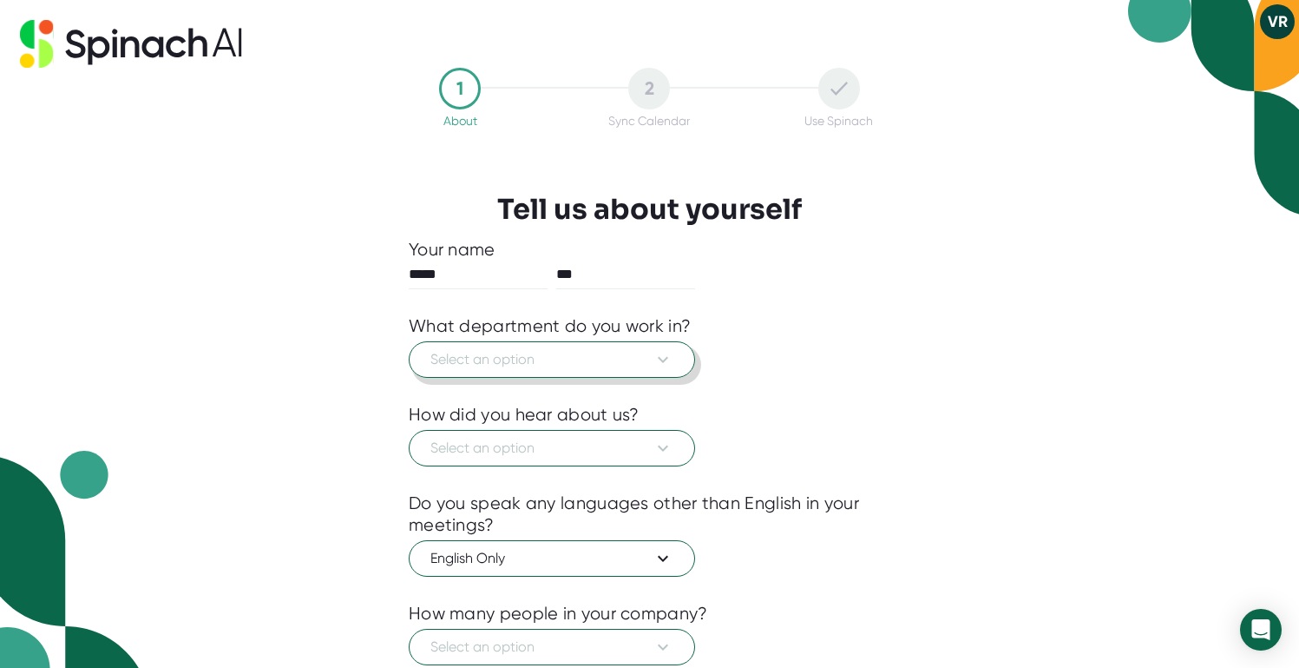
click at [655, 369] on icon at bounding box center [663, 359] width 21 height 21
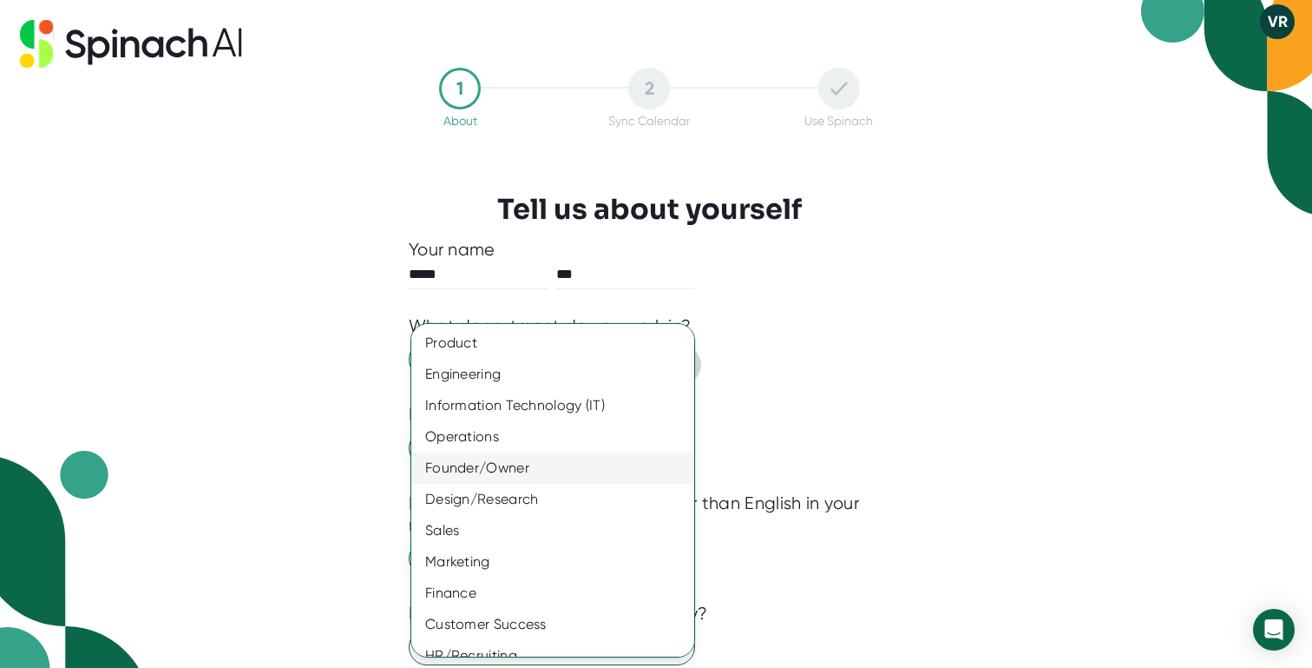
click at [551, 471] on div "Founder/Owner" at bounding box center [559, 467] width 296 height 31
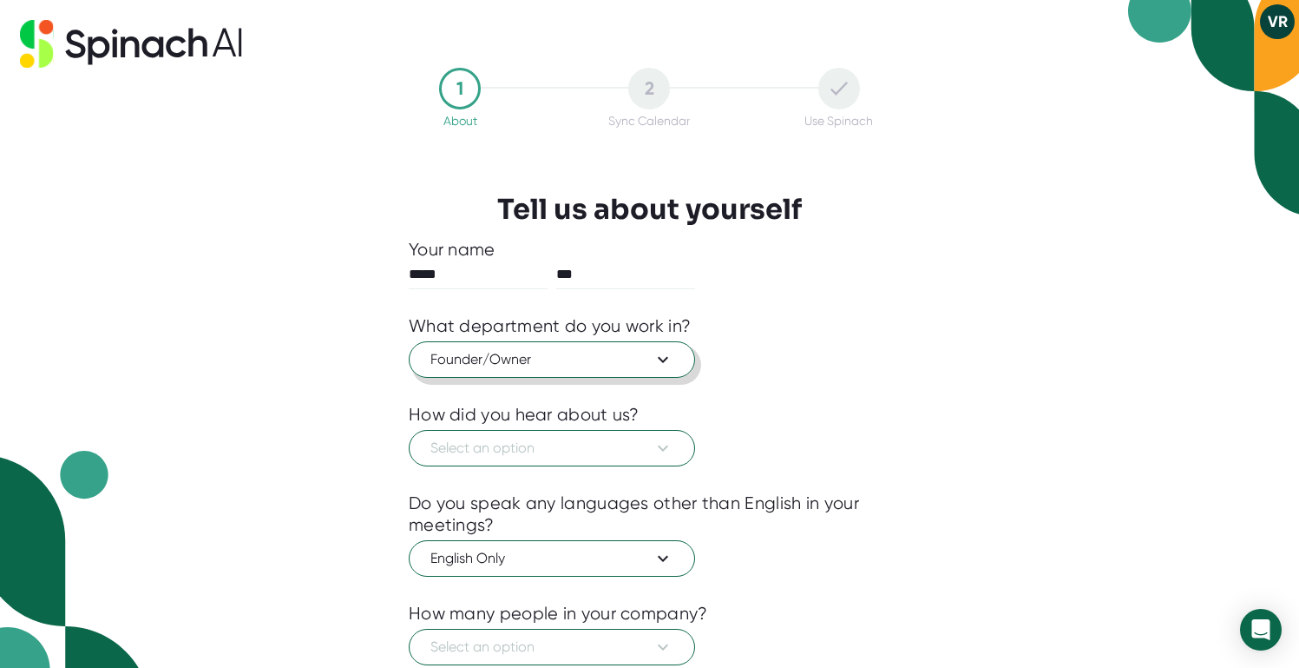
click at [630, 361] on span "Founder/Owner" at bounding box center [552, 359] width 243 height 21
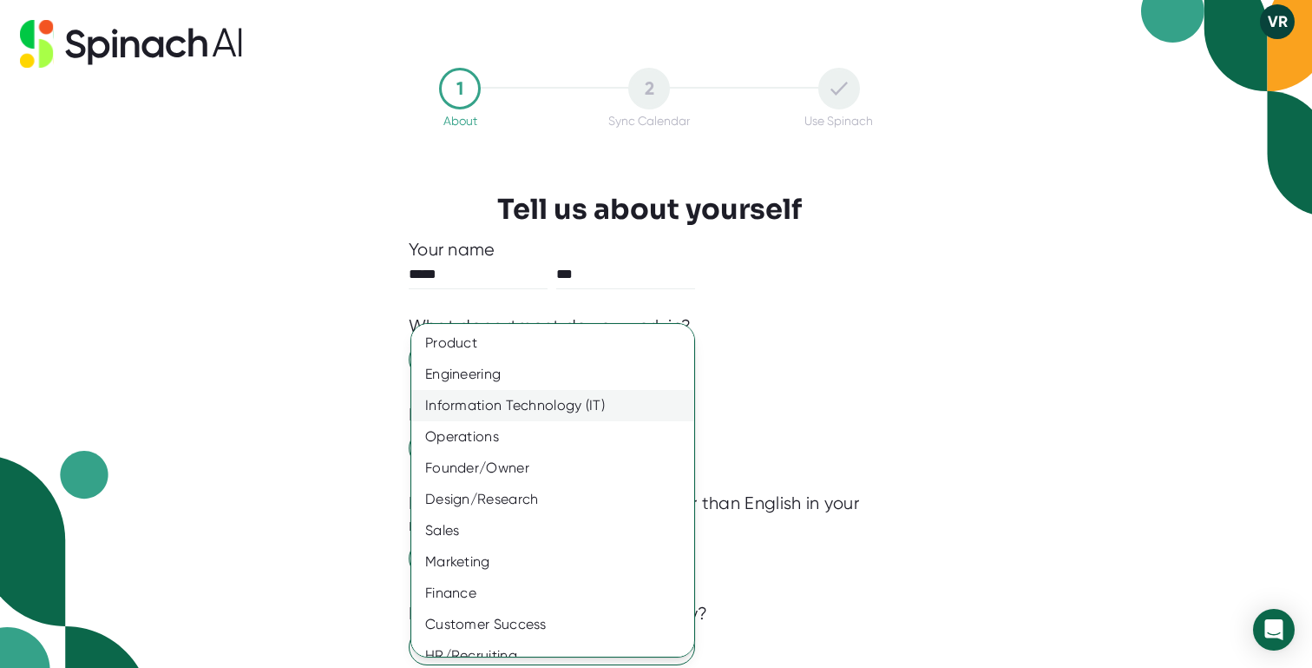
click at [556, 391] on div "Information Technology (IT)" at bounding box center [559, 405] width 296 height 31
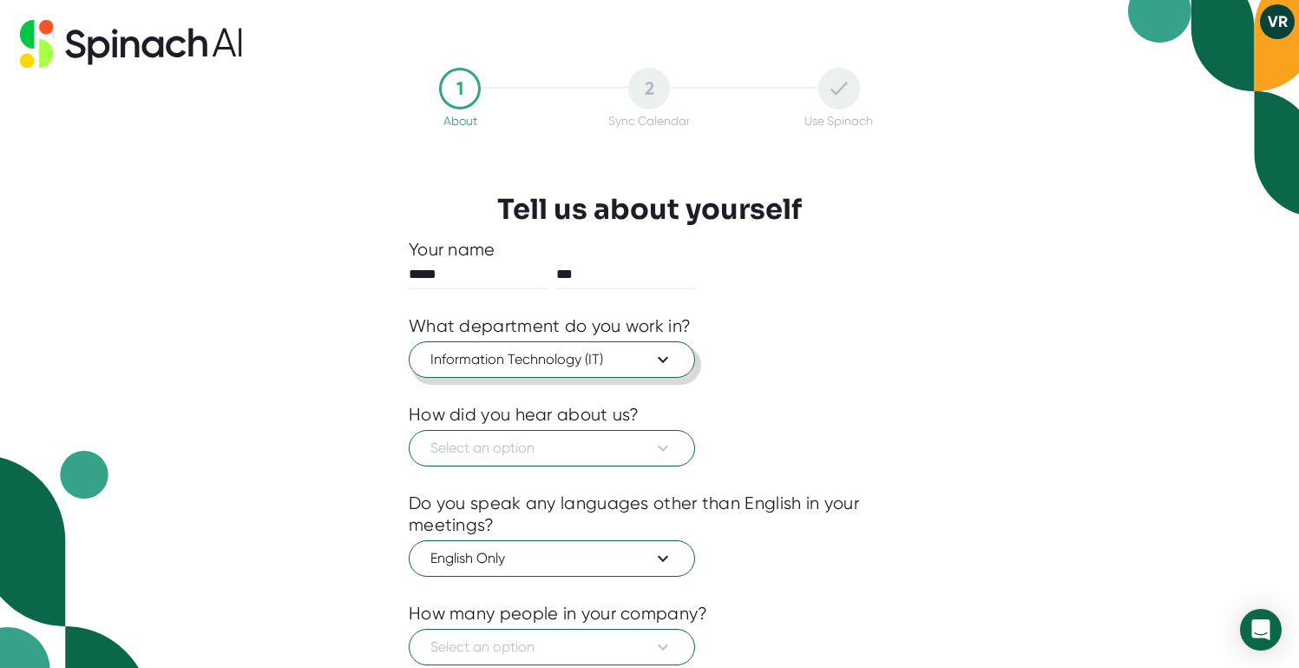
click at [577, 359] on span "Information Technology (IT)" at bounding box center [552, 359] width 243 height 21
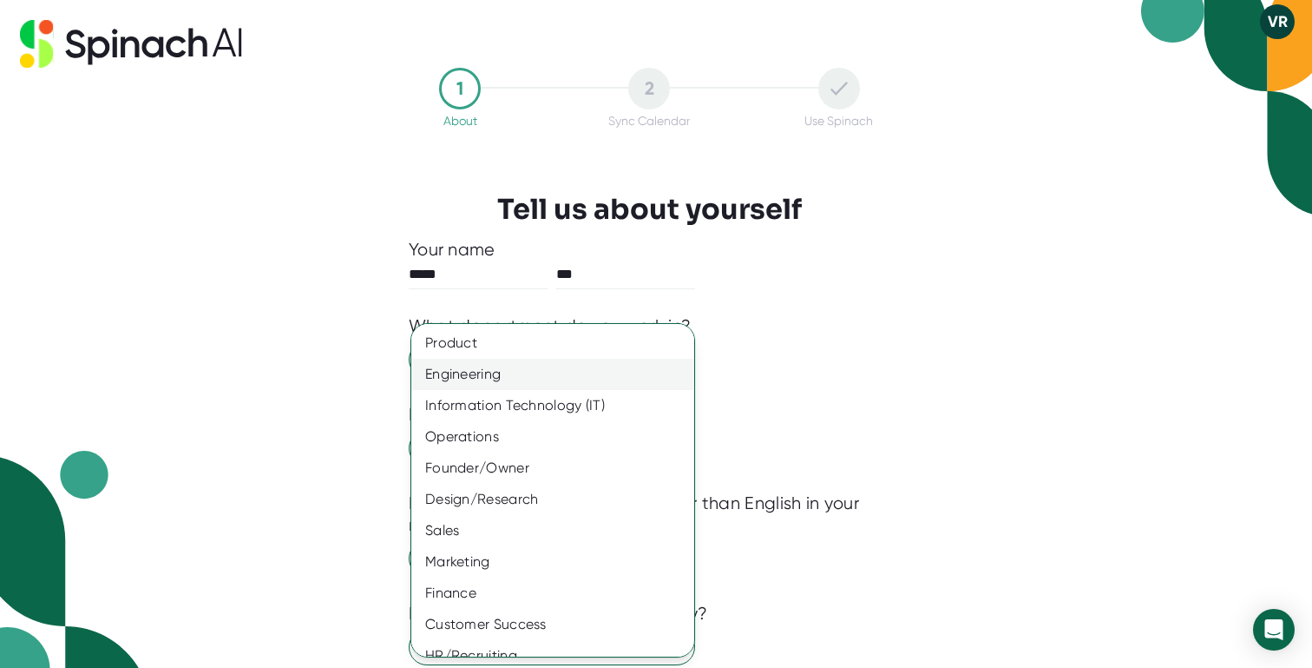
click at [571, 363] on div "Engineering" at bounding box center [559, 374] width 296 height 31
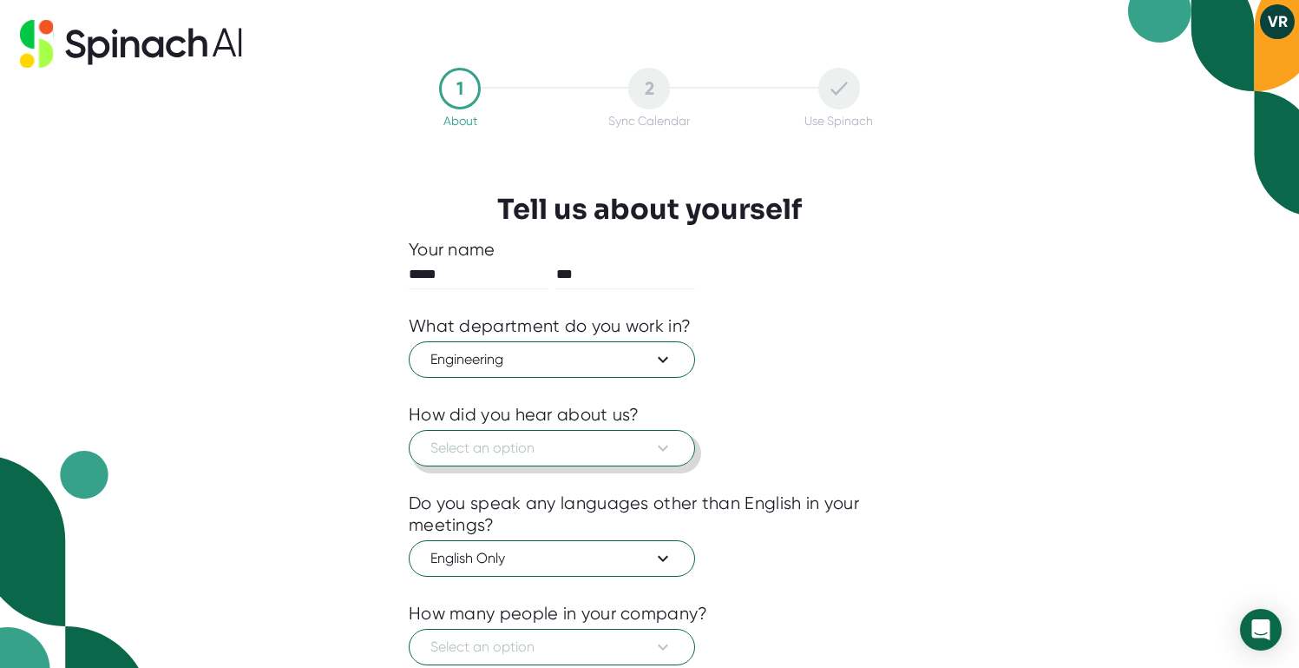
click at [598, 455] on span "Select an option" at bounding box center [552, 447] width 243 height 21
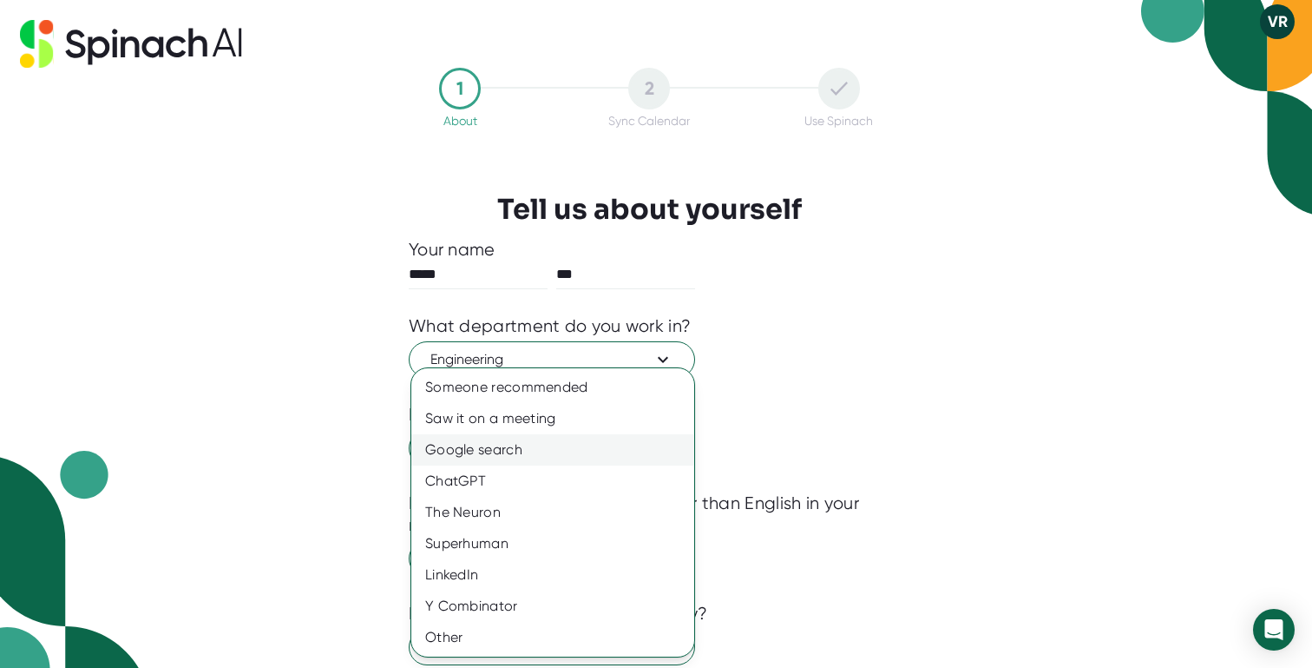
click at [537, 447] on div "Google search" at bounding box center [552, 449] width 283 height 31
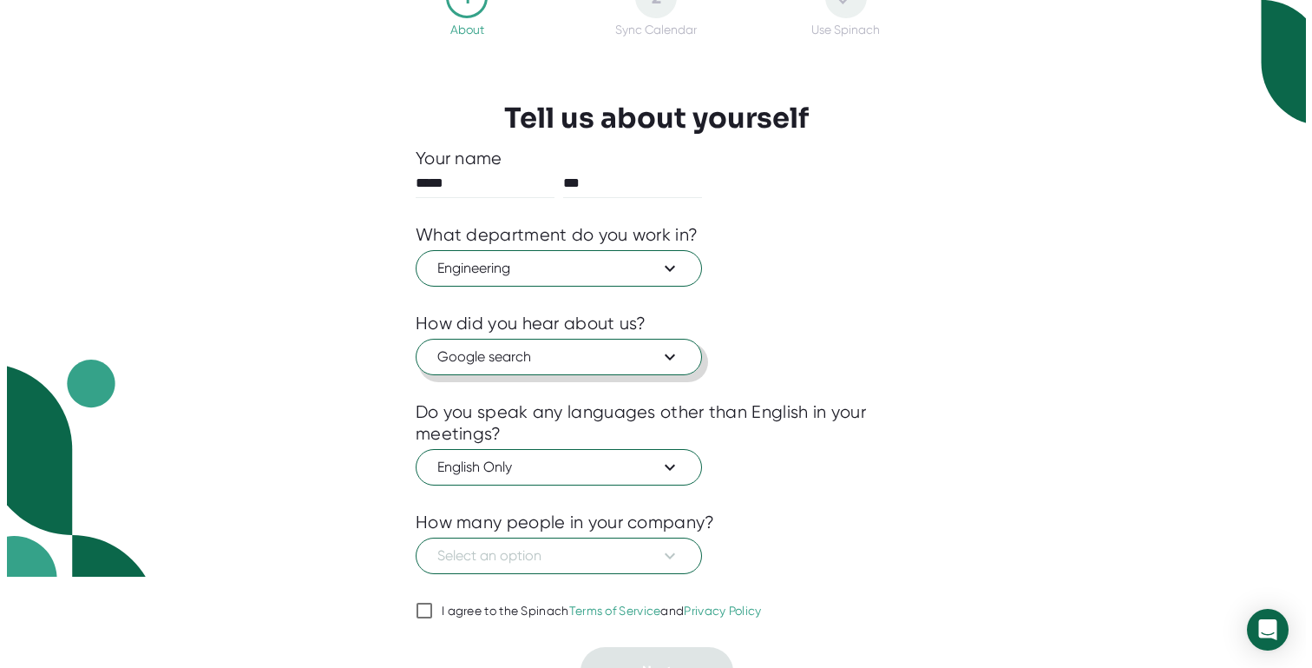
scroll to position [120, 0]
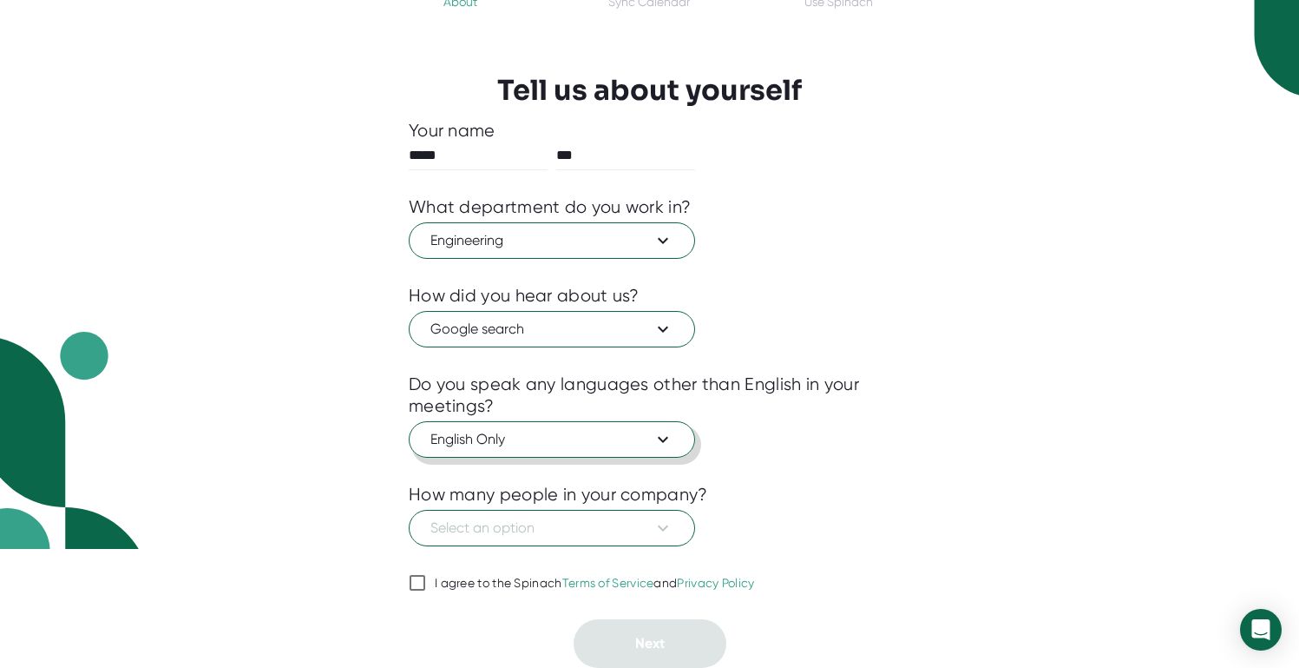
click at [615, 441] on span "English Only" at bounding box center [552, 439] width 243 height 21
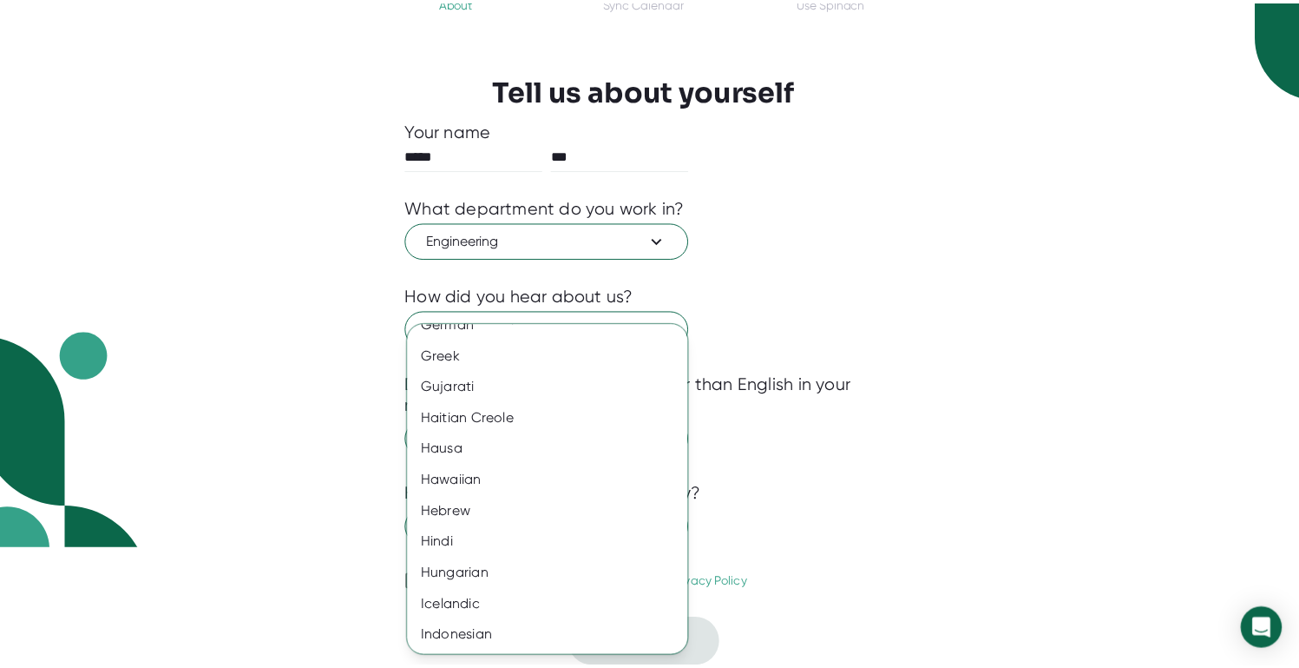
scroll to position [1158, 0]
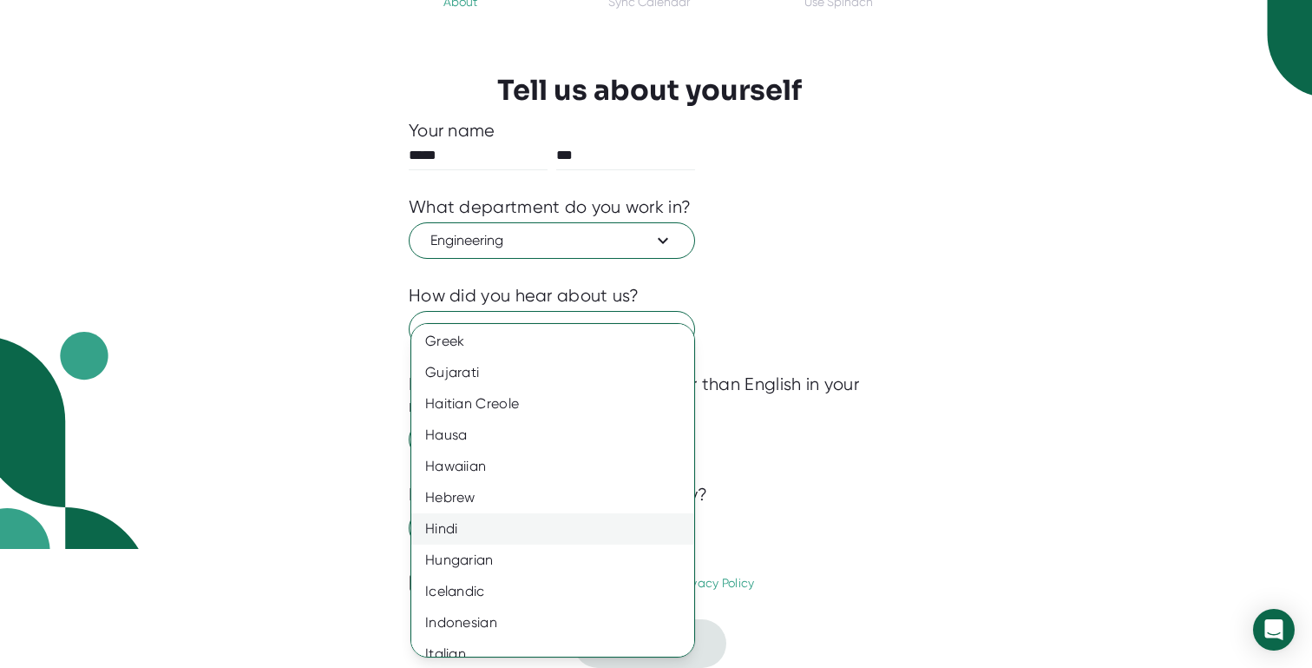
click at [568, 521] on div "Hindi" at bounding box center [559, 528] width 296 height 31
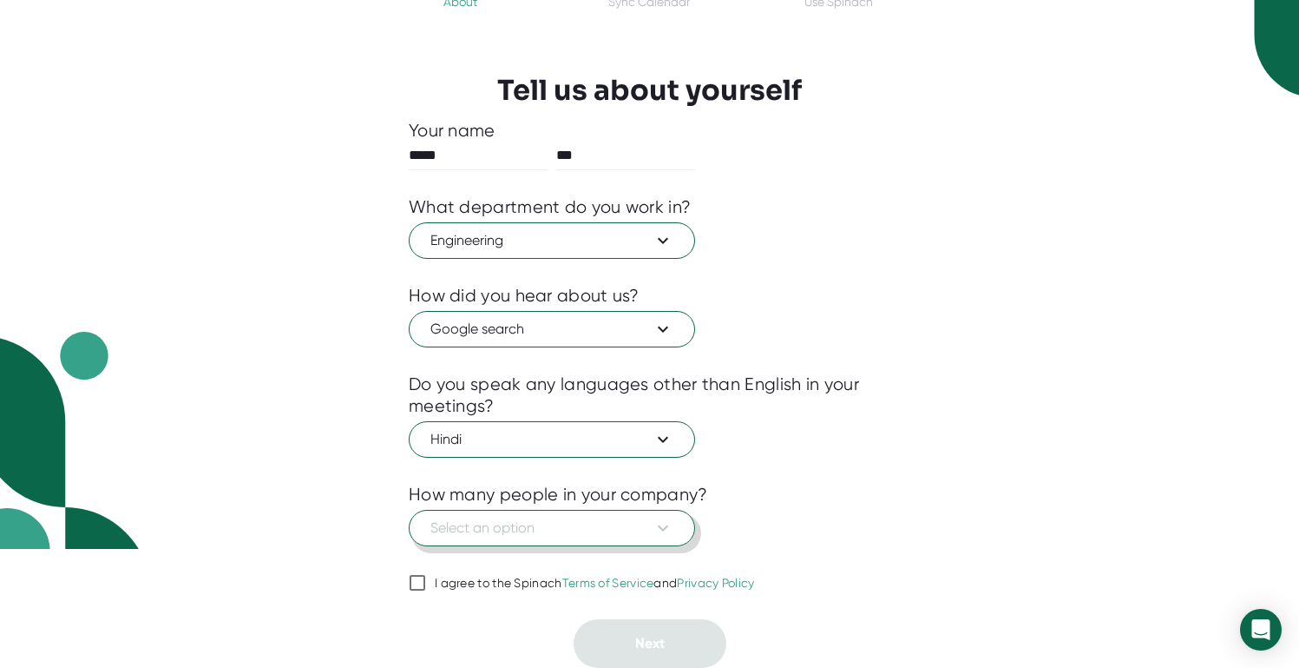
click at [597, 534] on span "Select an option" at bounding box center [552, 527] width 243 height 21
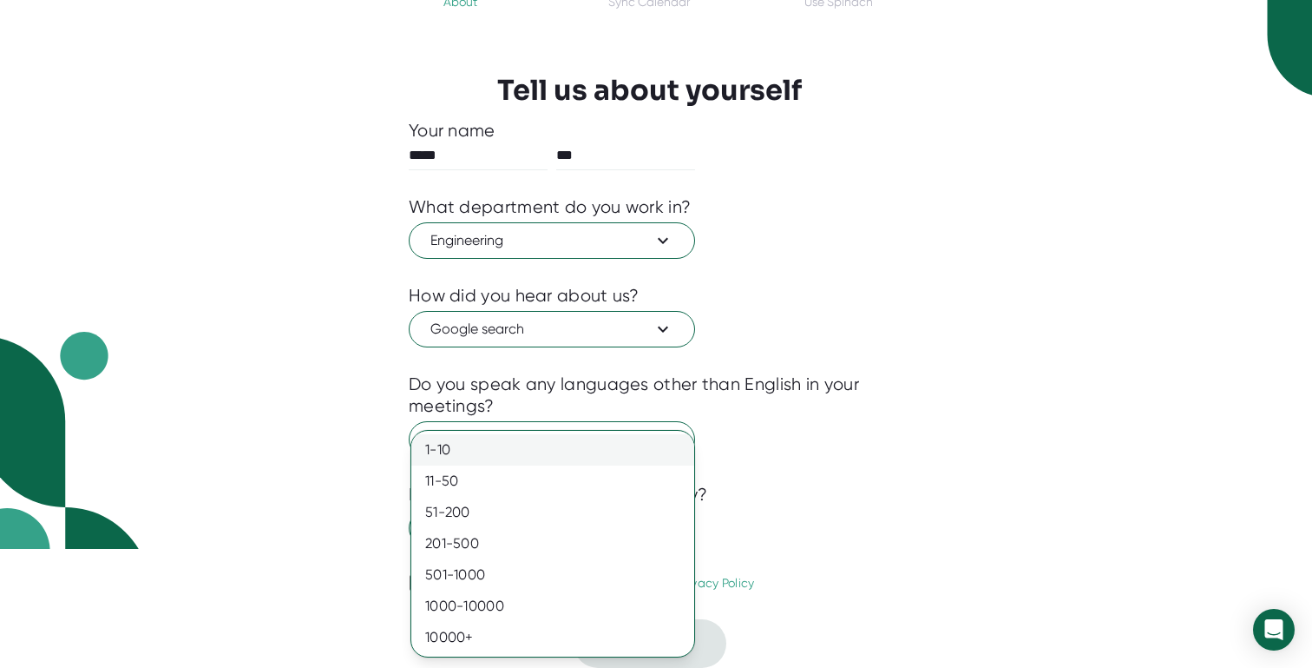
click at [569, 457] on div "1-10" at bounding box center [552, 449] width 283 height 31
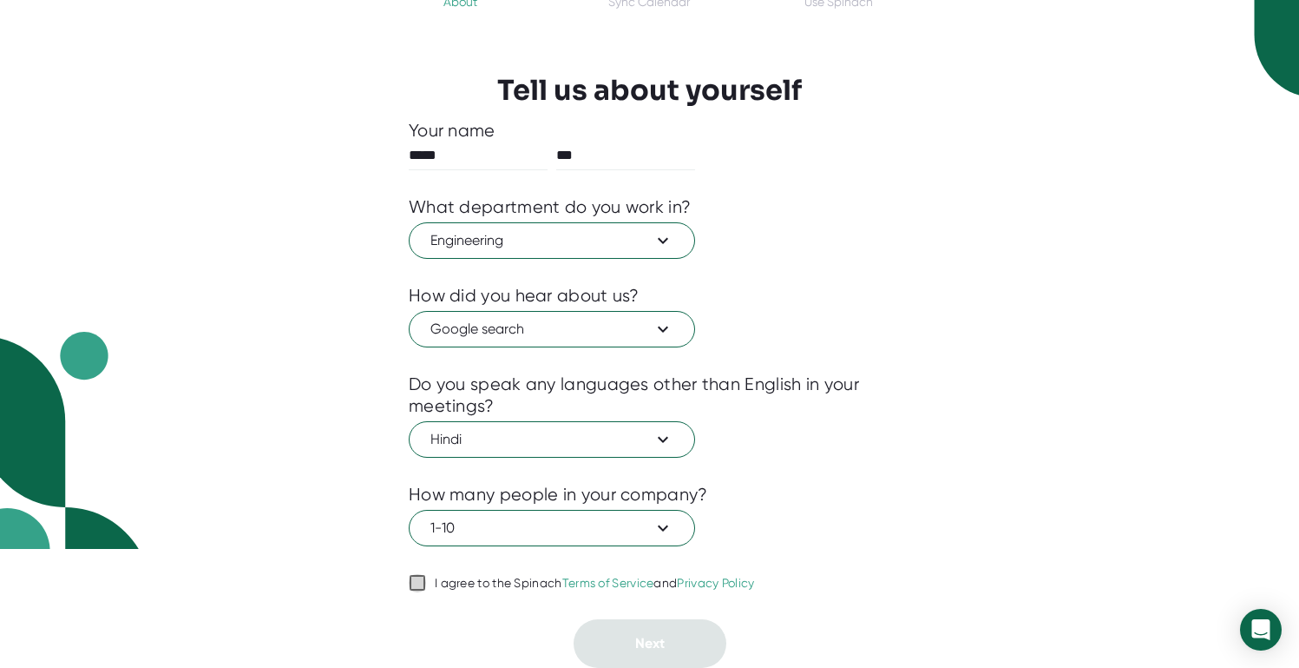
click at [424, 577] on input "I agree to the Spinach Terms of Service and Privacy Policy" at bounding box center [417, 582] width 17 height 21
checkbox input "true"
click at [639, 635] on span "Next" at bounding box center [650, 643] width 30 height 16
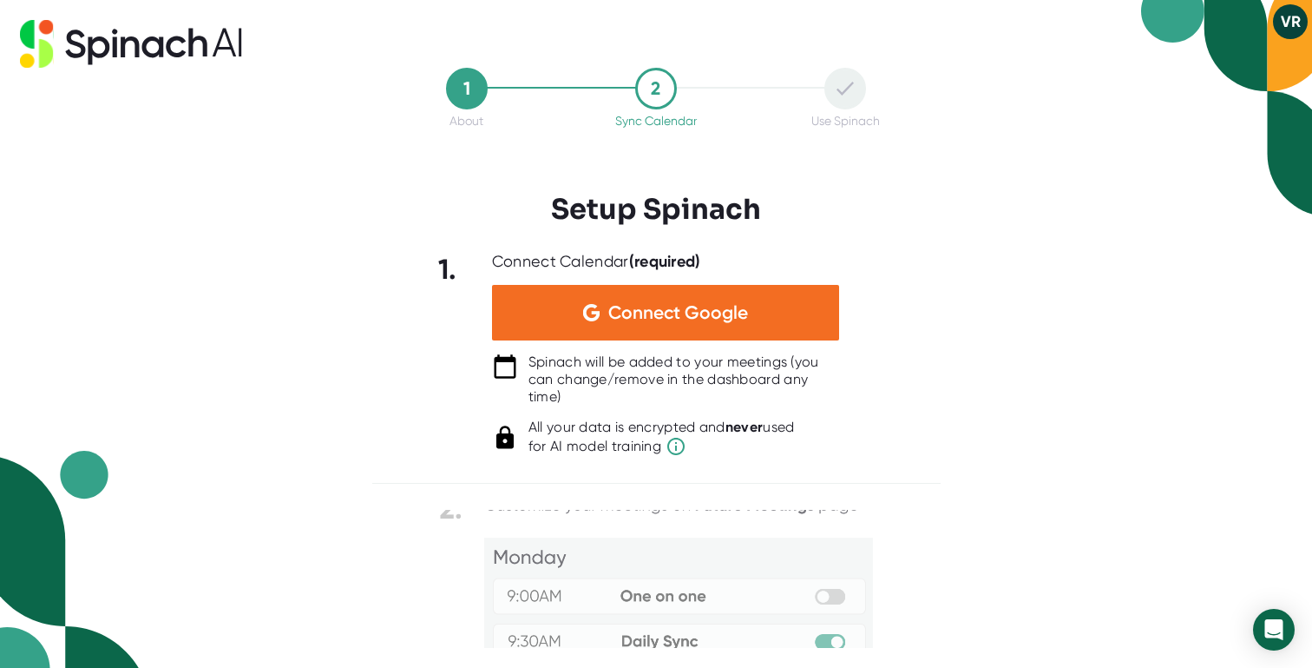
scroll to position [0, 0]
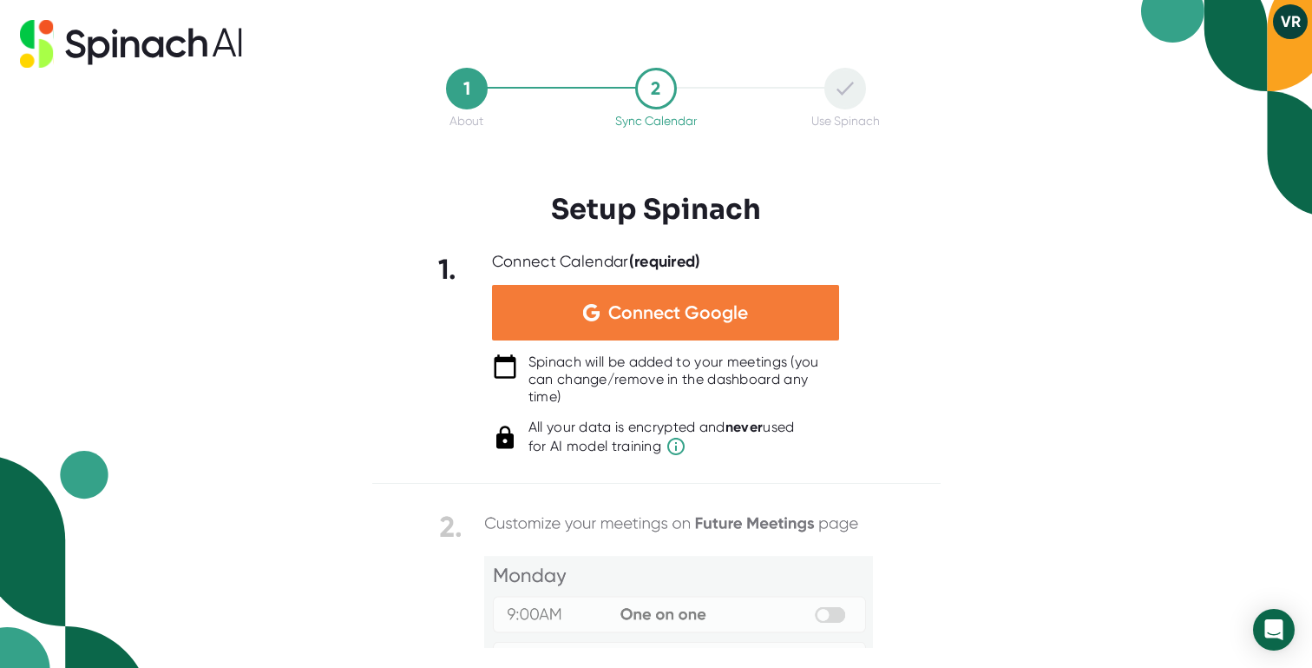
click at [733, 316] on span "Connect Google" at bounding box center [678, 312] width 140 height 17
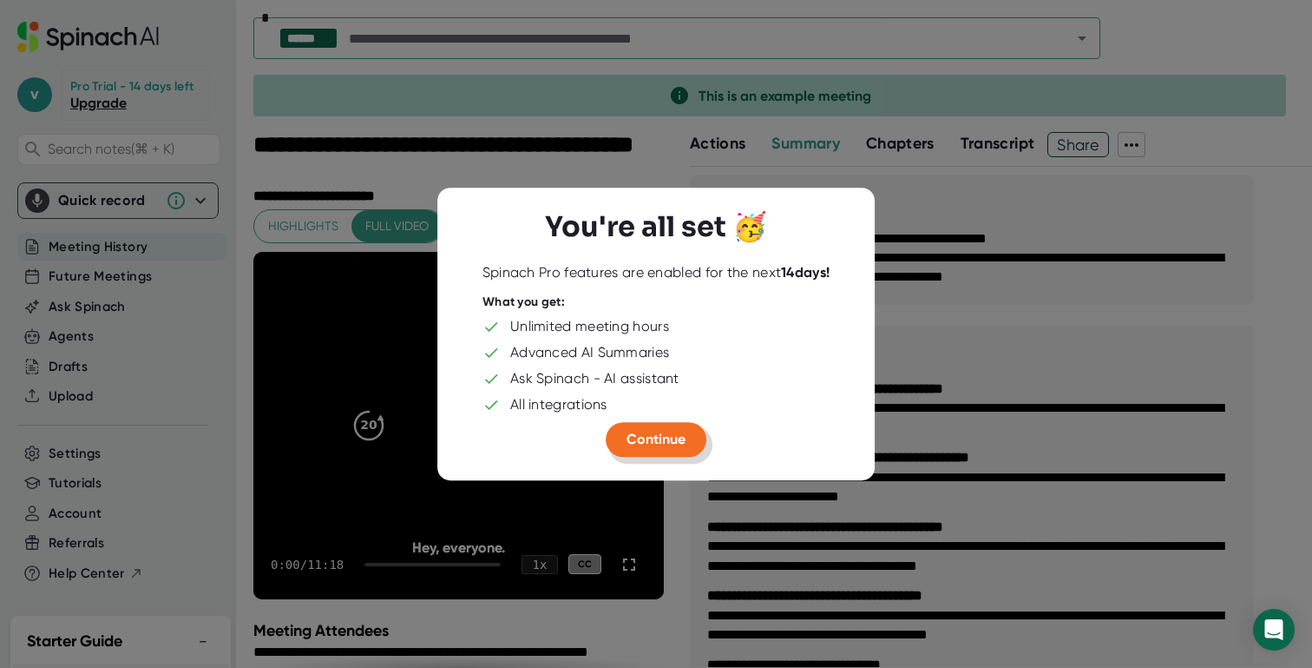
click at [663, 441] on span "Continue" at bounding box center [656, 439] width 59 height 16
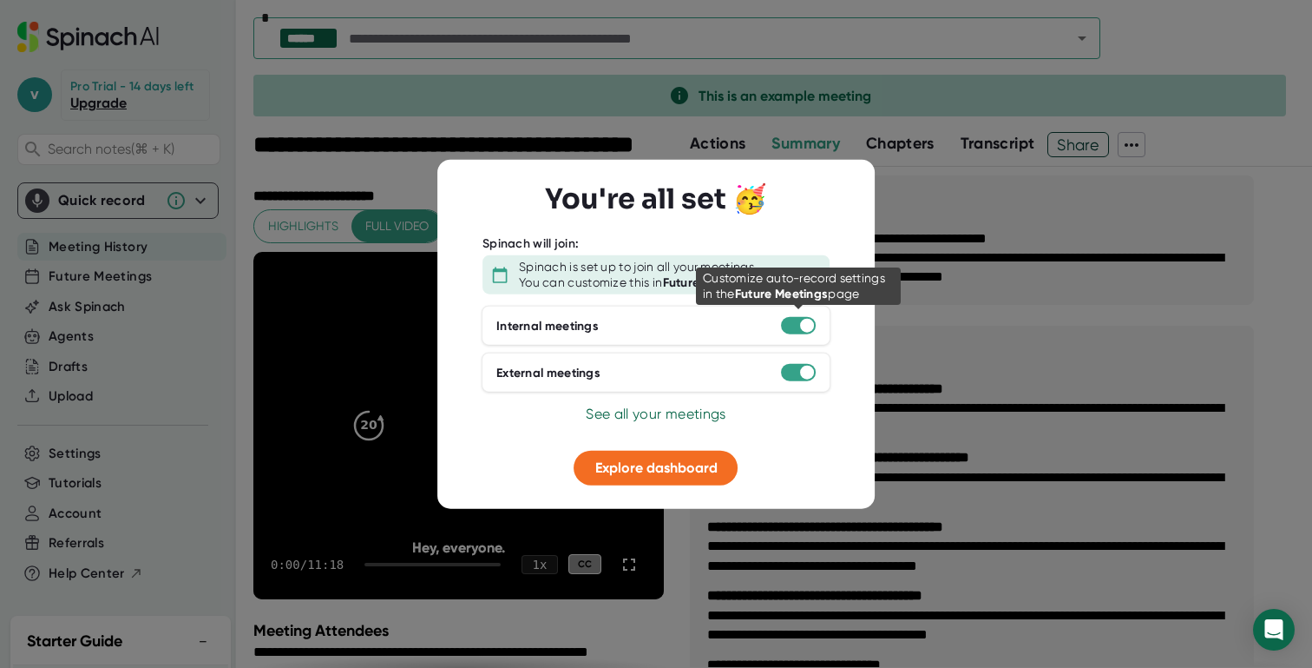
click at [792, 327] on div at bounding box center [798, 325] width 35 height 17
click at [808, 327] on div at bounding box center [807, 326] width 14 height 14
click at [805, 321] on div at bounding box center [807, 326] width 14 height 14
click at [804, 326] on div at bounding box center [807, 326] width 14 height 14
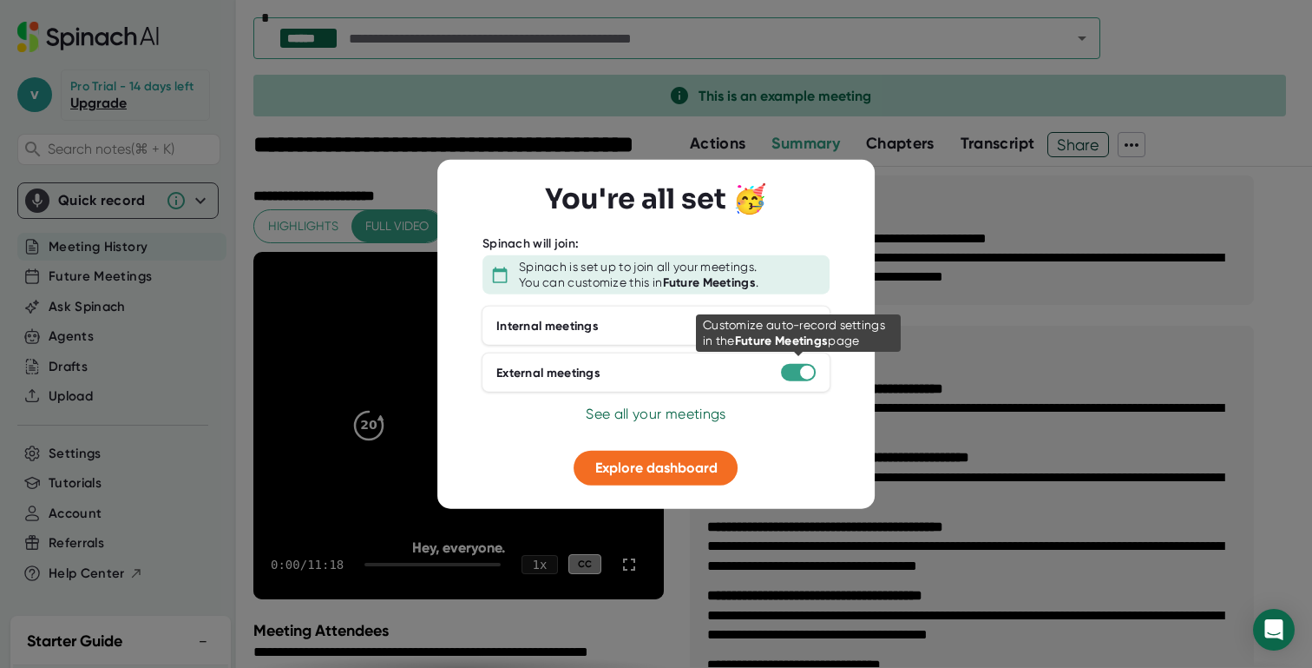
click at [793, 371] on div at bounding box center [798, 372] width 35 height 17
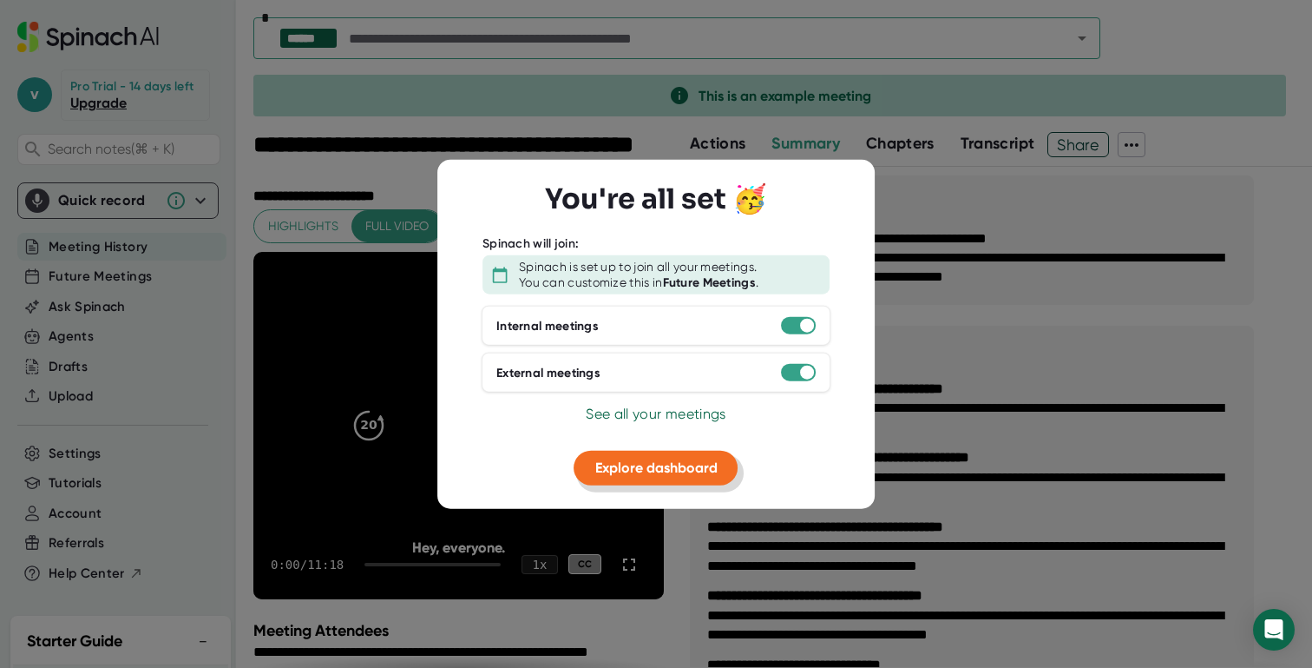
click at [663, 471] on span "Explore dashboard" at bounding box center [656, 467] width 122 height 16
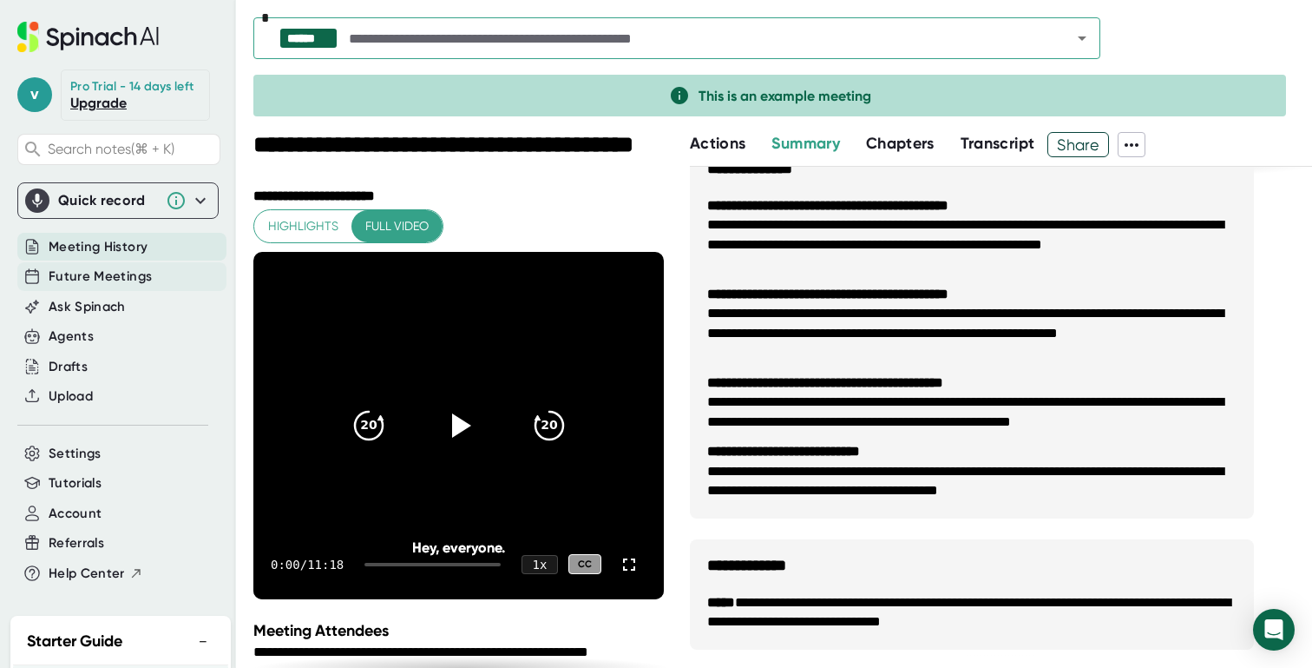
click at [138, 286] on span "Future Meetings" at bounding box center [100, 276] width 103 height 20
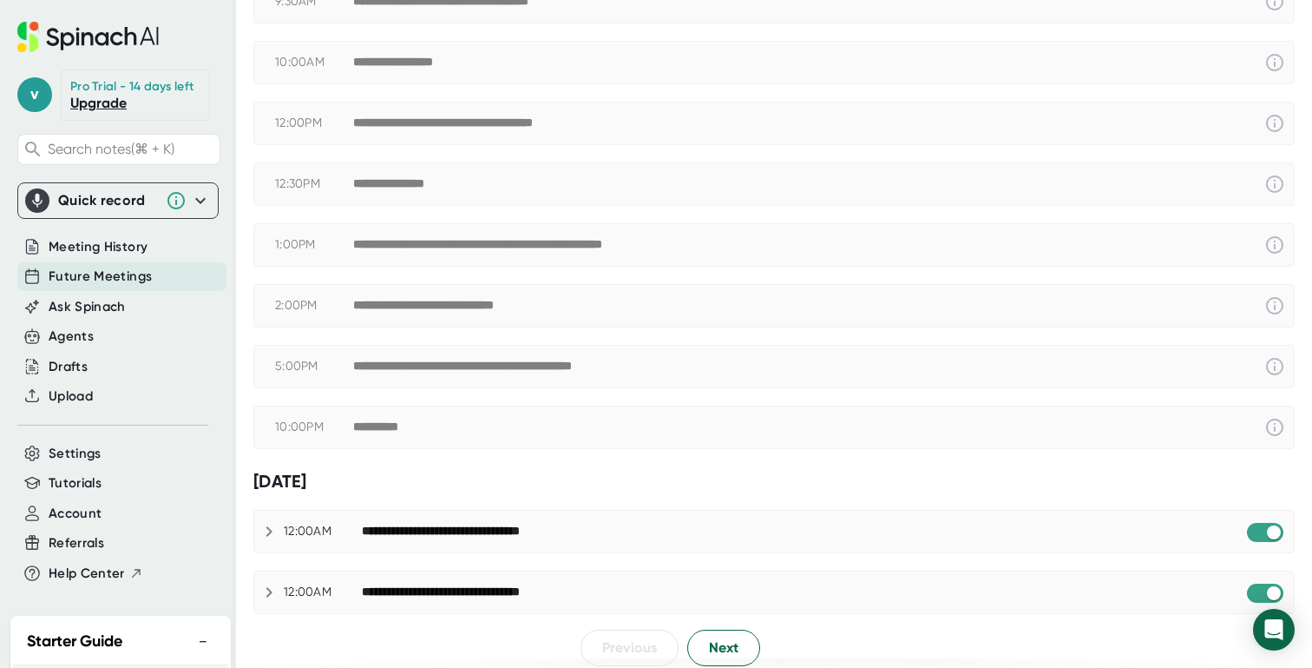
scroll to position [881, 0]
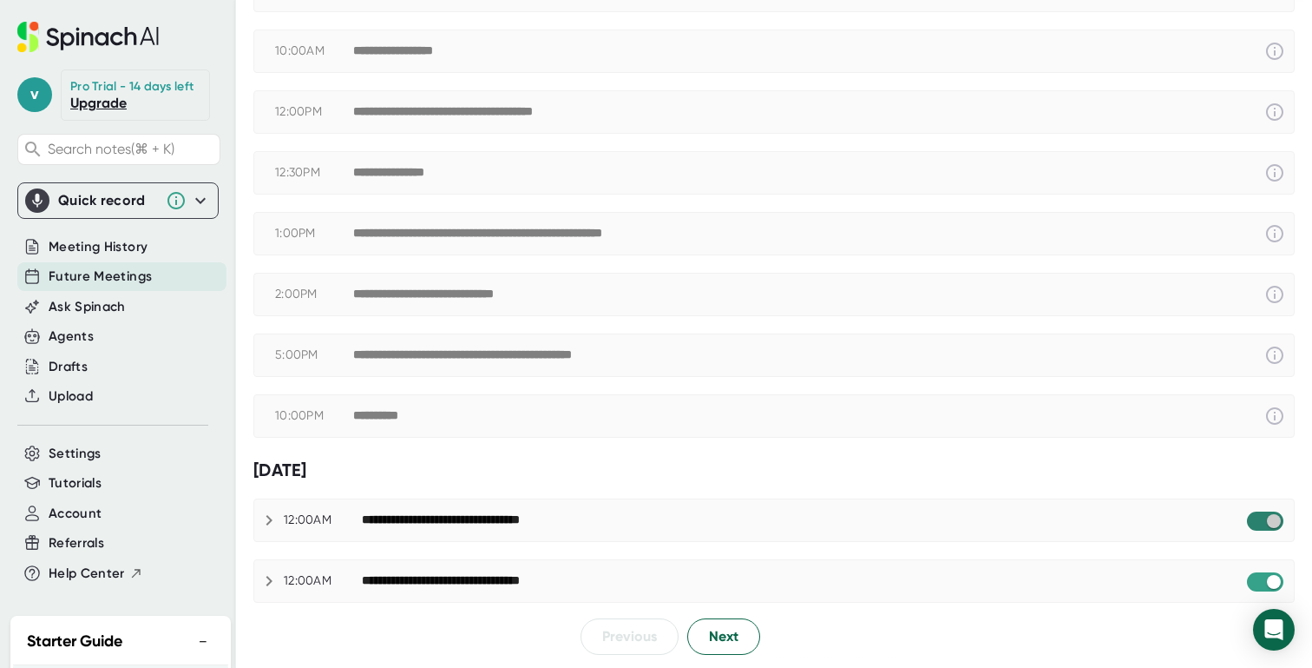
click at [1249, 526] on input "checkbox" at bounding box center [1273, 521] width 49 height 16
checkbox input "true"
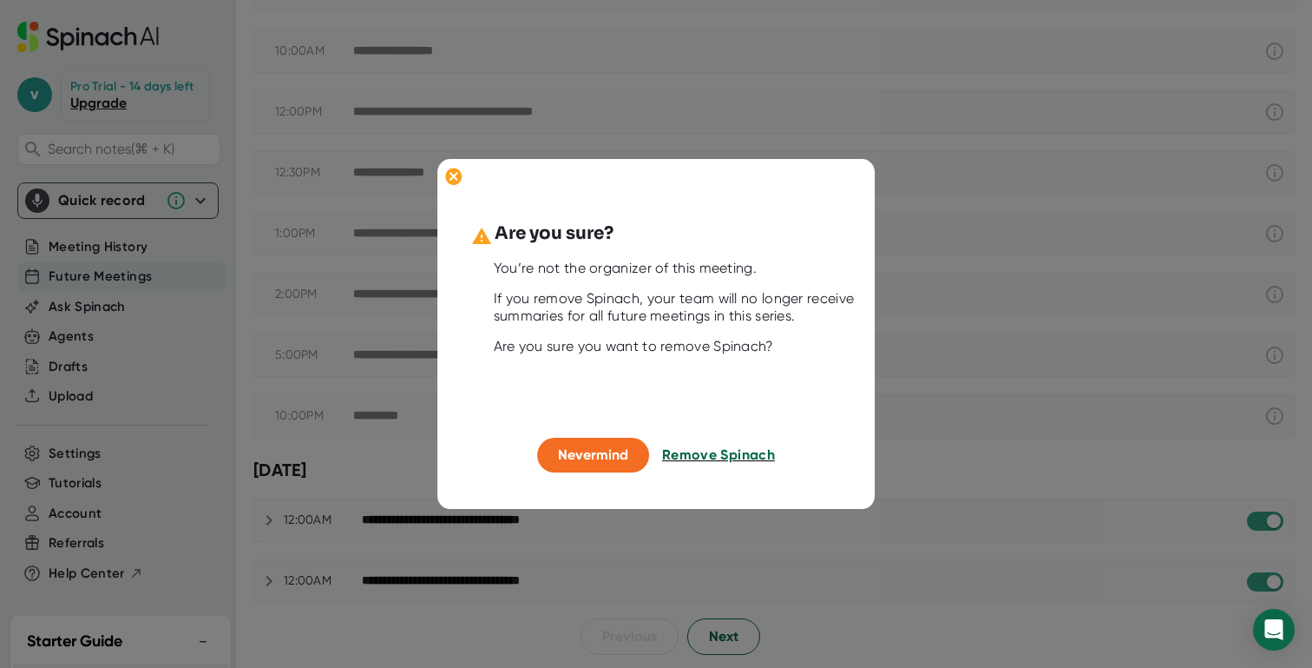
click at [711, 453] on span "Remove Spinach" at bounding box center [718, 455] width 113 height 16
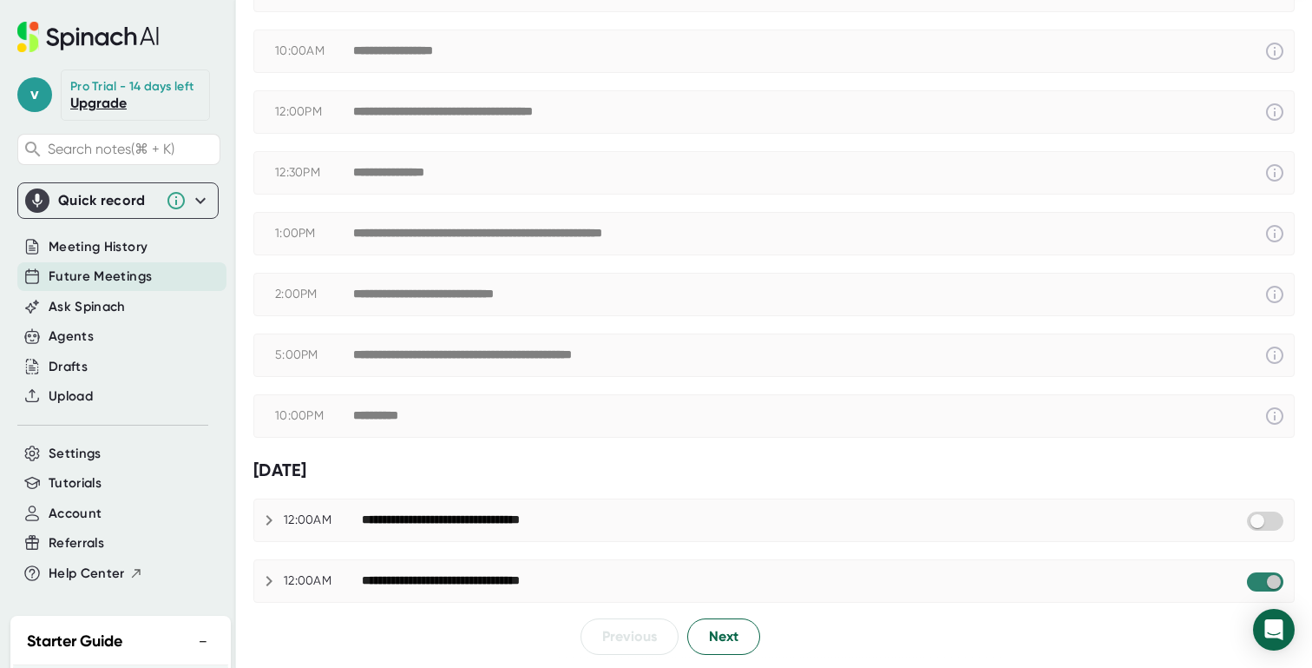
click at [1249, 583] on input "checkbox" at bounding box center [1273, 582] width 49 height 16
checkbox input "true"
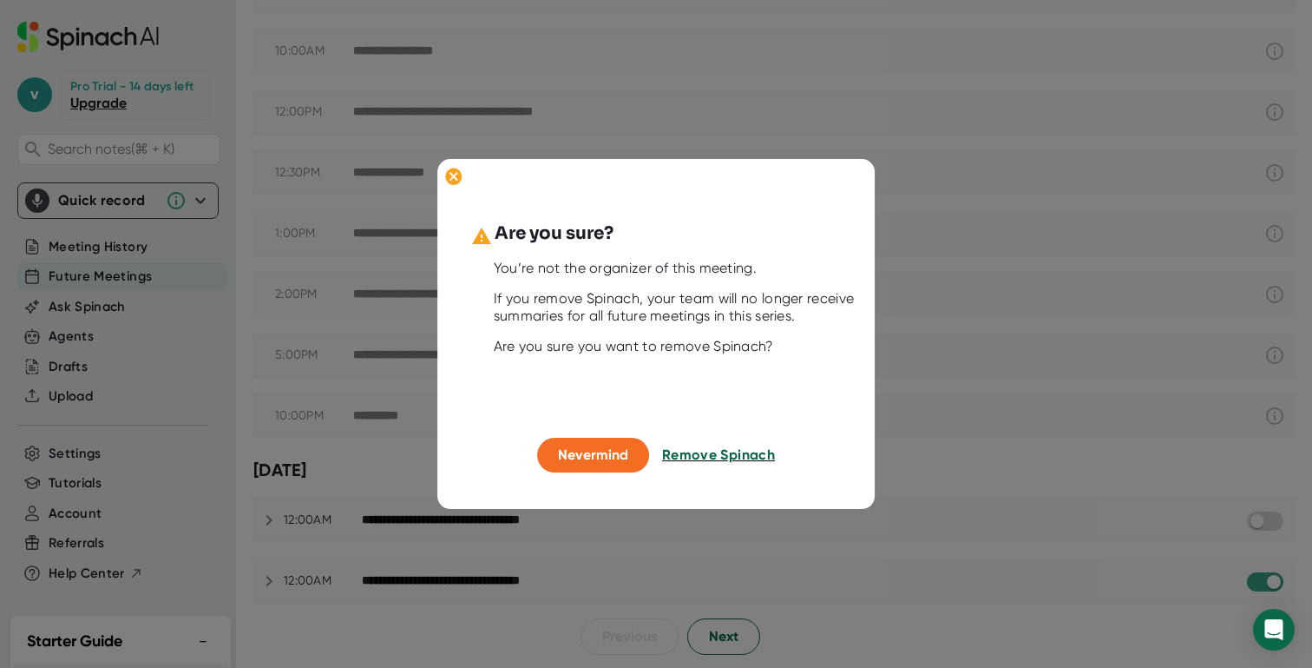
click at [746, 455] on span "Remove Spinach" at bounding box center [718, 455] width 113 height 16
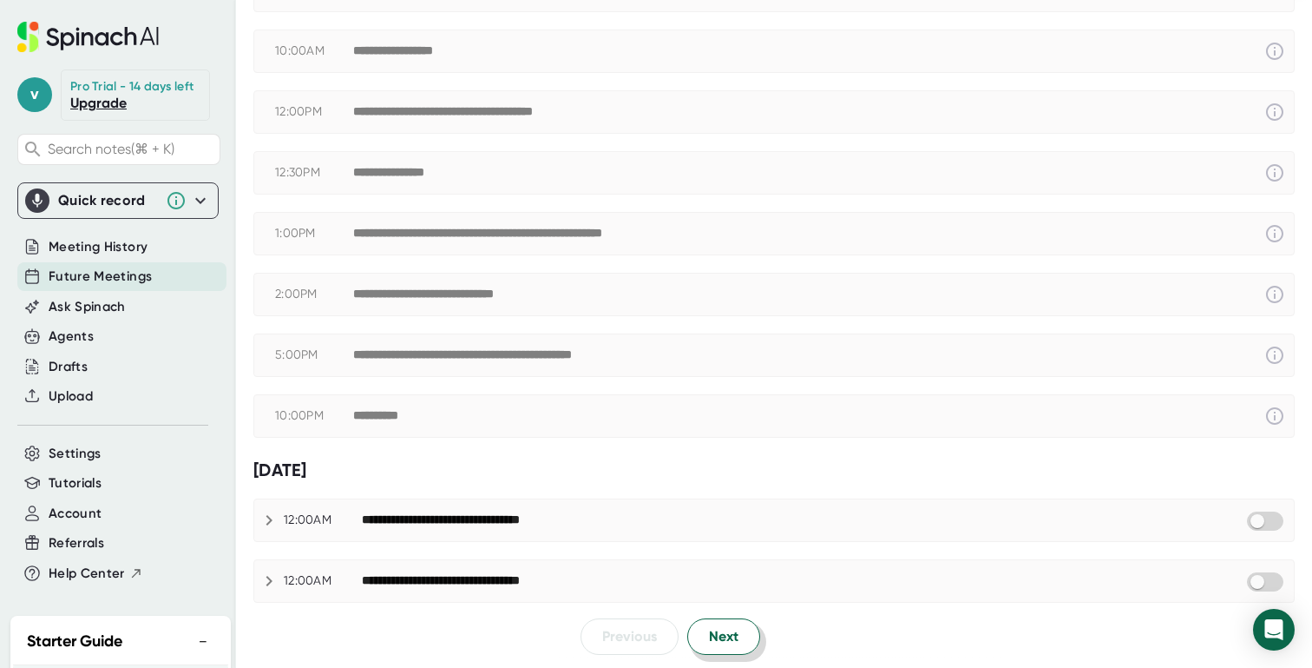
click at [720, 635] on span "Next" at bounding box center [724, 636] width 30 height 21
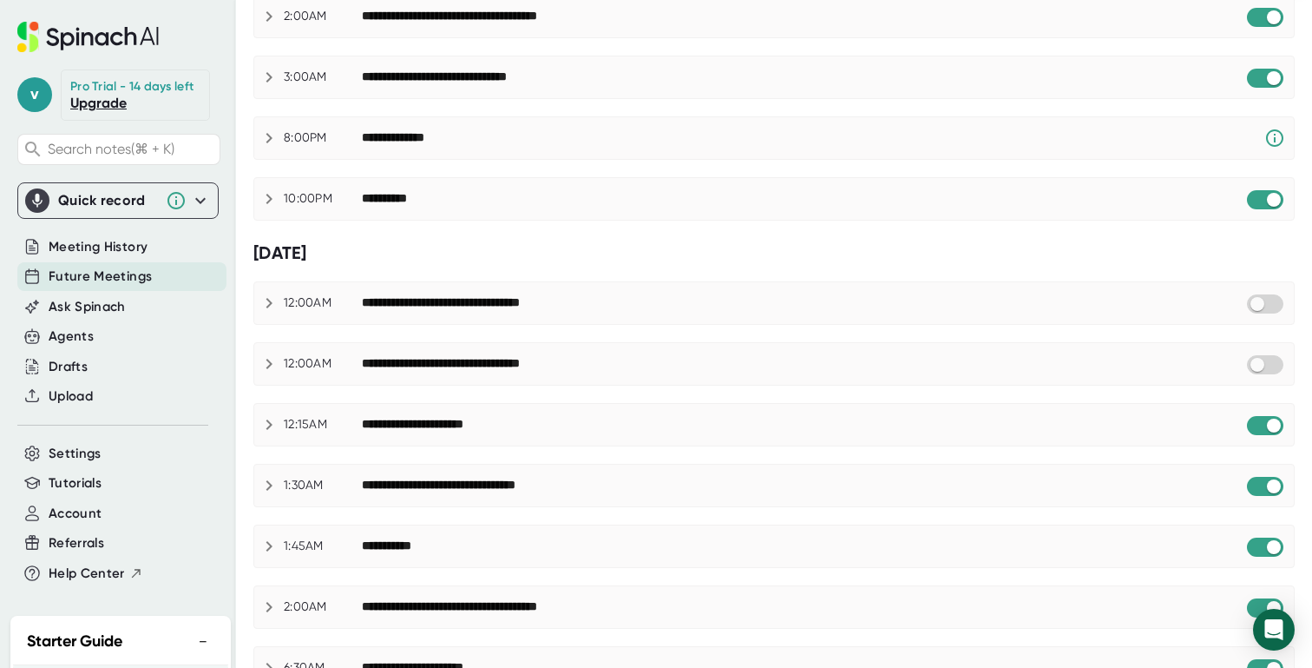
scroll to position [0, 0]
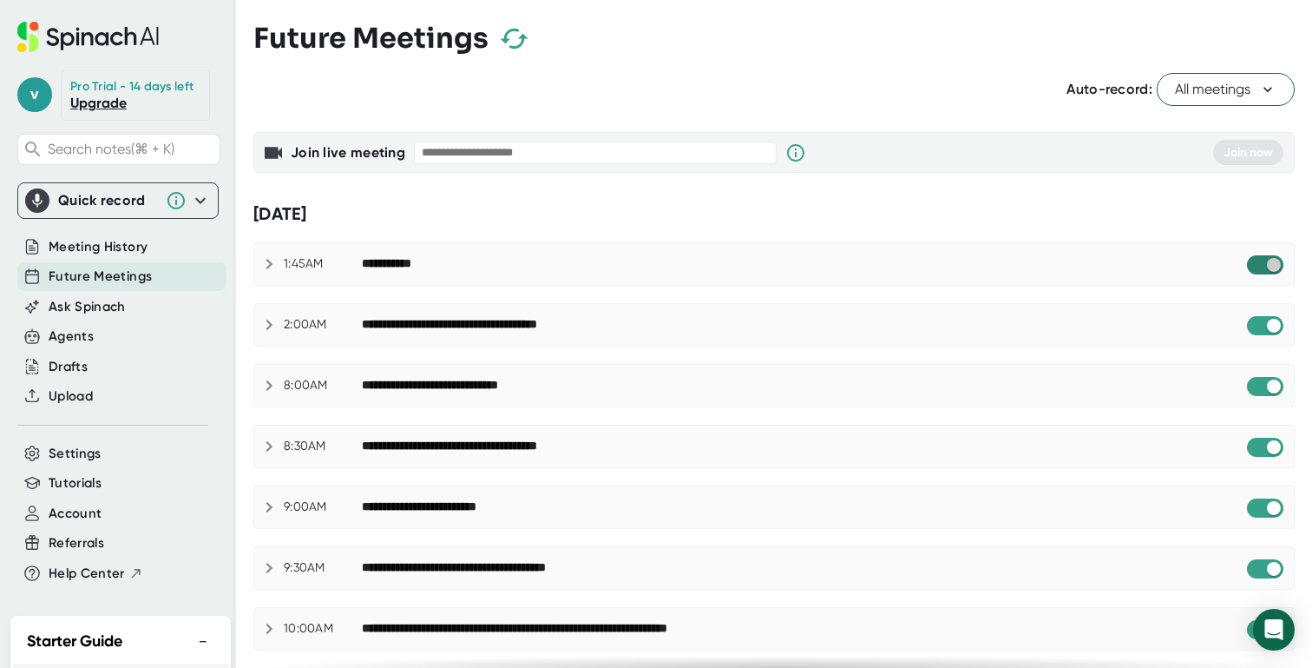
click at [1260, 266] on input "checkbox" at bounding box center [1273, 265] width 49 height 16
checkbox input "true"
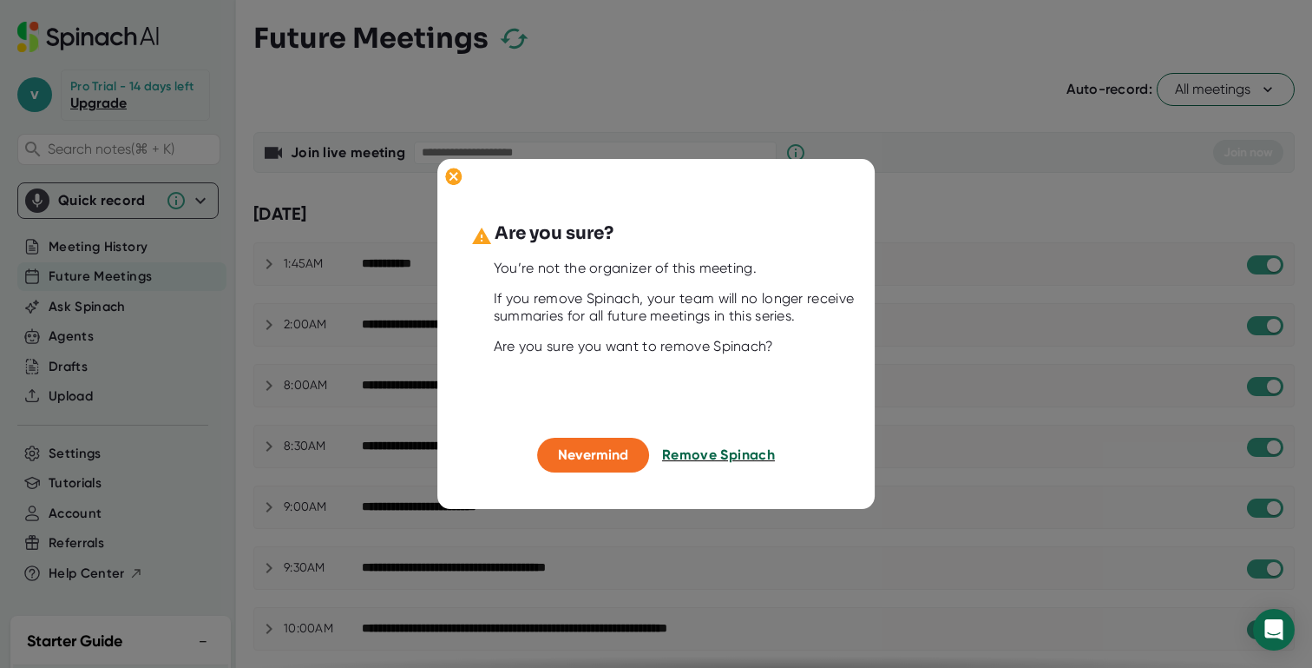
click at [735, 458] on span "Remove Spinach" at bounding box center [718, 455] width 113 height 16
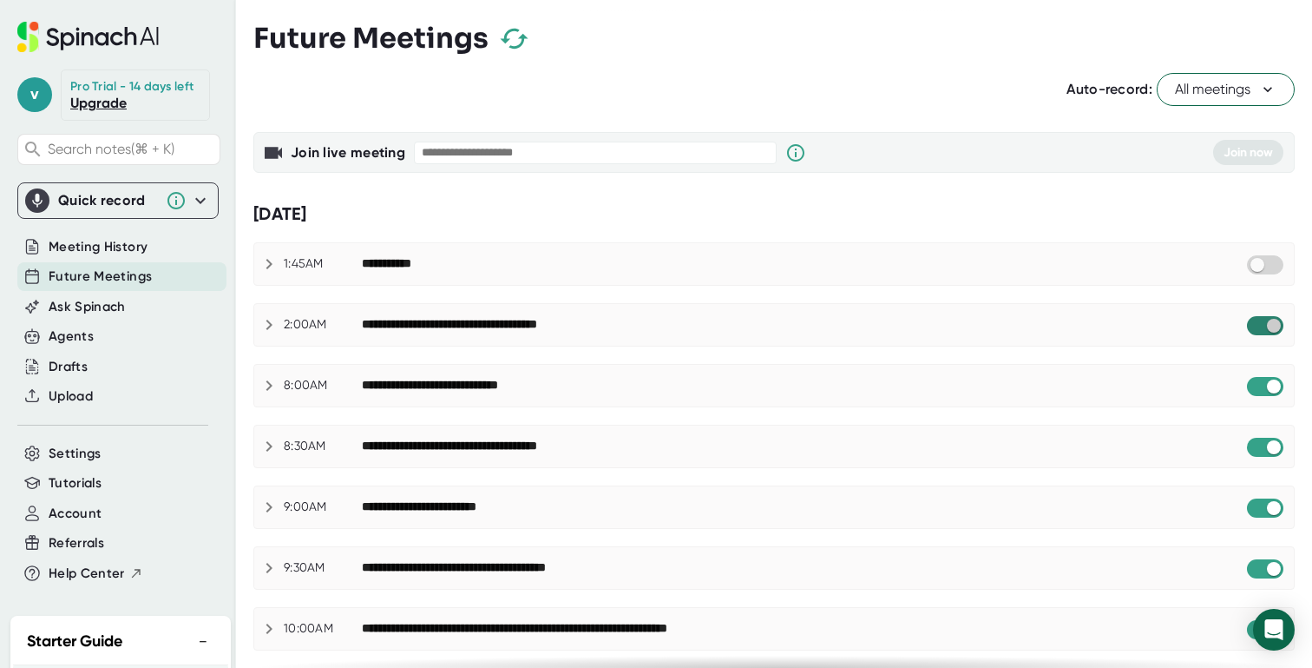
click at [1264, 325] on input "checkbox" at bounding box center [1273, 326] width 49 height 16
checkbox input "true"
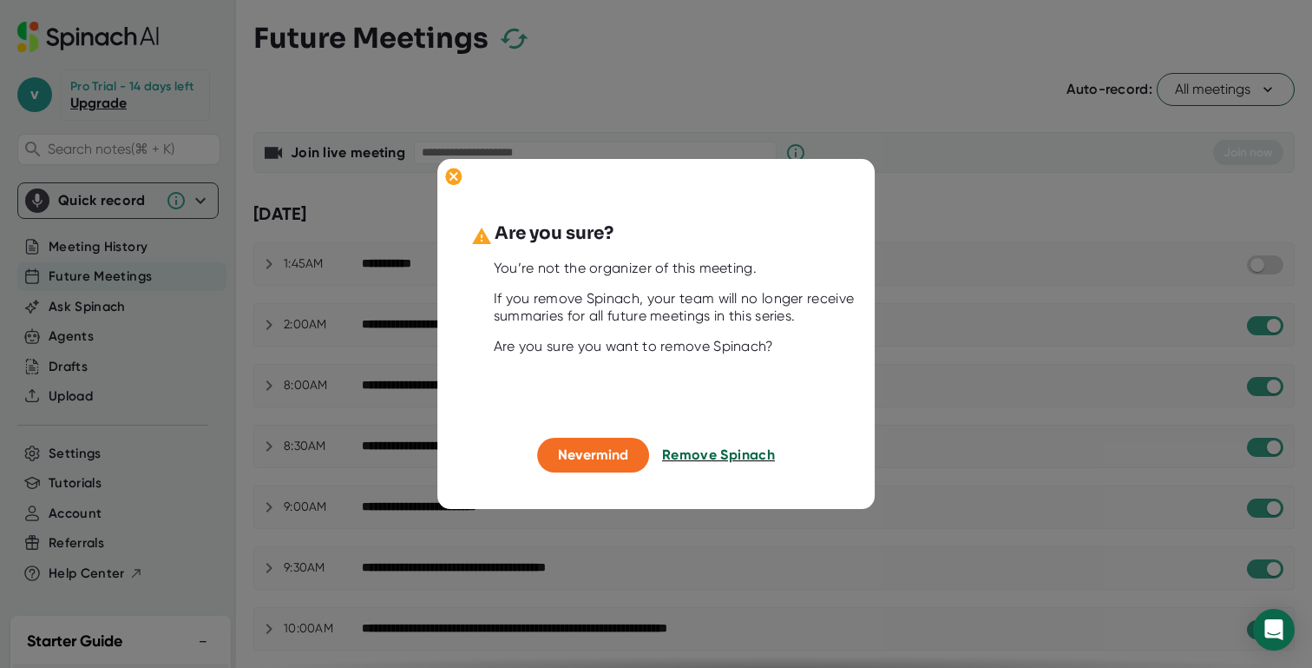
click at [755, 454] on span "Remove Spinach" at bounding box center [718, 455] width 113 height 16
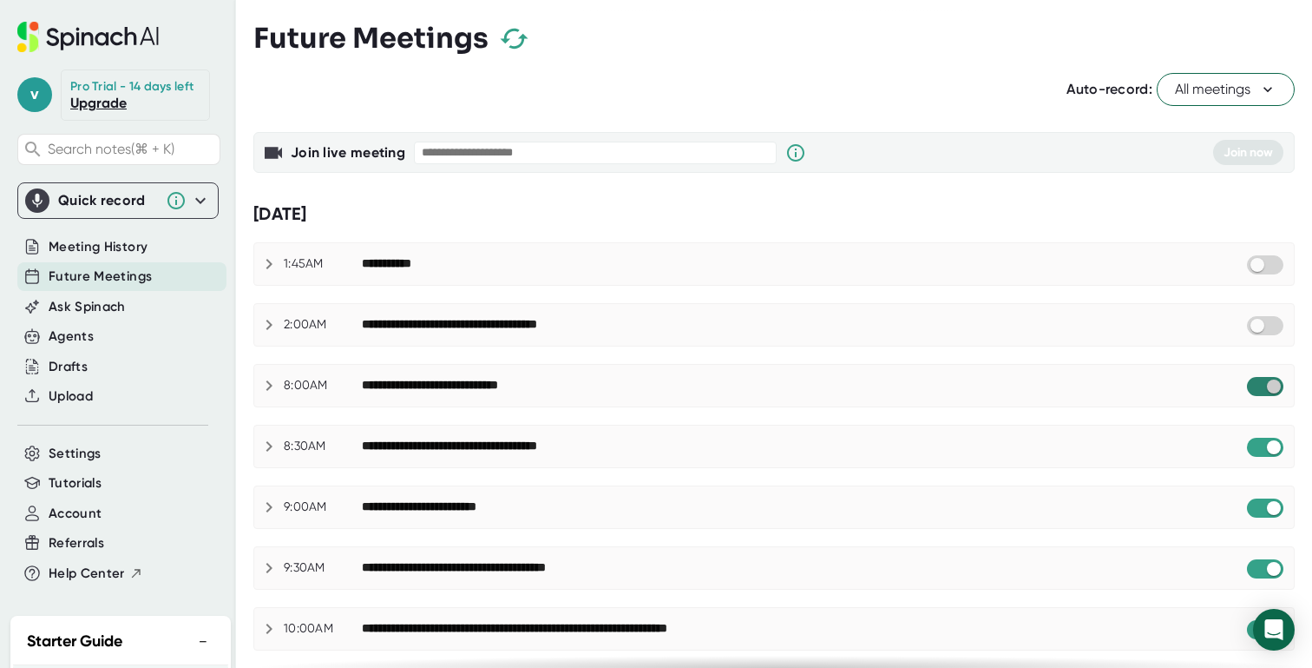
click at [1259, 388] on input "checkbox" at bounding box center [1273, 386] width 49 height 16
checkbox input "true"
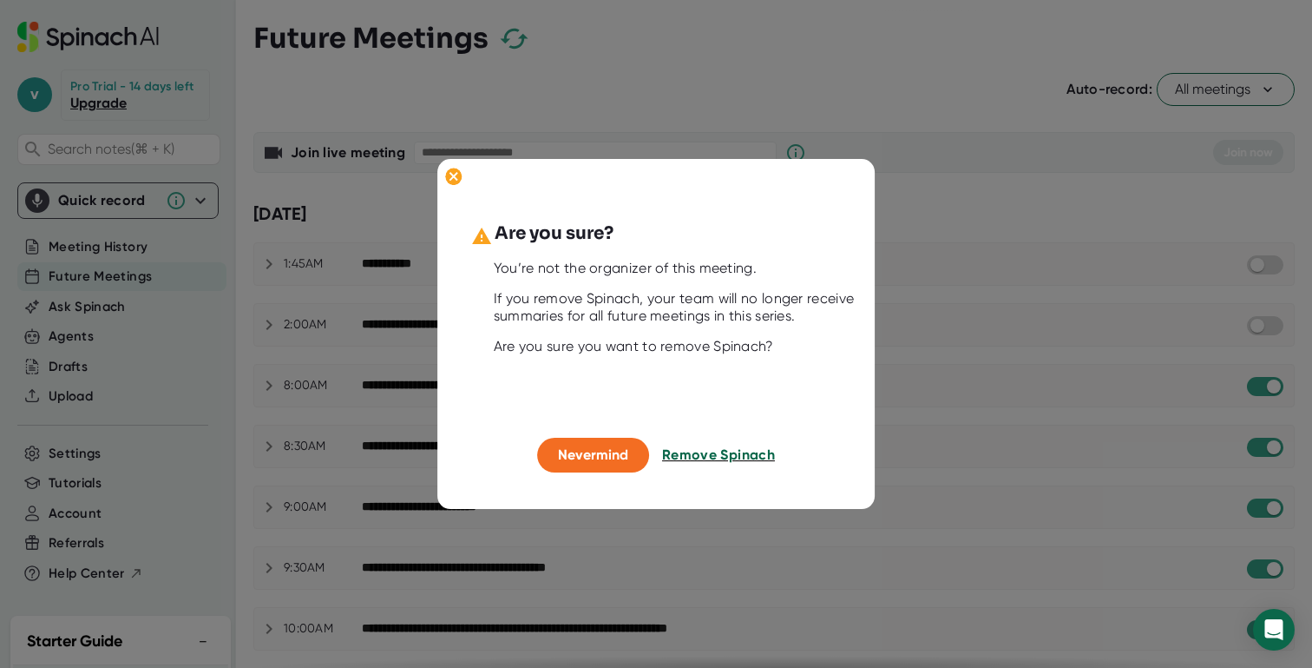
click at [697, 461] on span "Remove Spinach" at bounding box center [718, 455] width 113 height 16
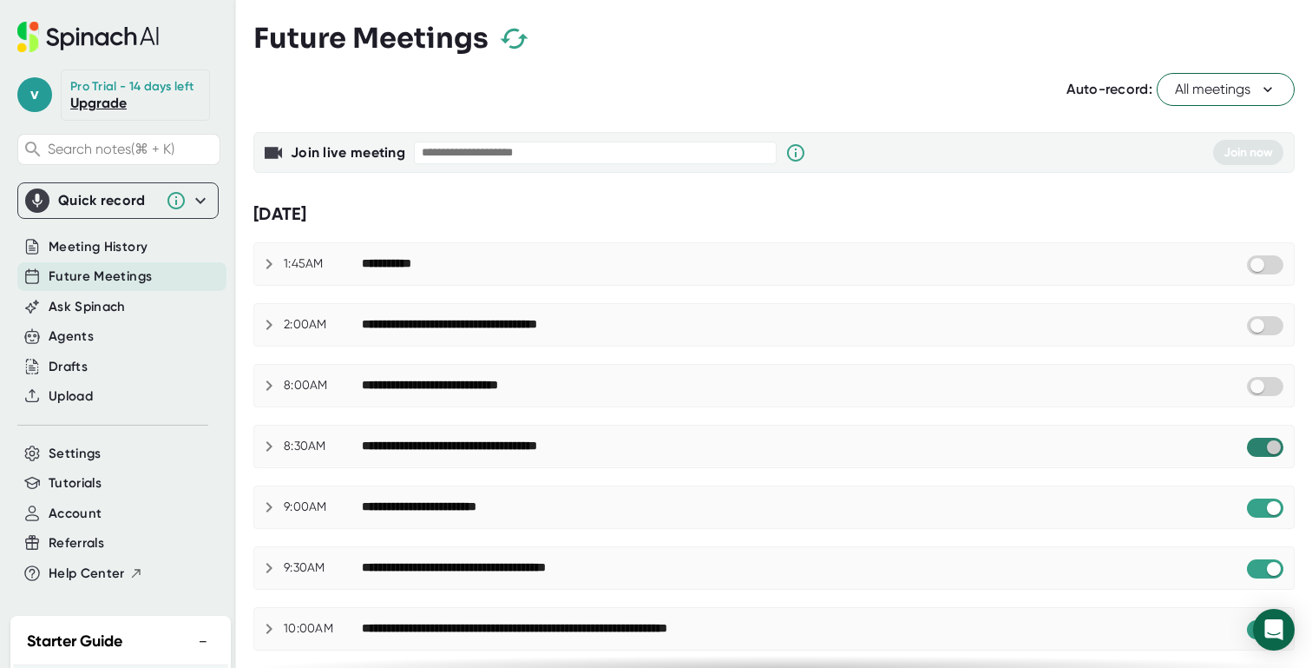
click at [1260, 451] on input "checkbox" at bounding box center [1273, 447] width 49 height 16
checkbox input "true"
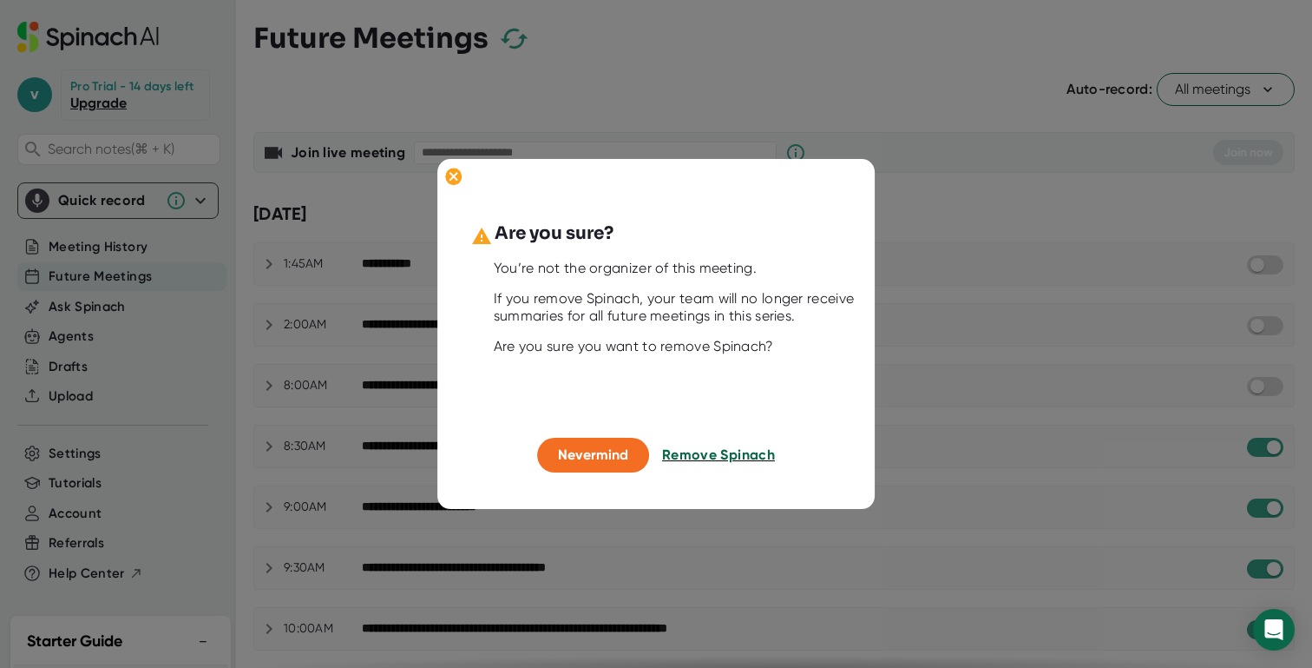
click at [720, 454] on span "Remove Spinach" at bounding box center [718, 455] width 113 height 16
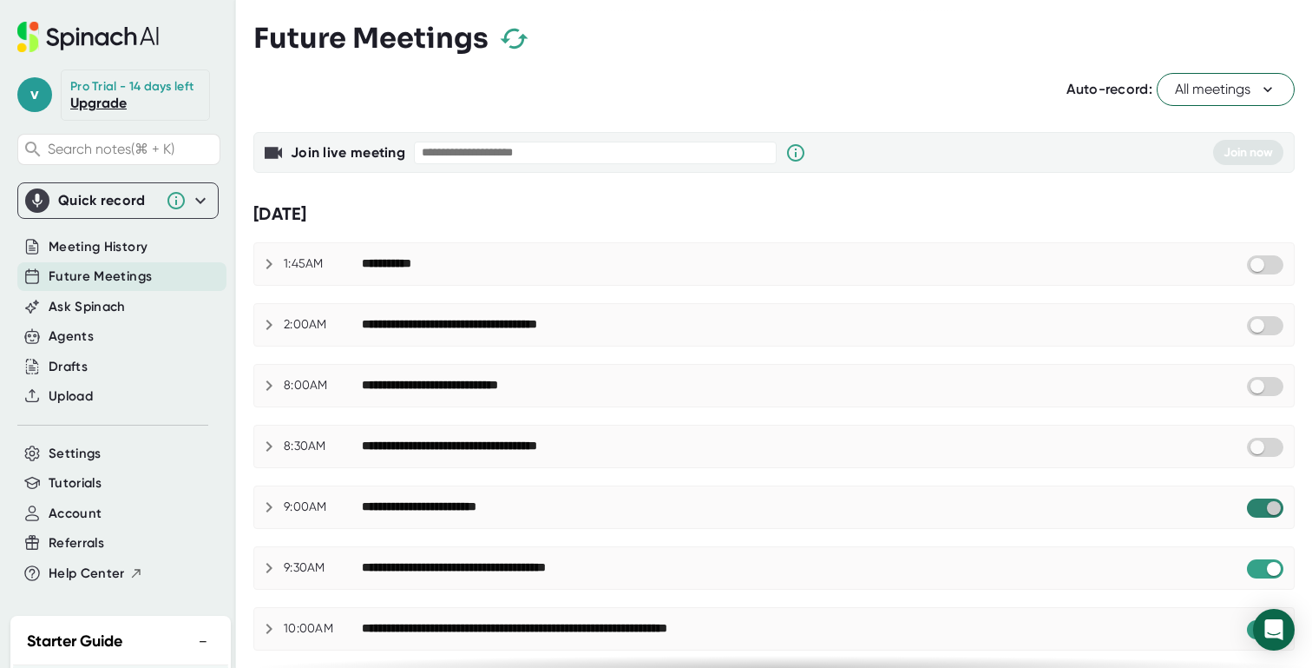
click at [1256, 508] on input "checkbox" at bounding box center [1273, 508] width 49 height 16
checkbox input "true"
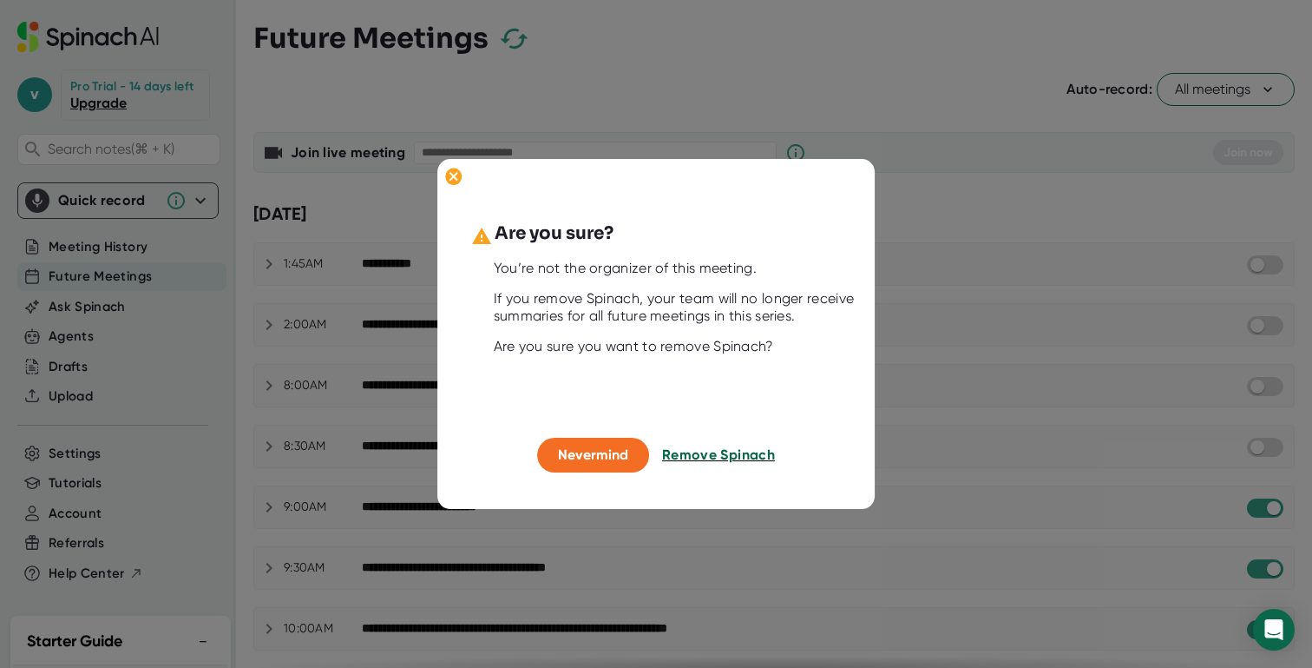
click at [699, 451] on span "Remove Spinach" at bounding box center [718, 455] width 113 height 16
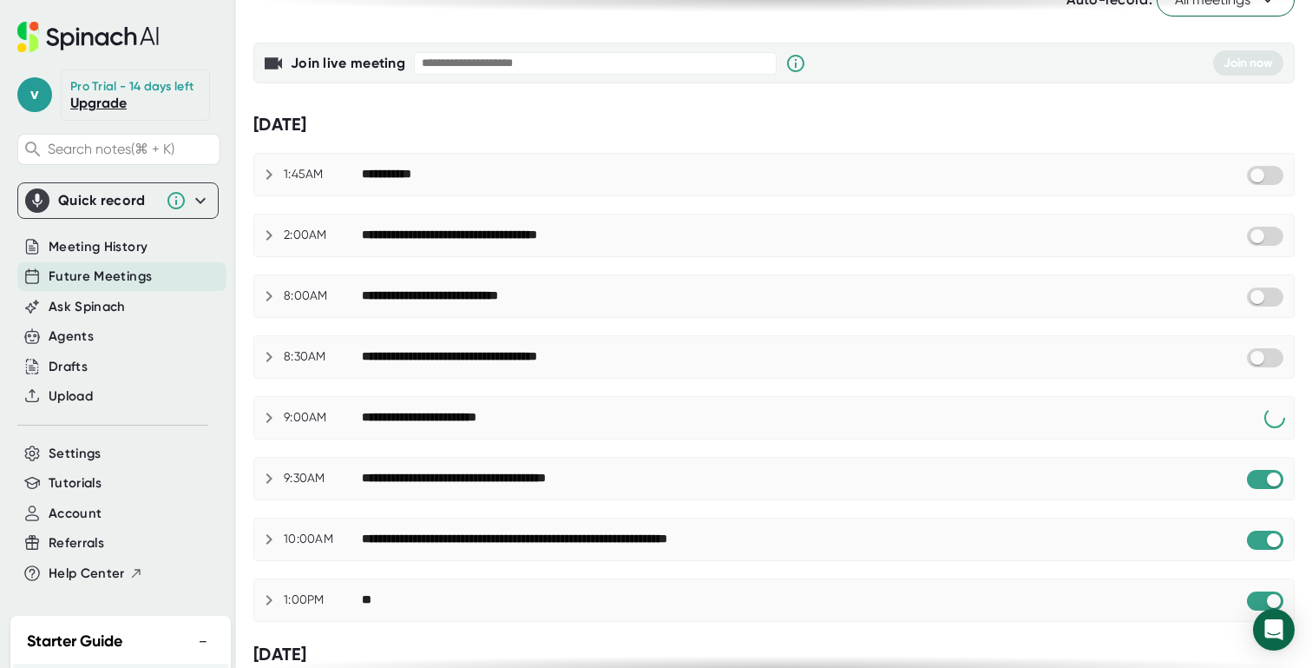
scroll to position [96, 0]
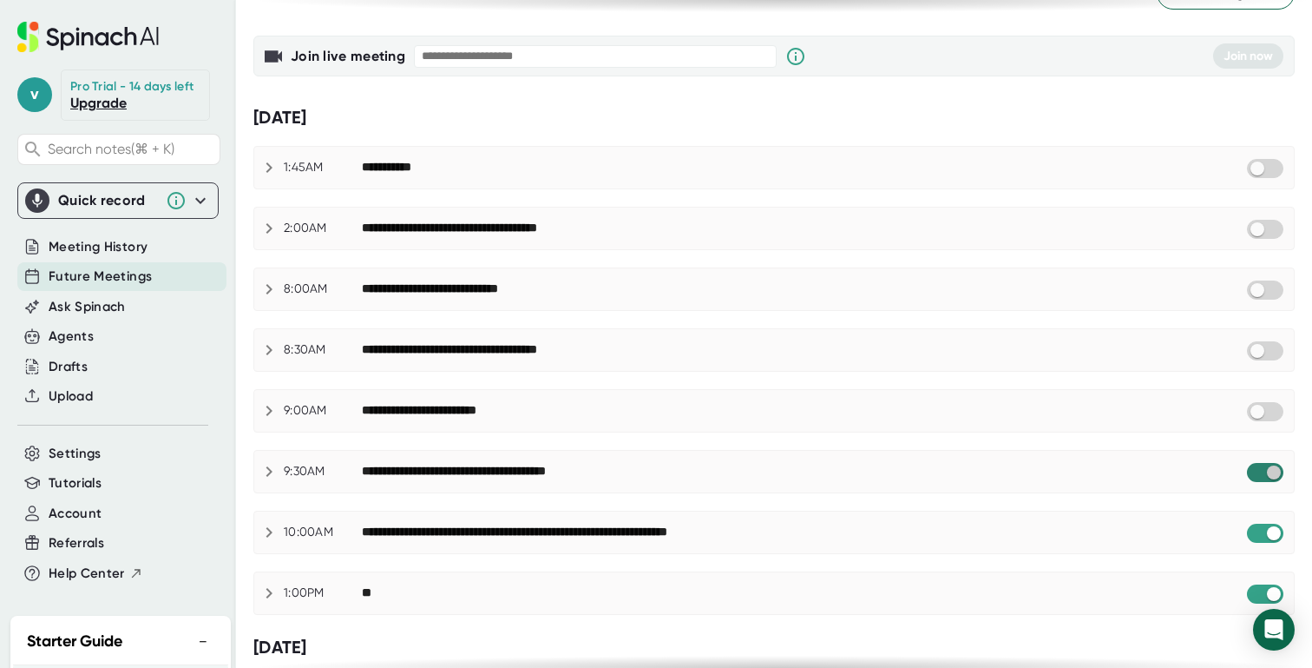
click at [1257, 471] on input "checkbox" at bounding box center [1273, 472] width 49 height 16
checkbox input "true"
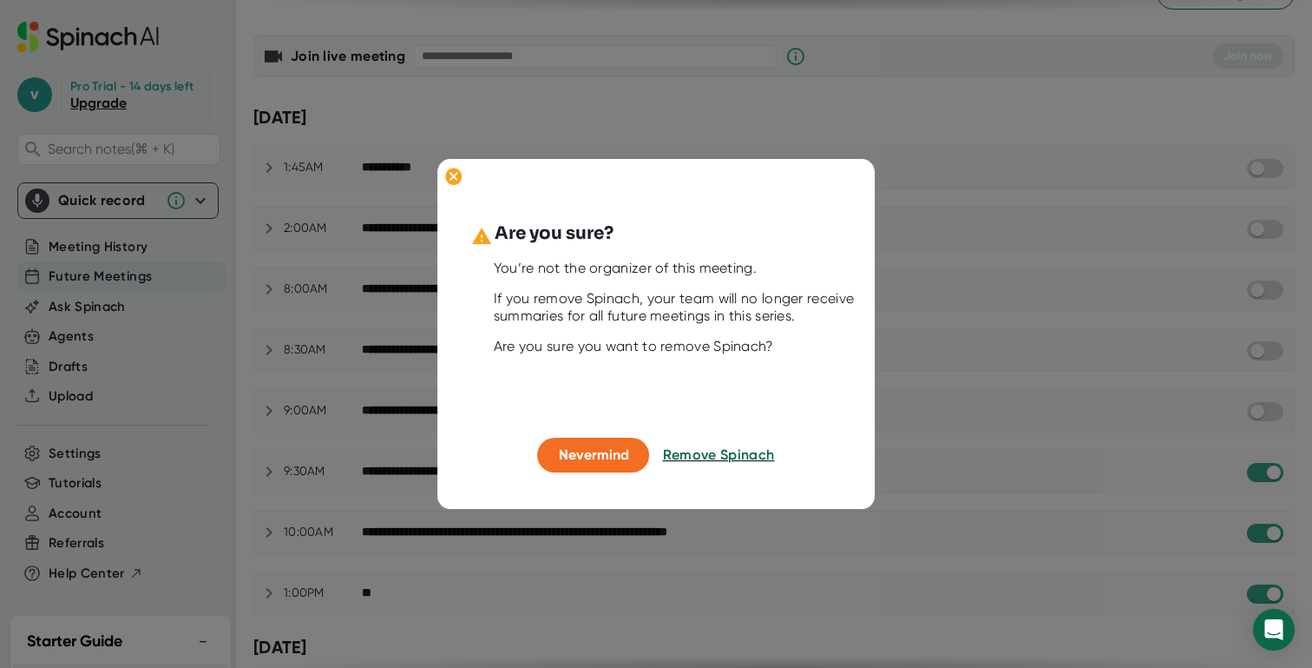
click at [759, 464] on button "Remove Spinach" at bounding box center [719, 455] width 112 height 35
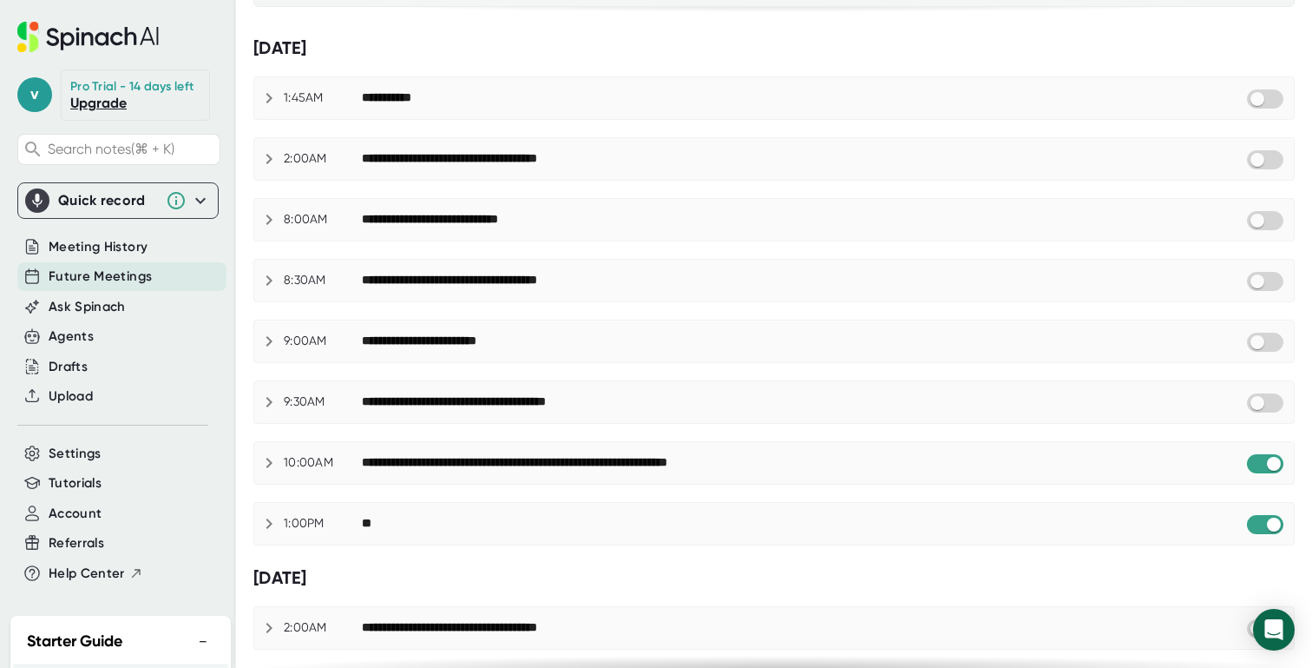
scroll to position [179, 0]
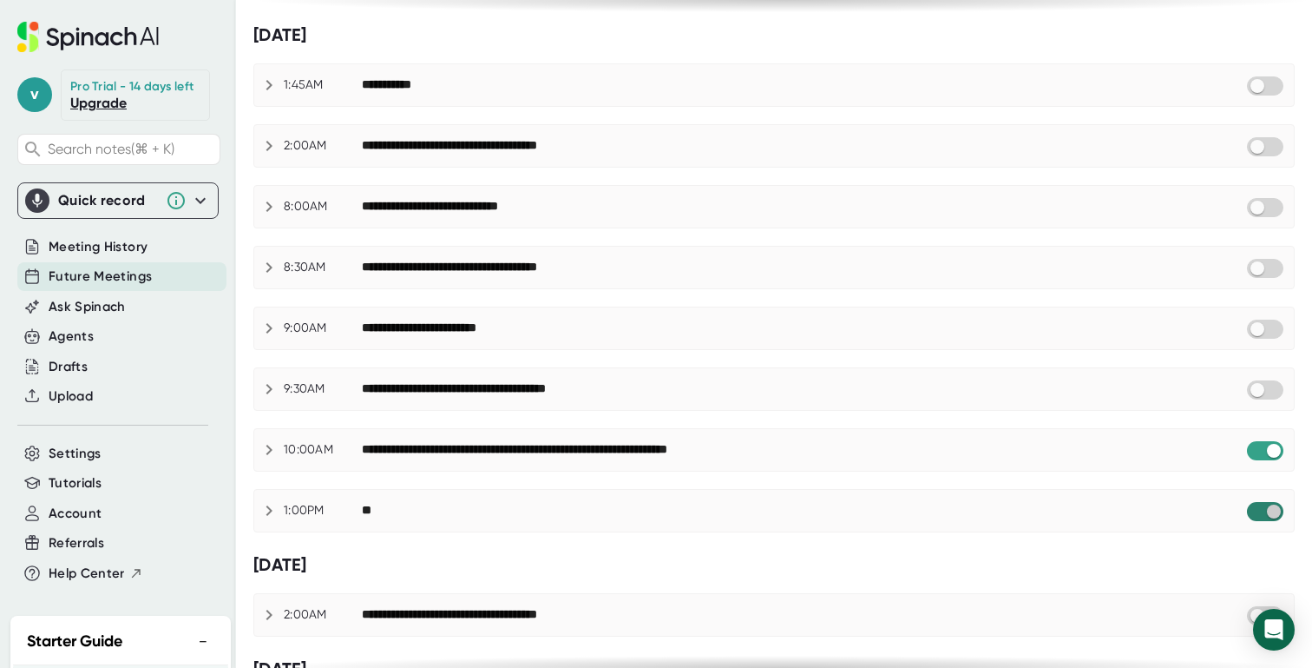
click at [1257, 511] on input "checkbox" at bounding box center [1273, 511] width 49 height 16
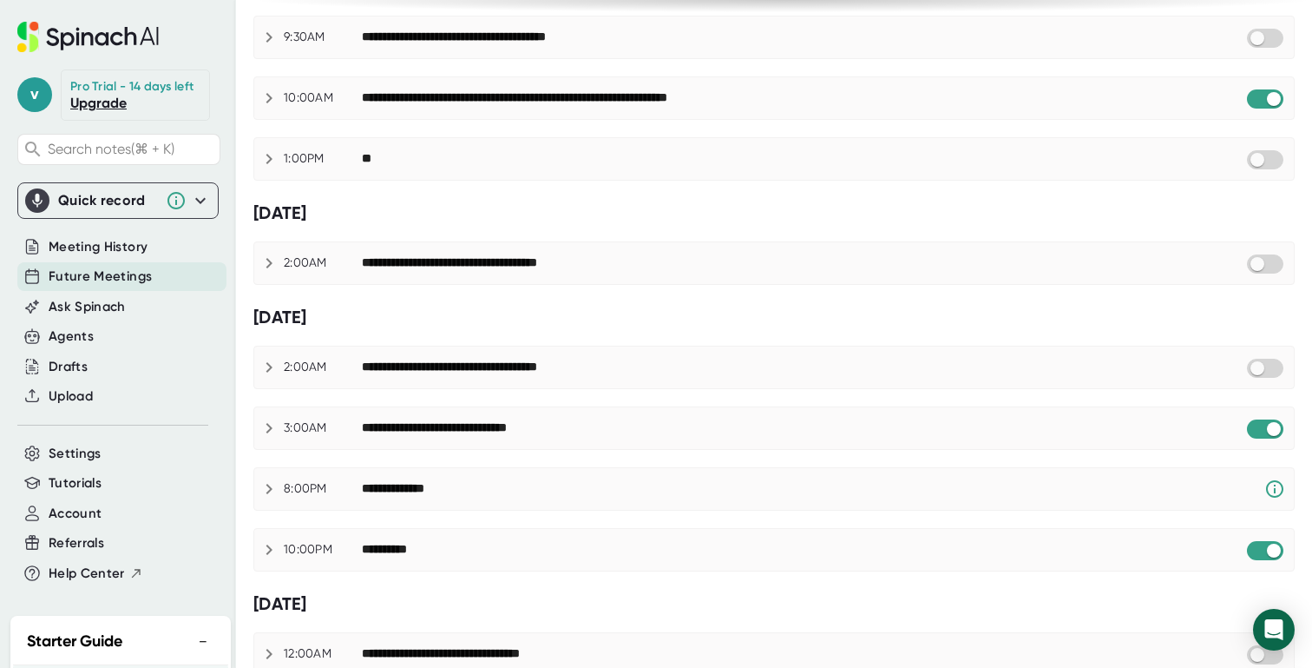
scroll to position [565, 0]
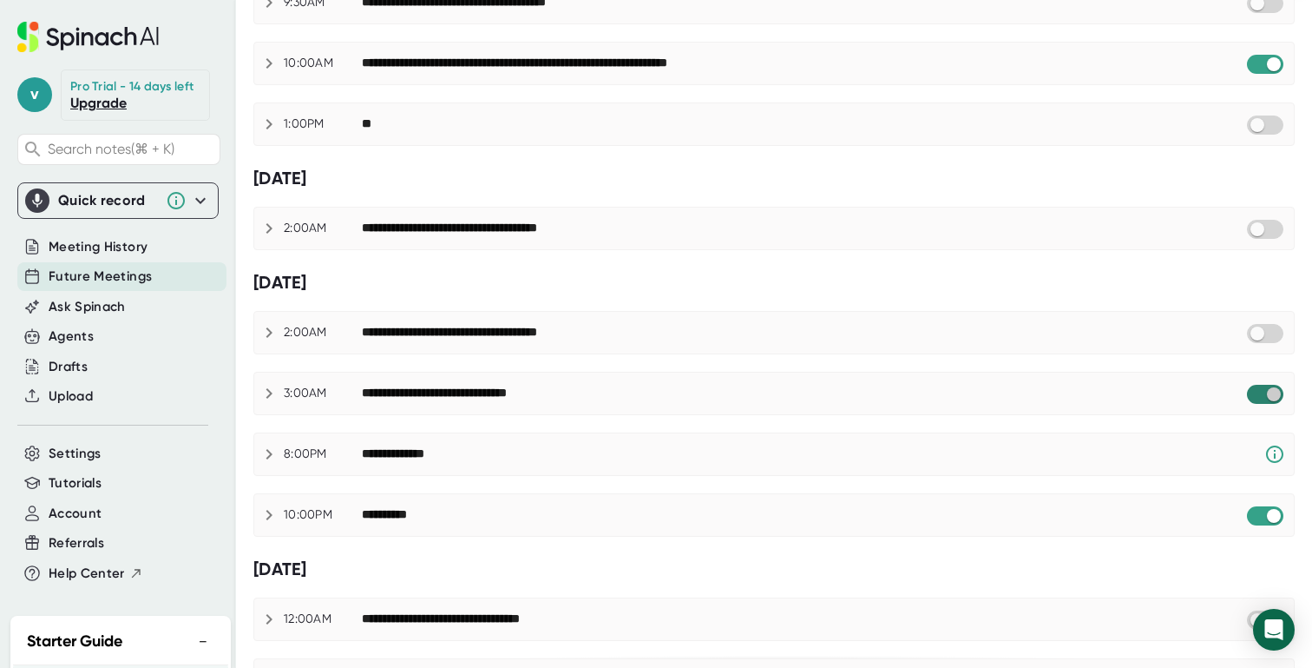
click at [1266, 393] on input "checkbox" at bounding box center [1273, 394] width 49 height 16
checkbox input "true"
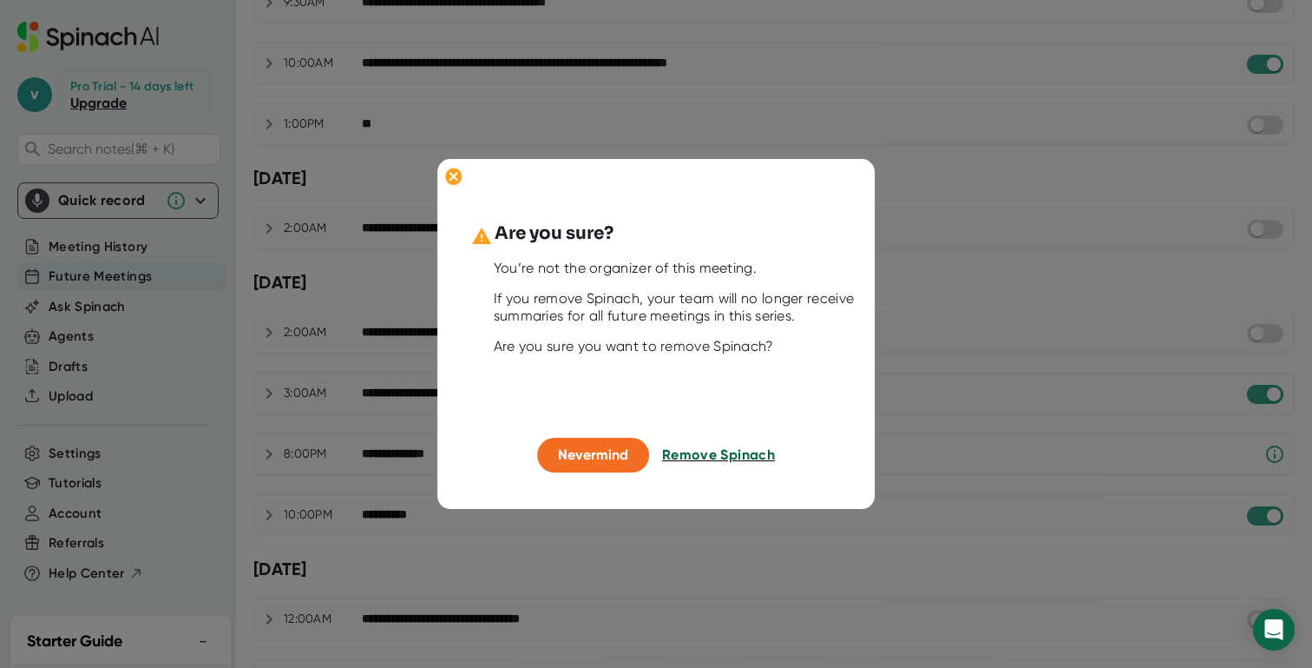
click at [727, 460] on span "Remove Spinach" at bounding box center [718, 455] width 113 height 16
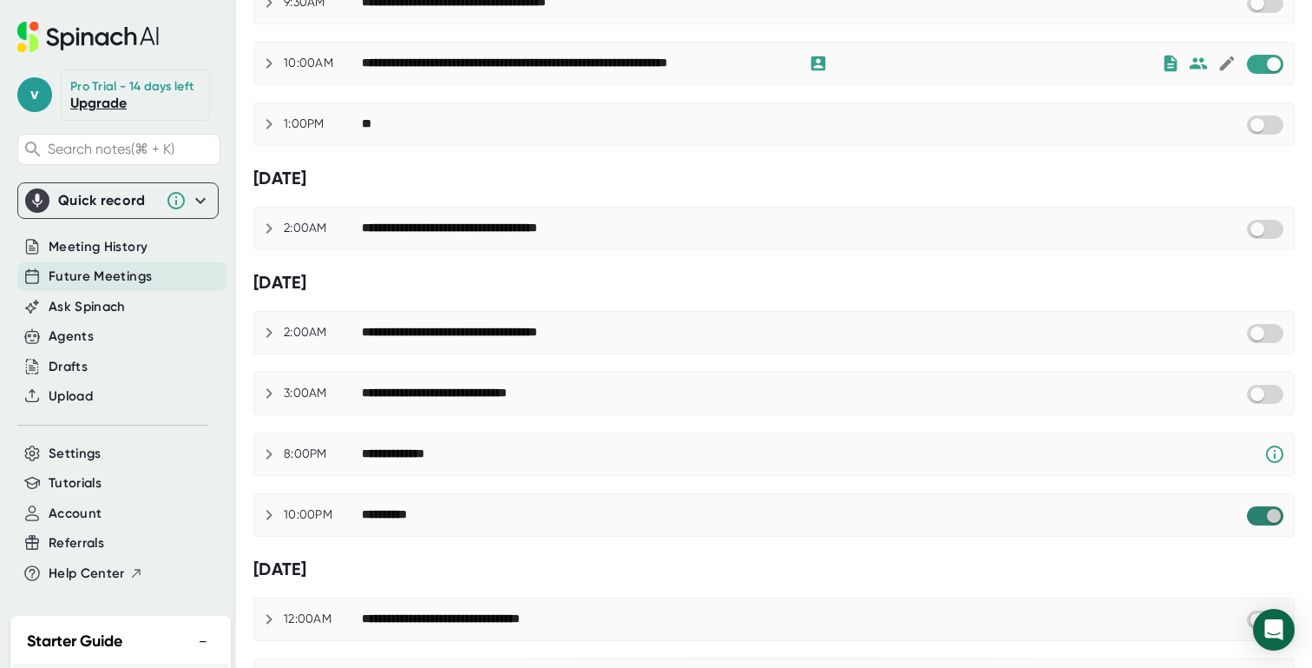
click at [1263, 516] on input "checkbox" at bounding box center [1273, 516] width 49 height 16
checkbox input "true"
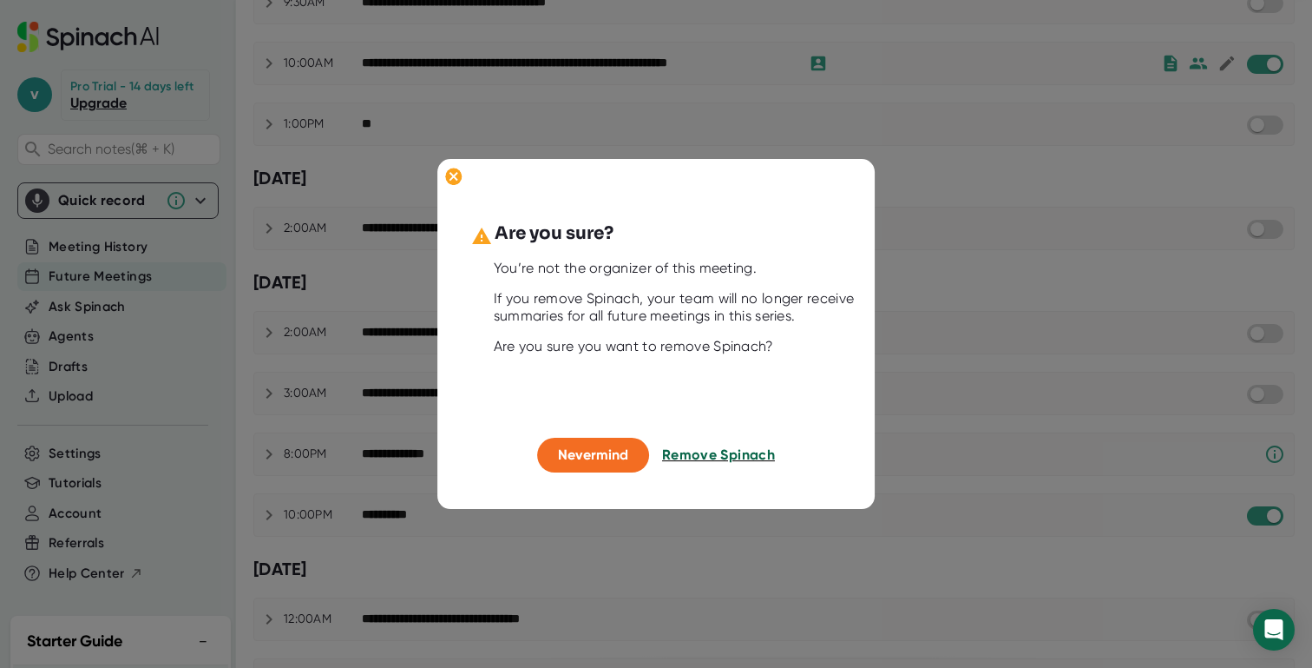
click at [723, 451] on span "Remove Spinach" at bounding box center [718, 455] width 113 height 16
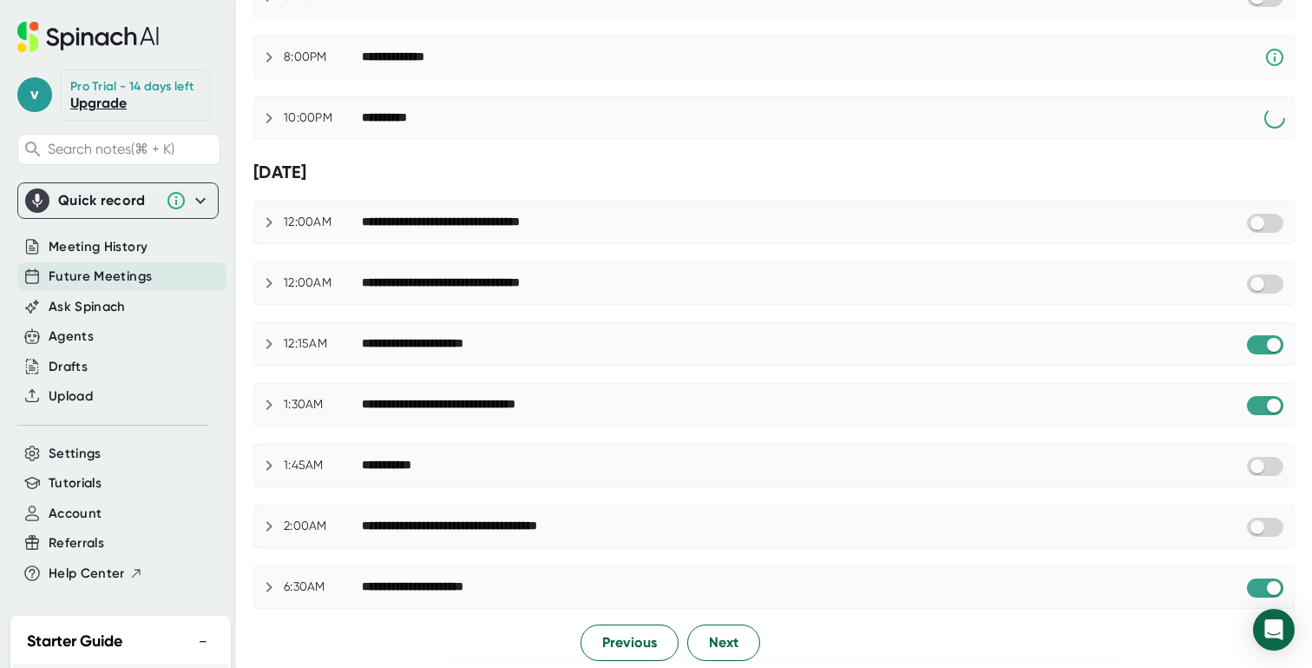
scroll to position [968, 0]
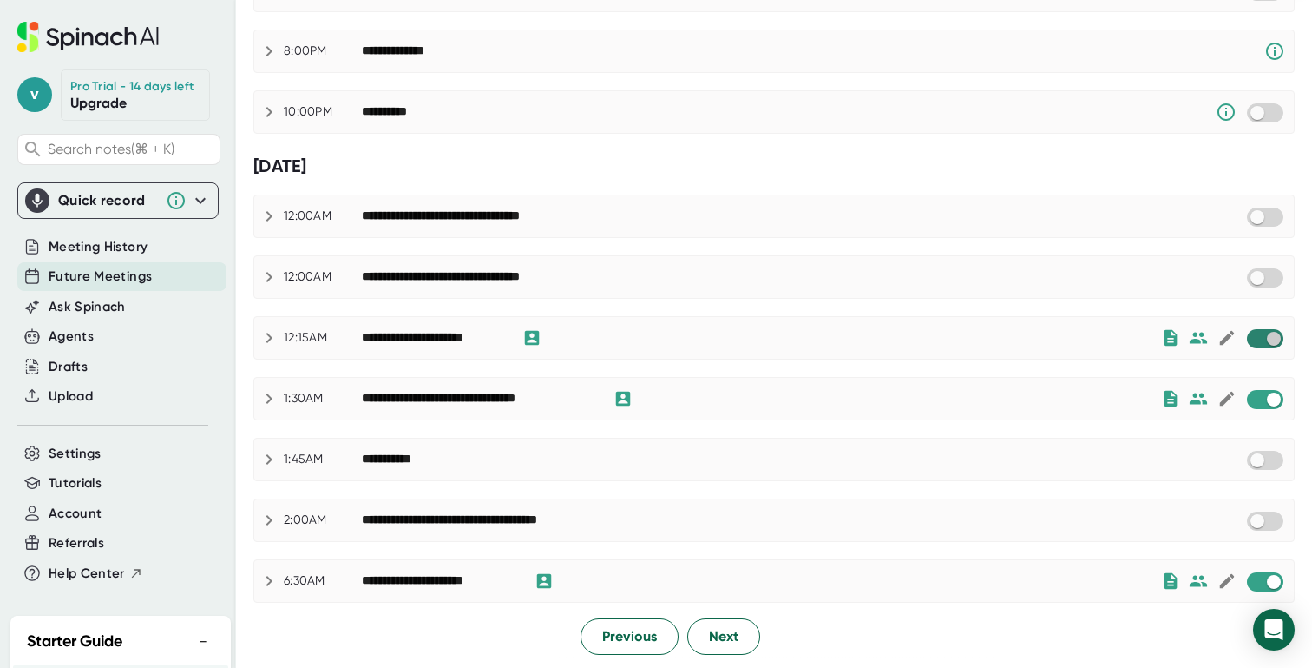
click at [1260, 339] on input "checkbox" at bounding box center [1273, 339] width 49 height 16
checkbox input "true"
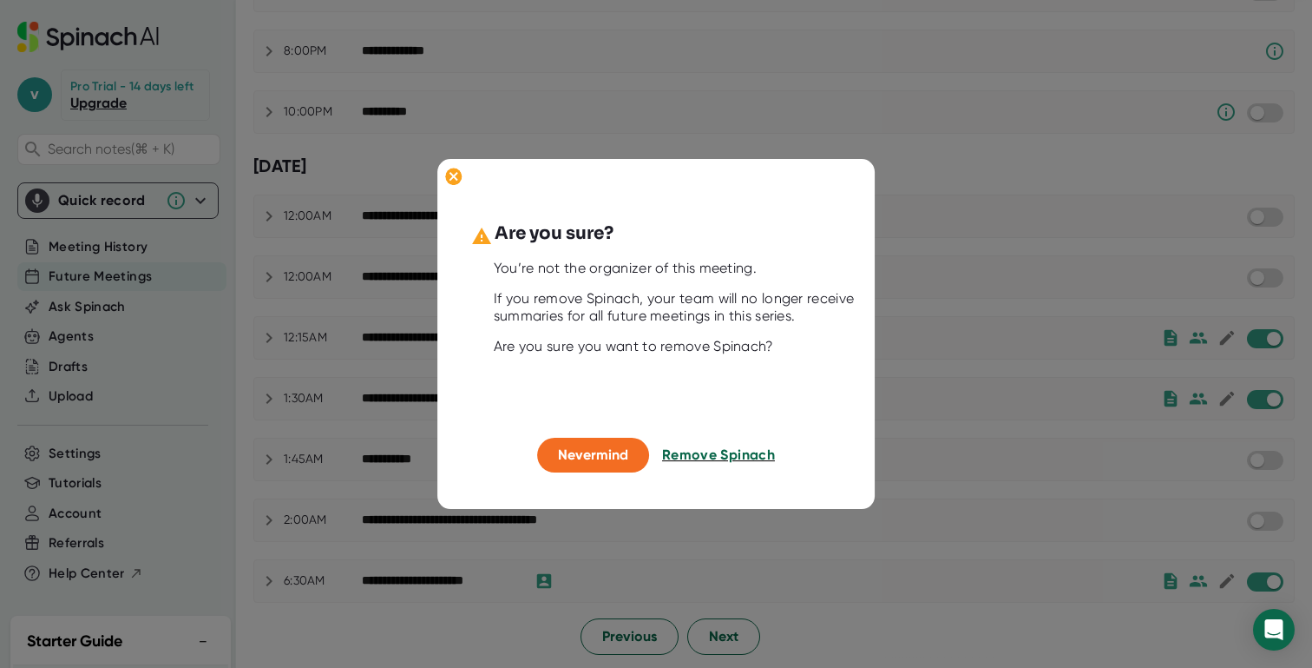
click at [742, 457] on span "Remove Spinach" at bounding box center [718, 455] width 113 height 16
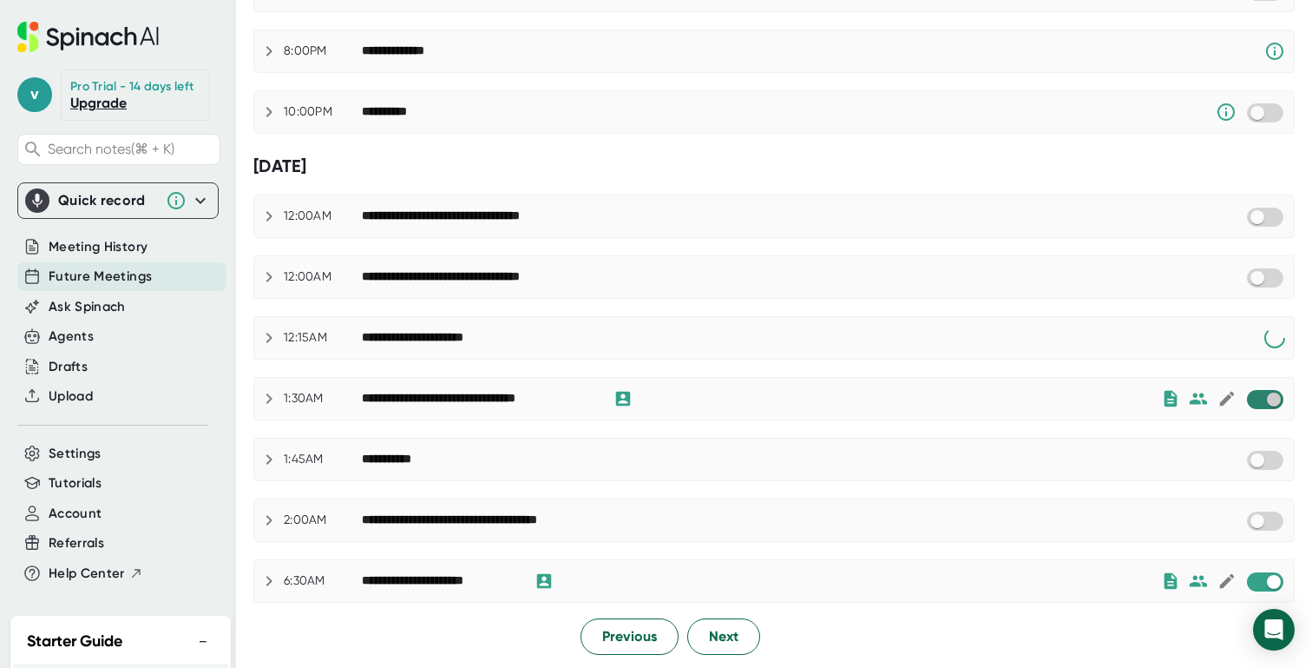
click at [1261, 401] on input "checkbox" at bounding box center [1273, 399] width 49 height 16
checkbox input "true"
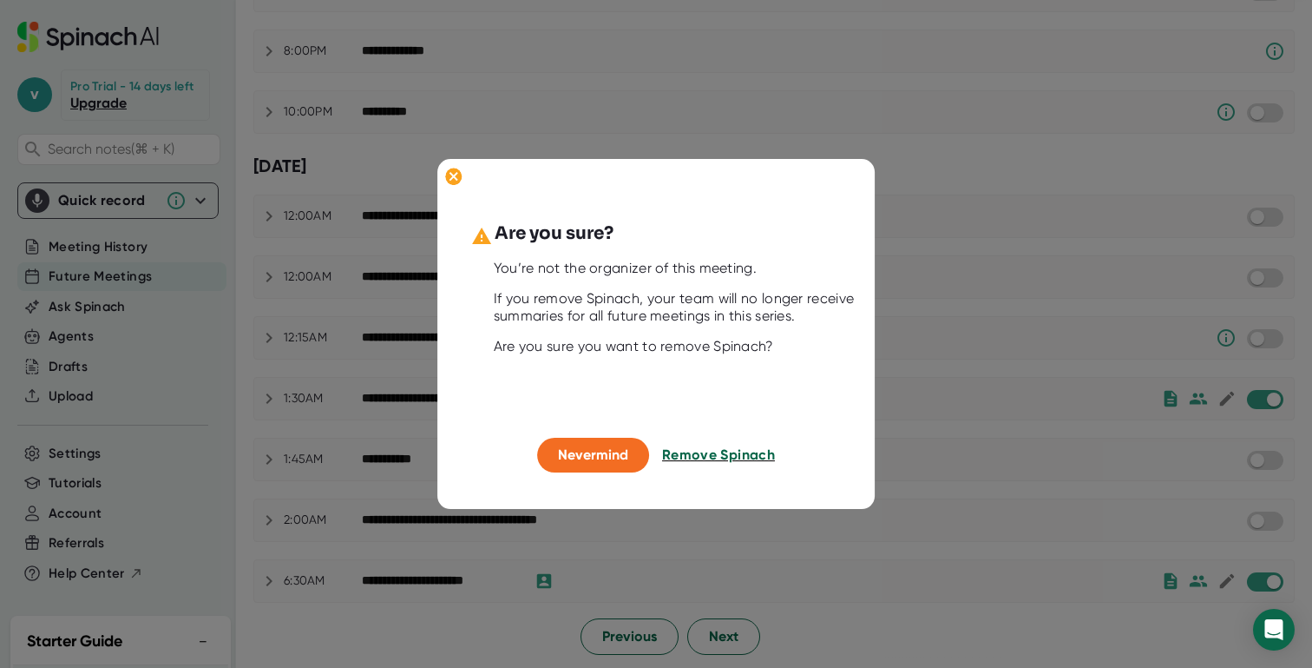
click at [707, 453] on span "Remove Spinach" at bounding box center [718, 455] width 113 height 16
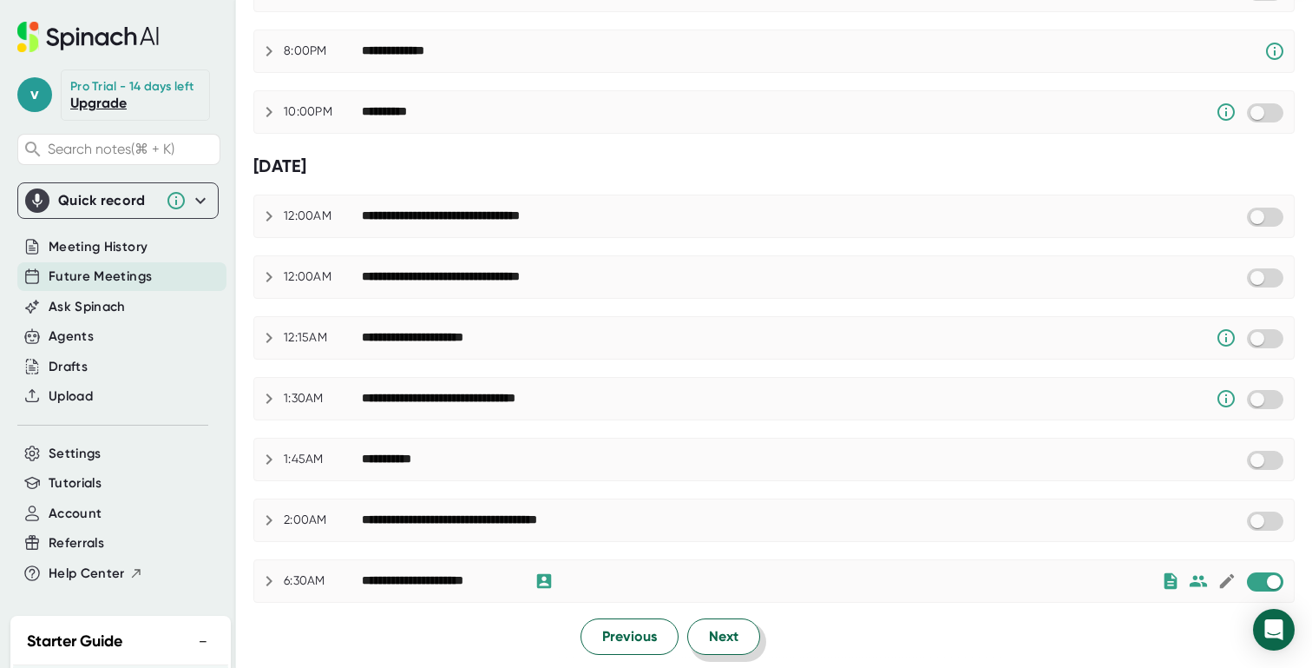
click at [731, 634] on span "Next" at bounding box center [724, 636] width 30 height 21
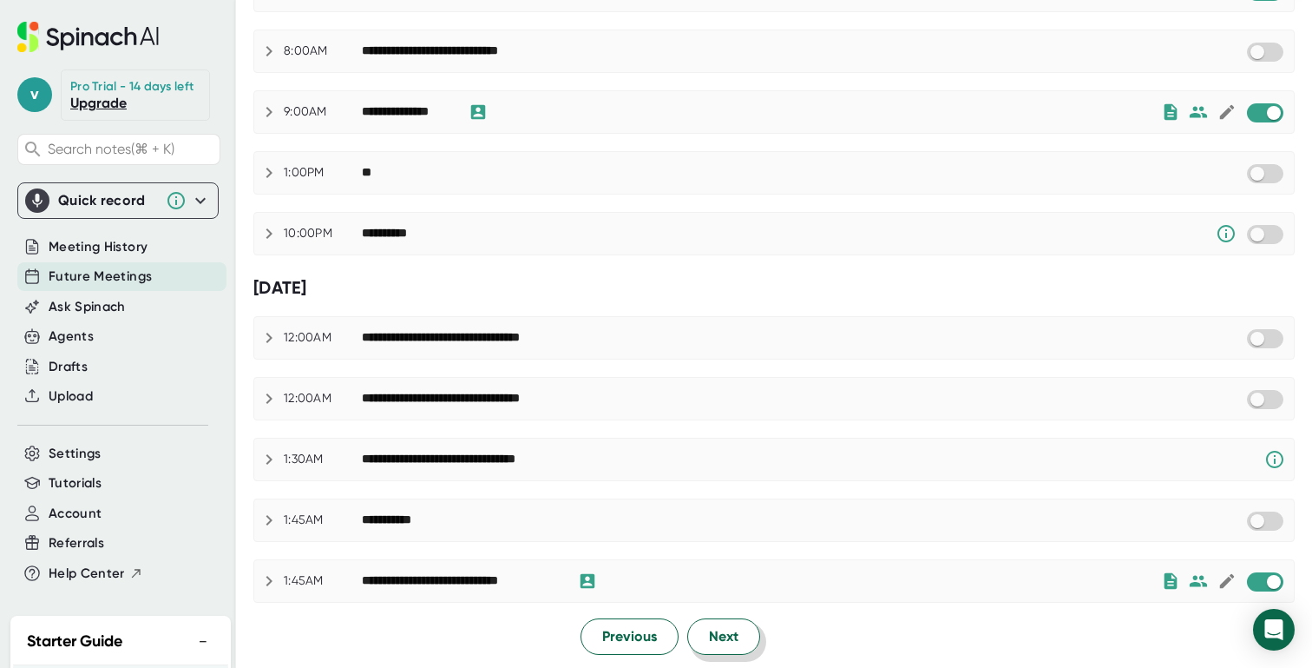
scroll to position [48, 0]
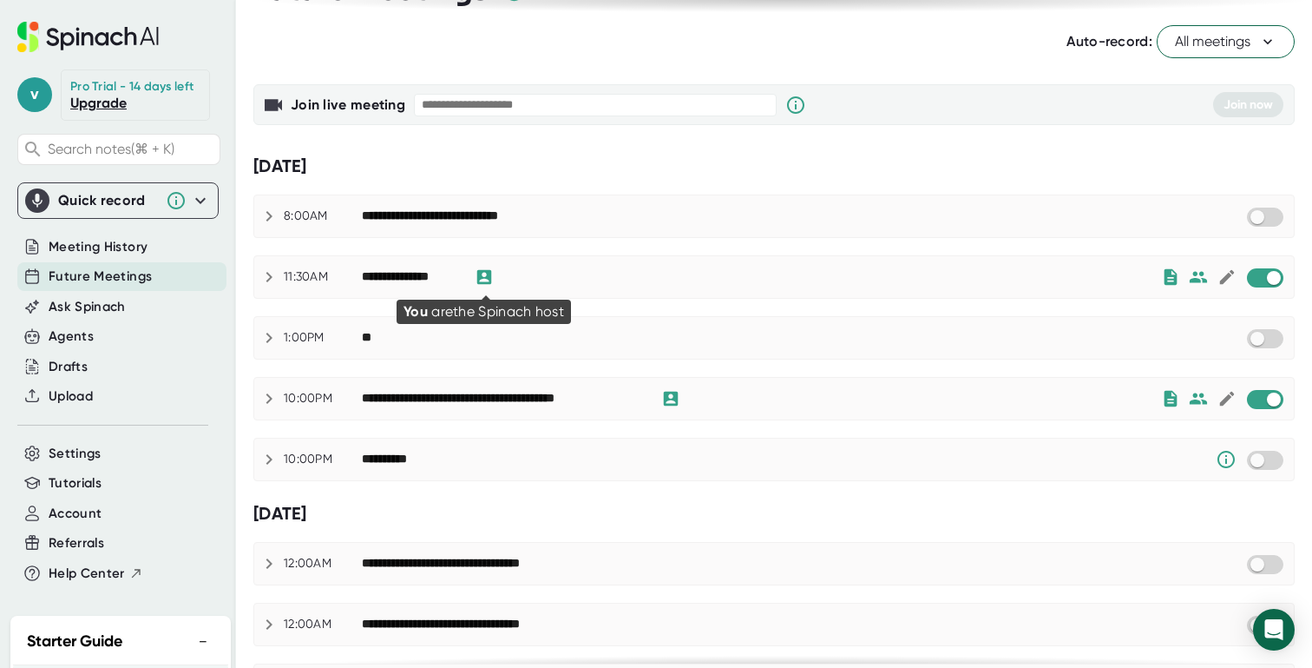
click at [487, 277] on icon at bounding box center [484, 277] width 15 height 15
click at [273, 277] on icon at bounding box center [269, 276] width 21 height 21
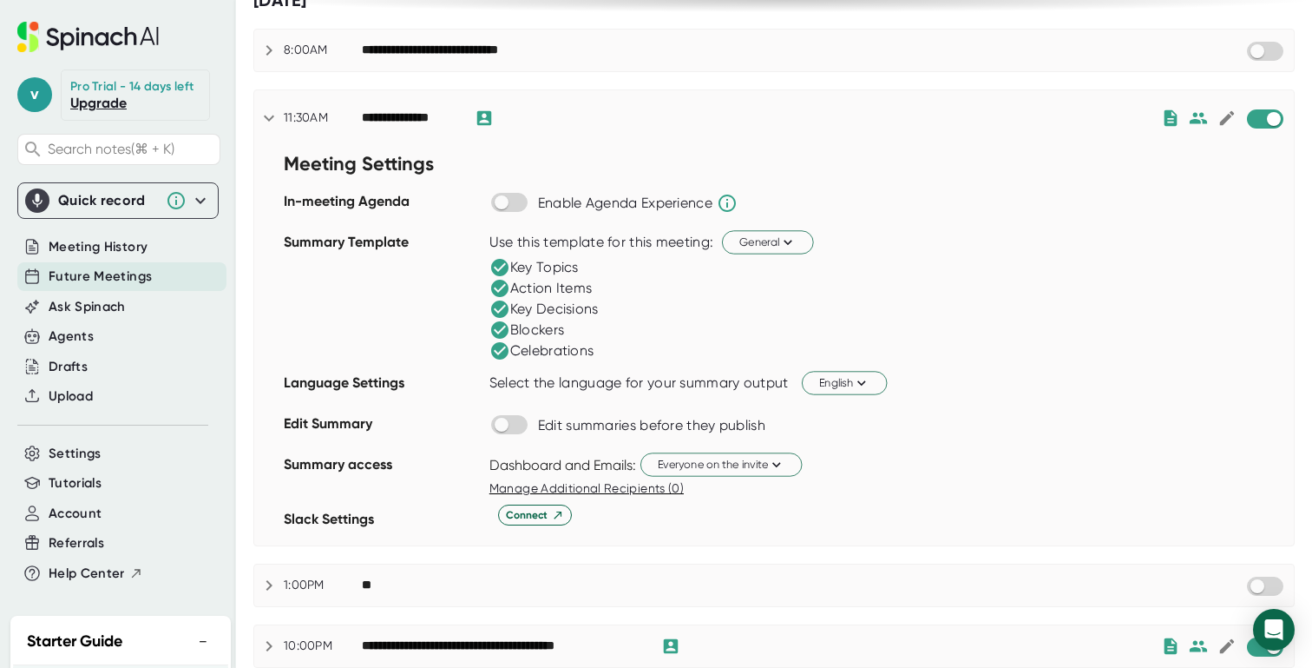
scroll to position [214, 0]
click at [521, 202] on input "checkbox" at bounding box center [501, 202] width 49 height 16
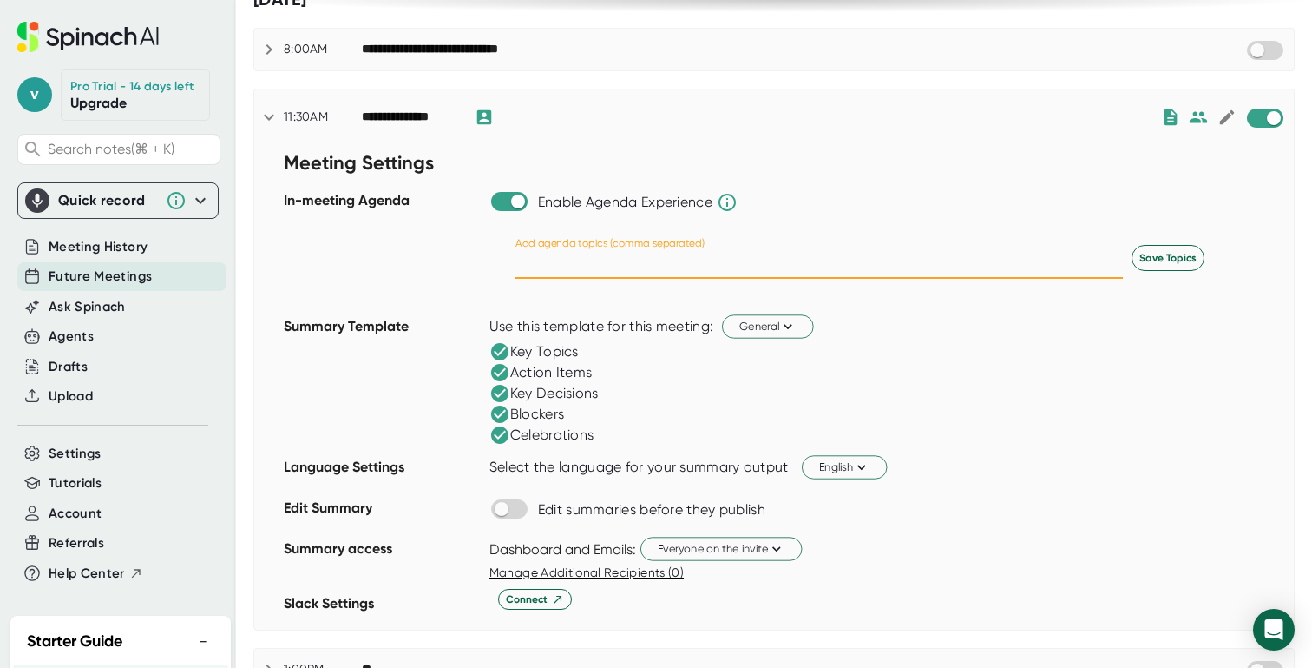
click at [623, 265] on input "text" at bounding box center [820, 265] width 608 height 28
click at [756, 257] on input "text" at bounding box center [820, 265] width 608 height 28
type input "Agreement on the user flows, detailed UX report and figma"
click at [1181, 266] on button "Save Topics" at bounding box center [1168, 258] width 73 height 26
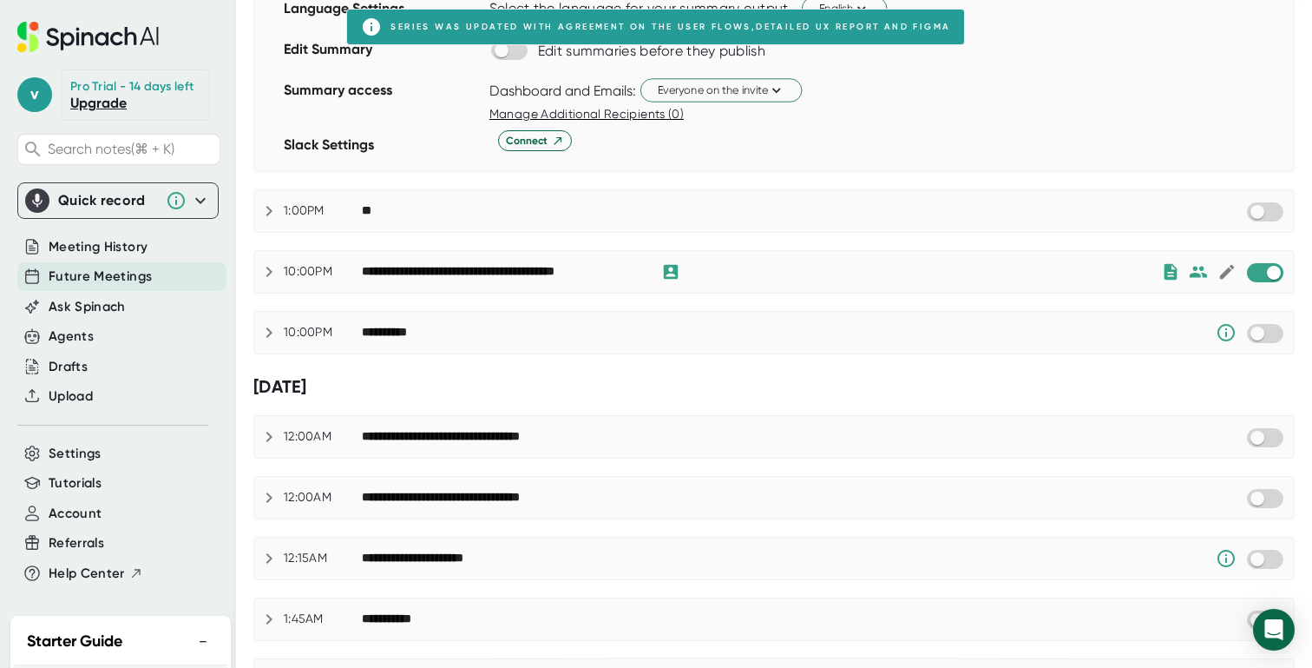
scroll to position [678, 0]
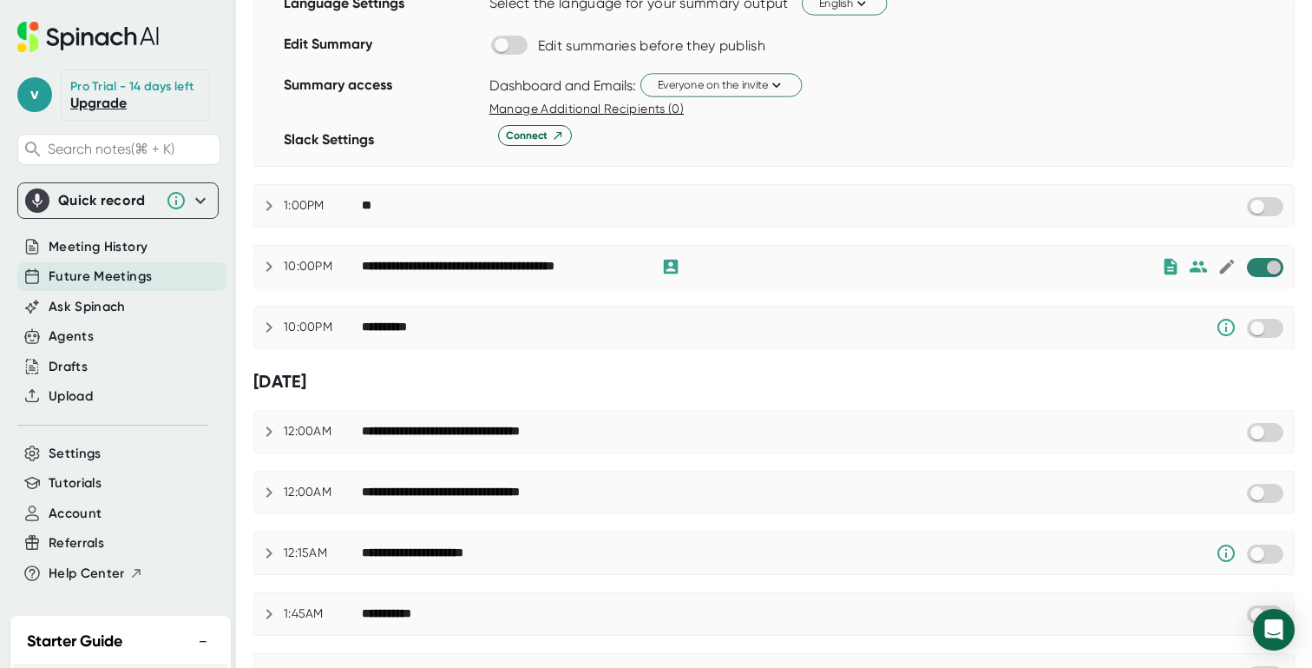
click at [1262, 266] on input "checkbox" at bounding box center [1273, 268] width 49 height 16
checkbox input "true"
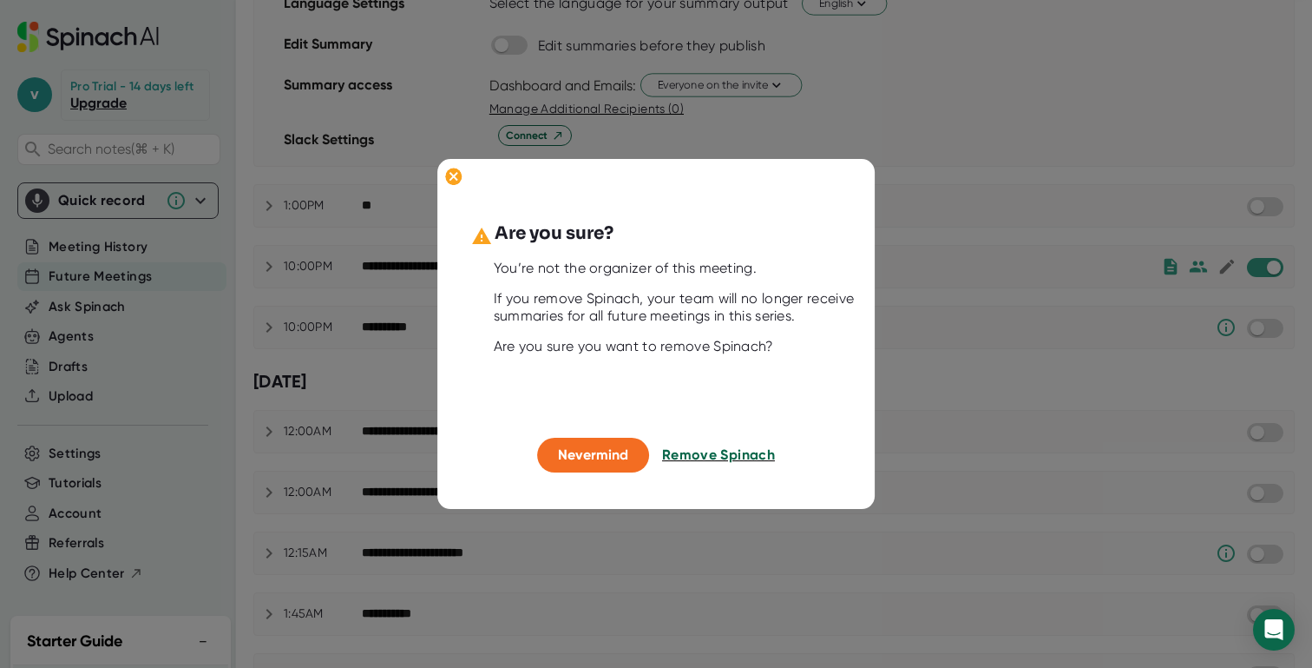
click at [727, 455] on span "Remove Spinach" at bounding box center [718, 455] width 113 height 16
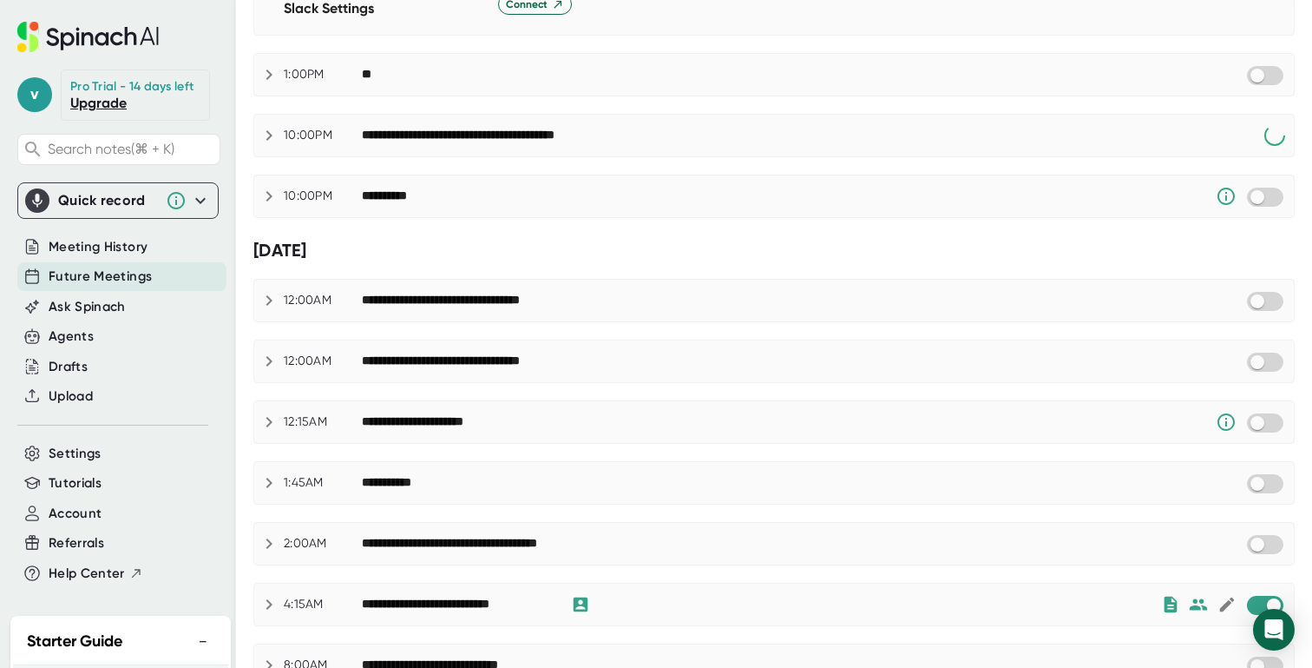
scroll to position [1007, 0]
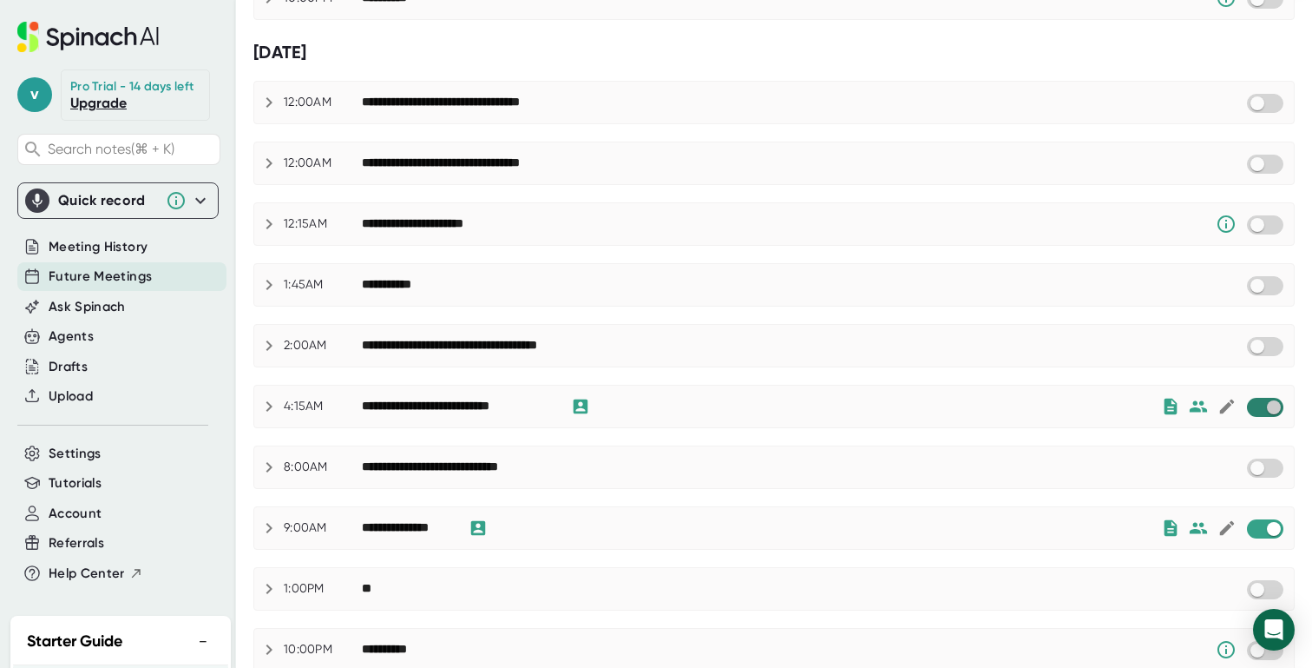
click at [1252, 404] on input "checkbox" at bounding box center [1273, 407] width 49 height 16
checkbox input "true"
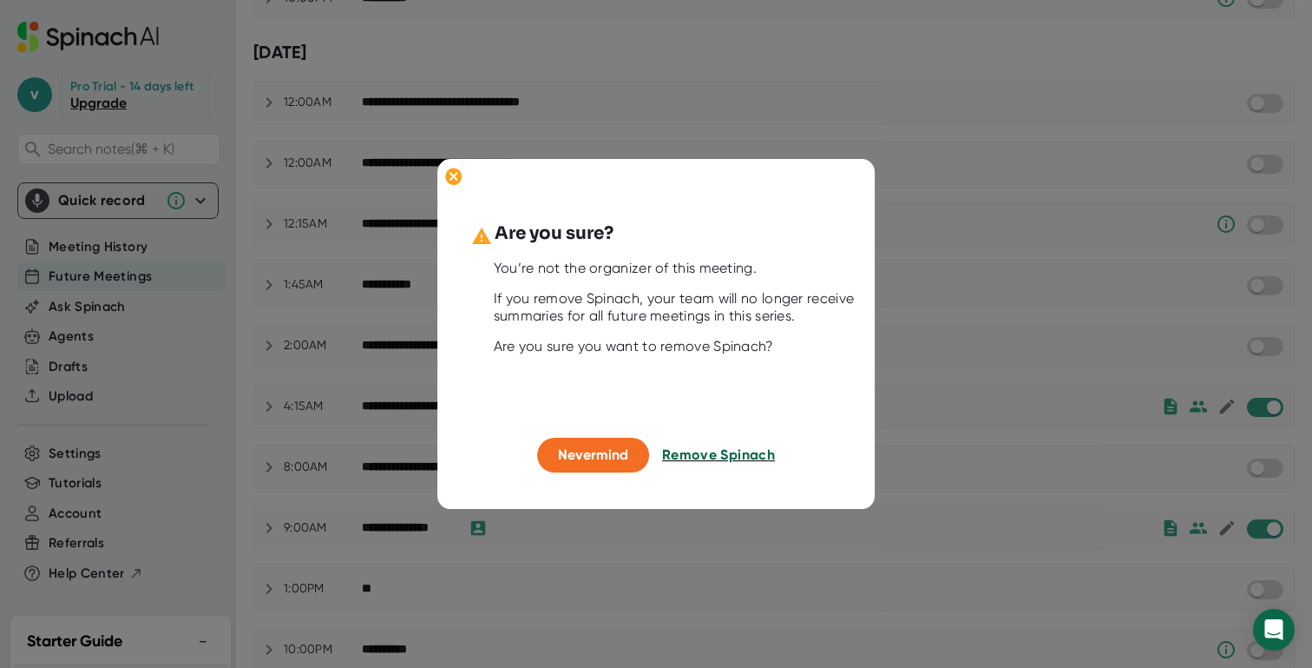
click at [702, 451] on span "Remove Spinach" at bounding box center [718, 455] width 113 height 16
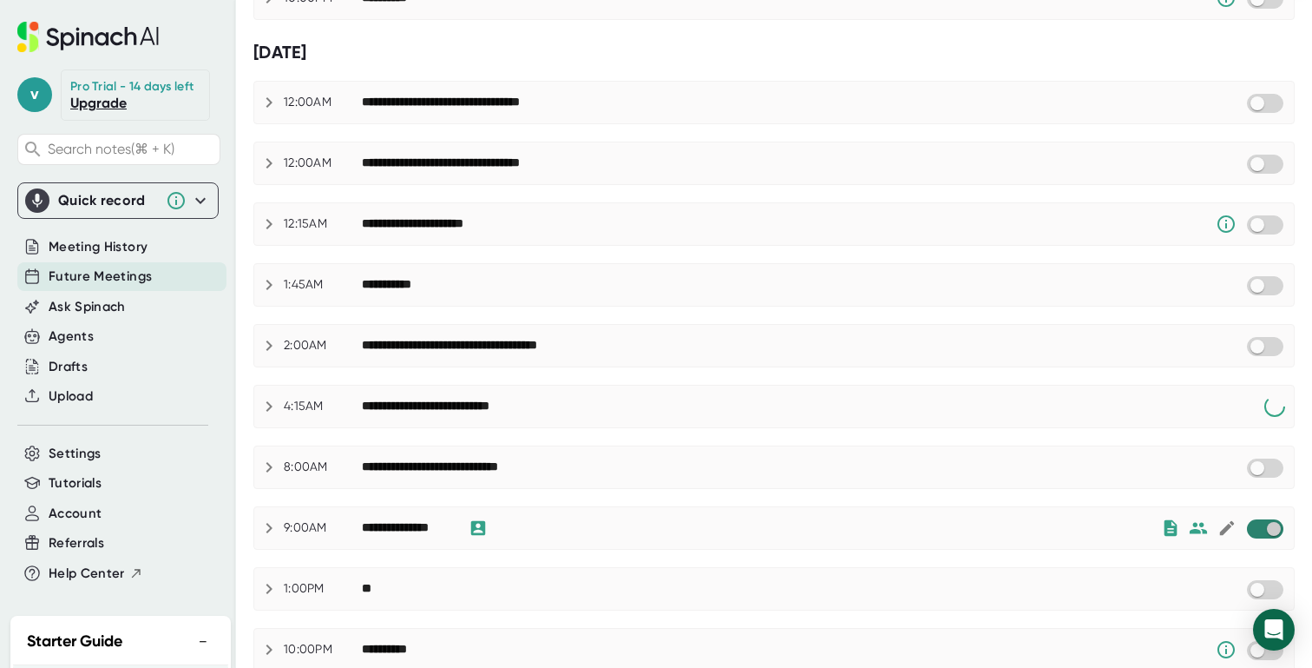
click at [1259, 529] on input "checkbox" at bounding box center [1273, 529] width 49 height 16
checkbox input "true"
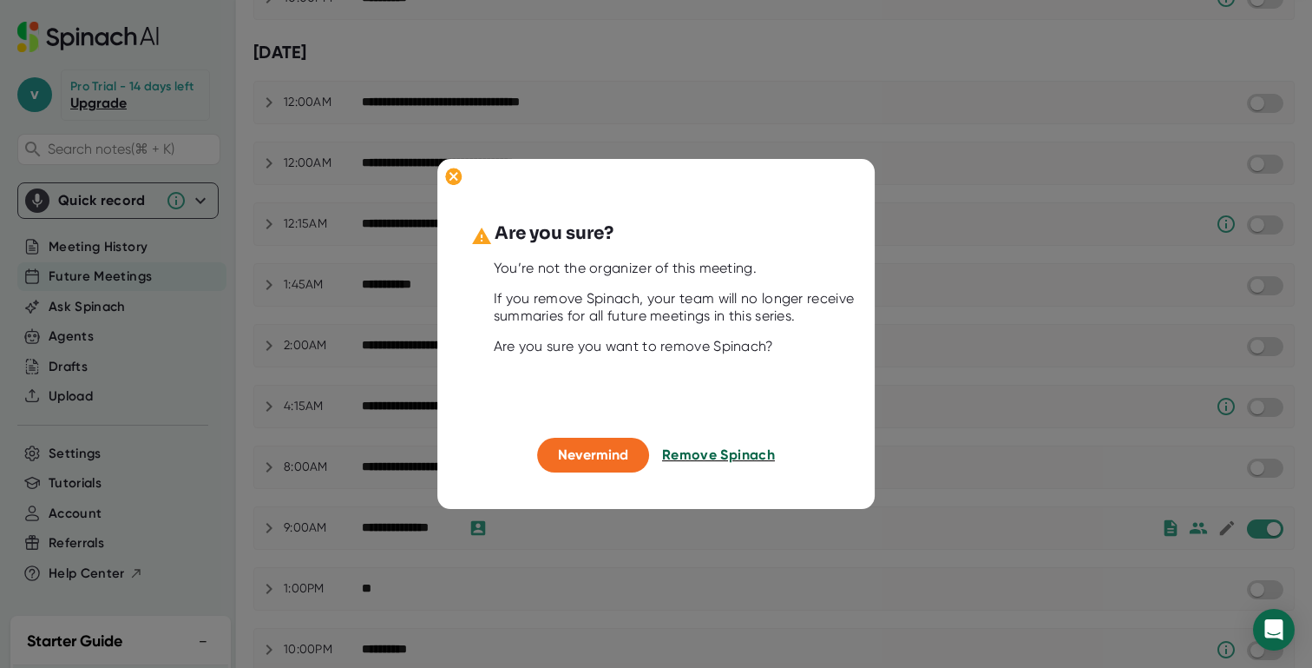
click at [718, 449] on span "Remove Spinach" at bounding box center [718, 455] width 113 height 16
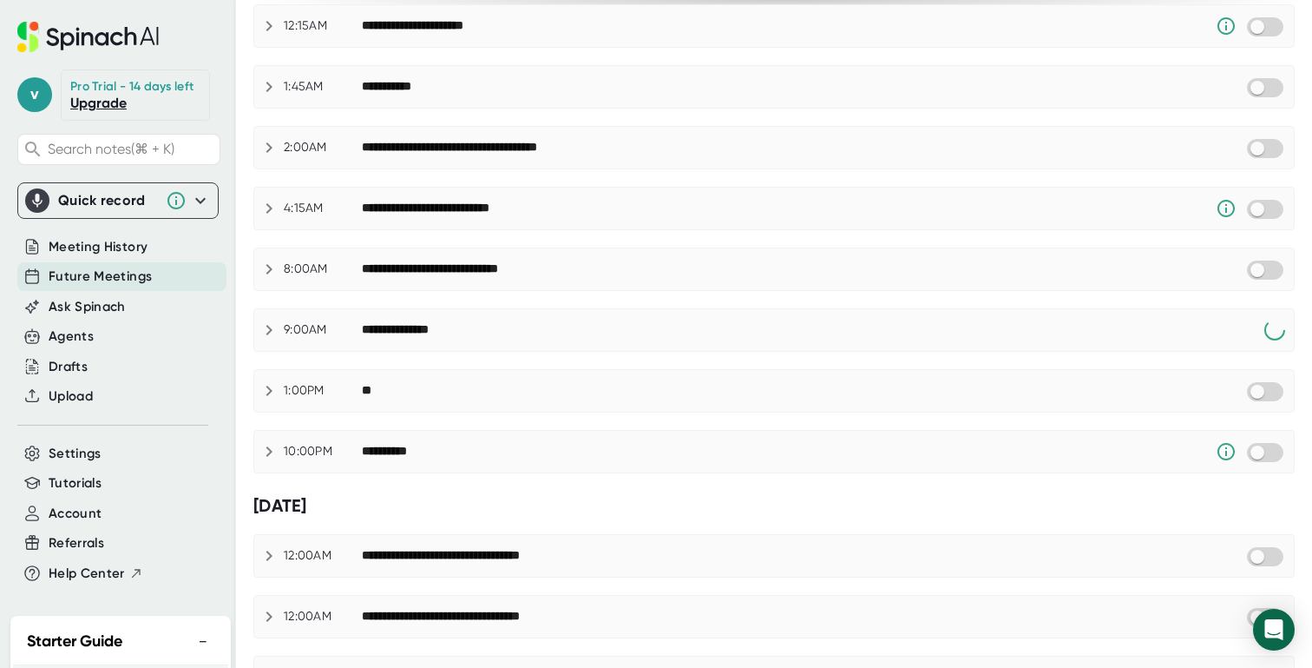
scroll to position [1423, 0]
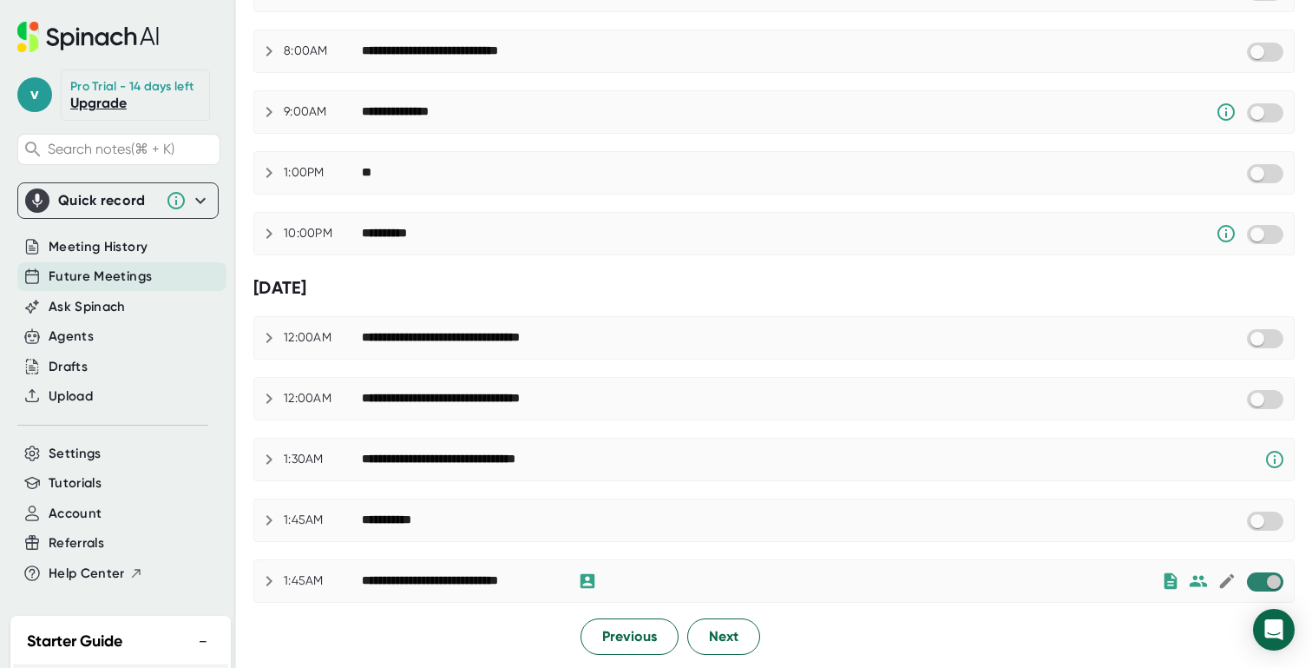
click at [1261, 583] on input "checkbox" at bounding box center [1273, 582] width 49 height 16
checkbox input "true"
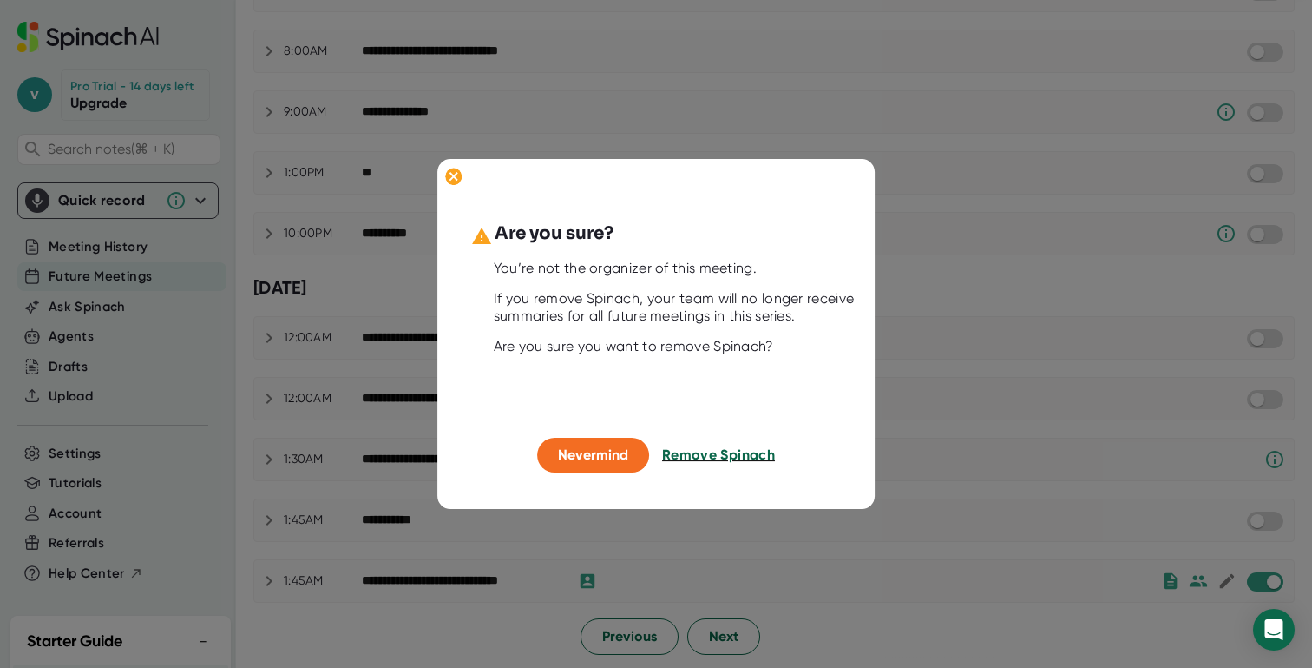
click at [714, 452] on span "Remove Spinach" at bounding box center [718, 455] width 113 height 16
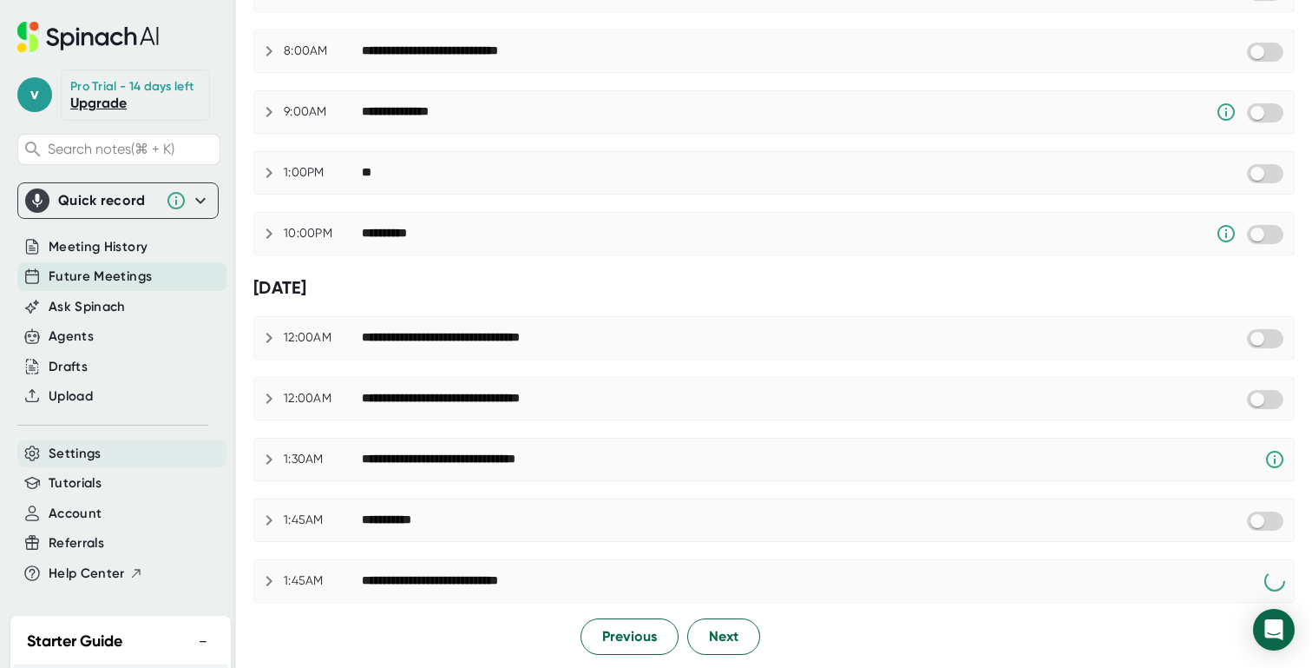
click at [80, 464] on span "Settings" at bounding box center [75, 454] width 53 height 20
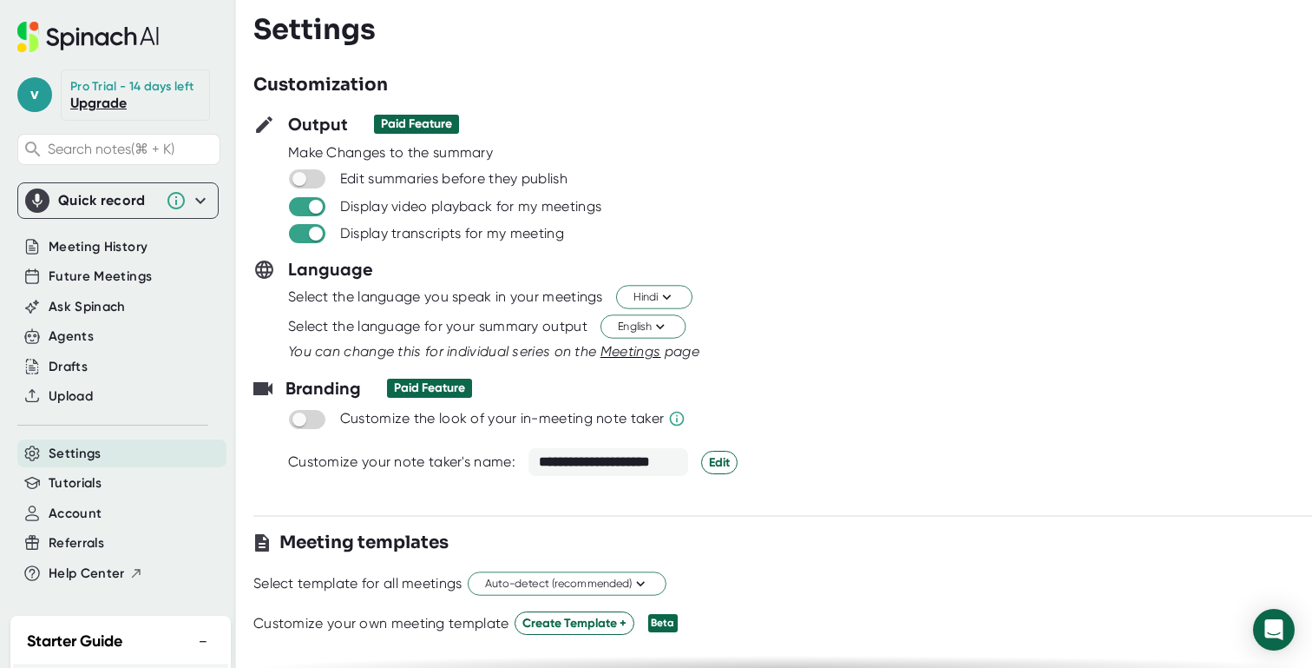
click at [190, 211] on icon at bounding box center [200, 200] width 21 height 21
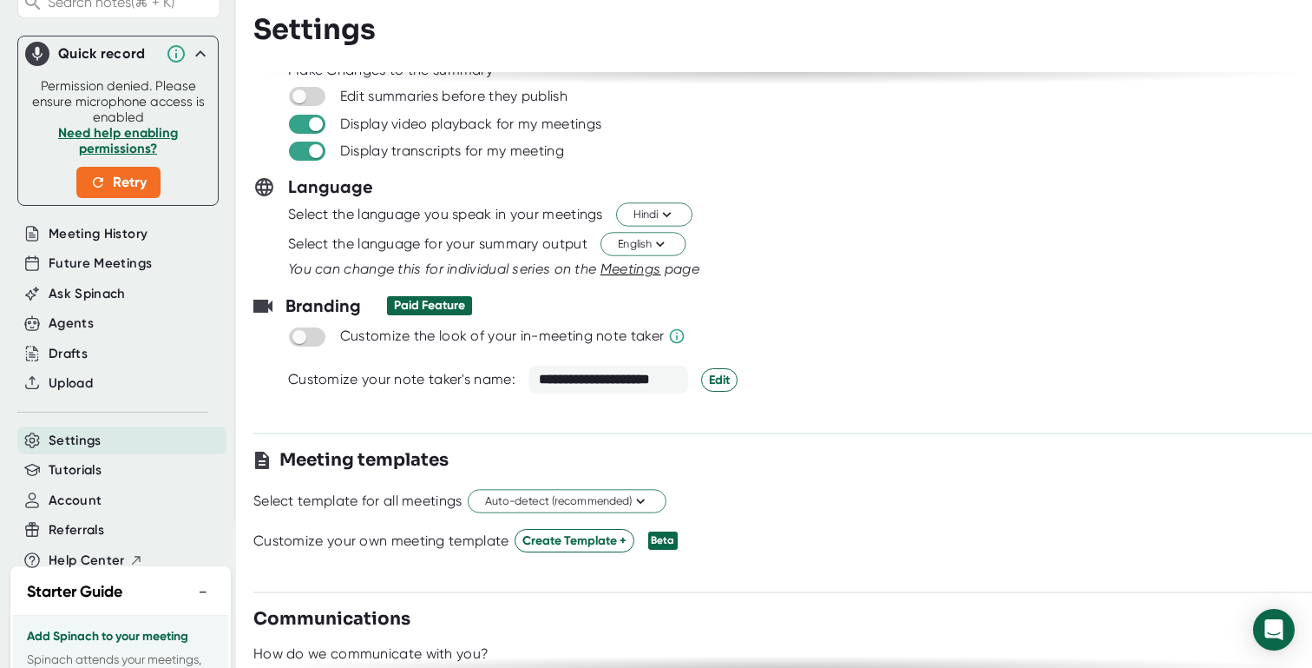
scroll to position [84, 0]
click at [717, 378] on span "Edit" at bounding box center [719, 378] width 21 height 18
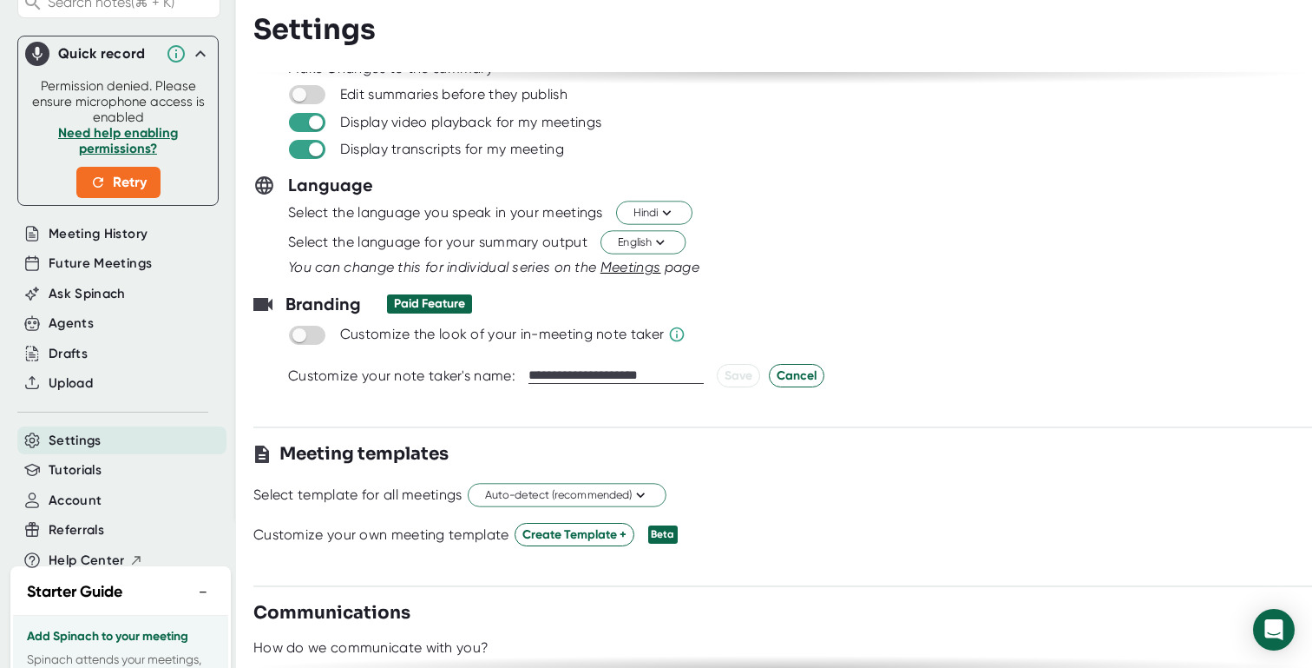
drag, startPoint x: 681, startPoint y: 374, endPoint x: 522, endPoint y: 371, distance: 158.9
click at [522, 371] on div "**********" at bounding box center [817, 375] width 1059 height 23
click at [635, 402] on div at bounding box center [782, 406] width 1059 height 13
click at [780, 378] on span "Cancel" at bounding box center [797, 375] width 40 height 18
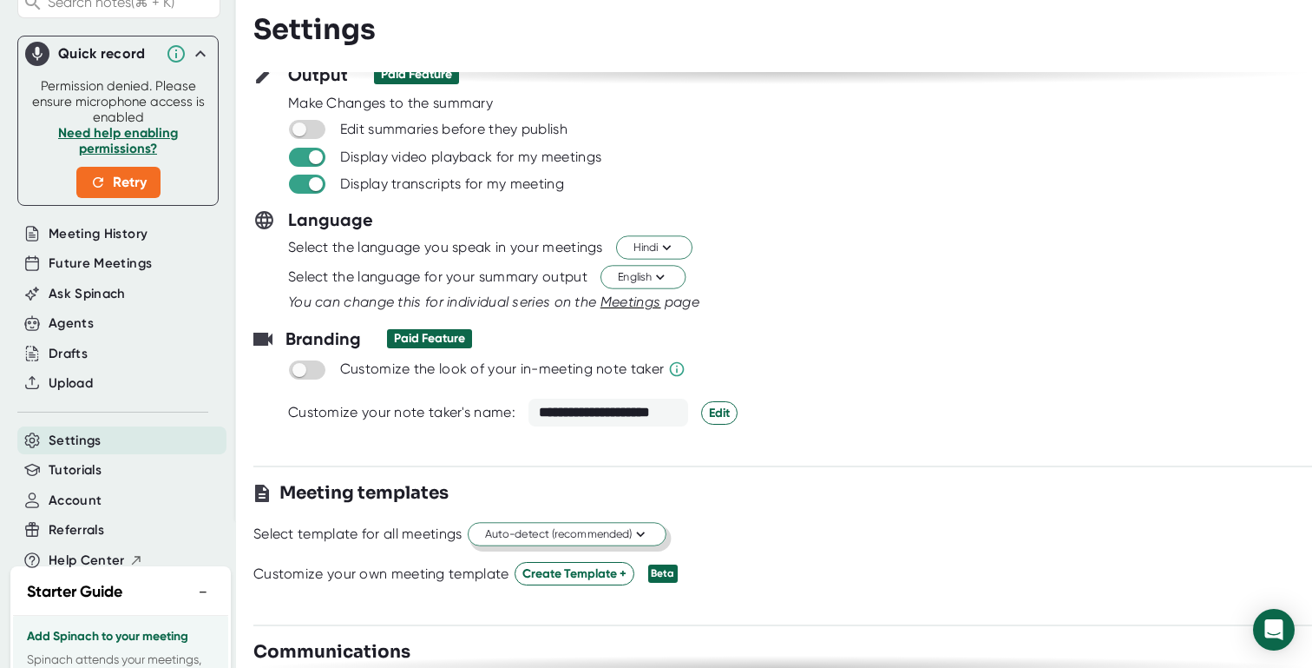
scroll to position [0, 0]
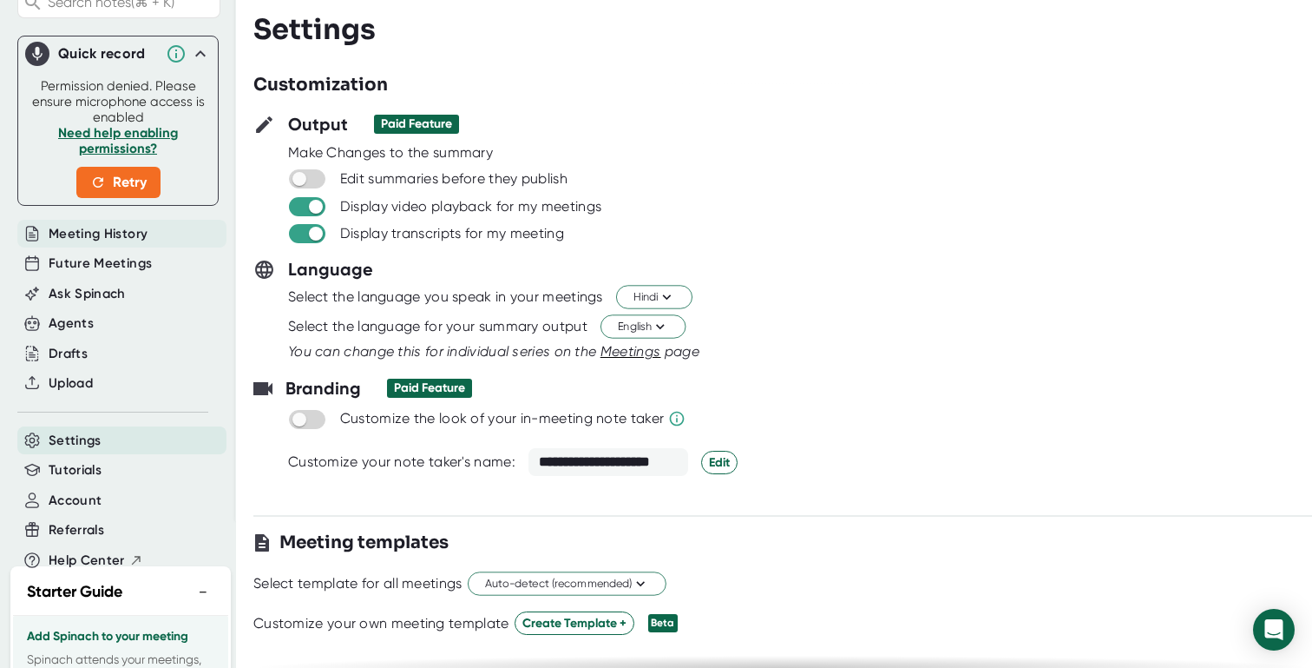
click at [114, 244] on span "Meeting History" at bounding box center [98, 234] width 99 height 20
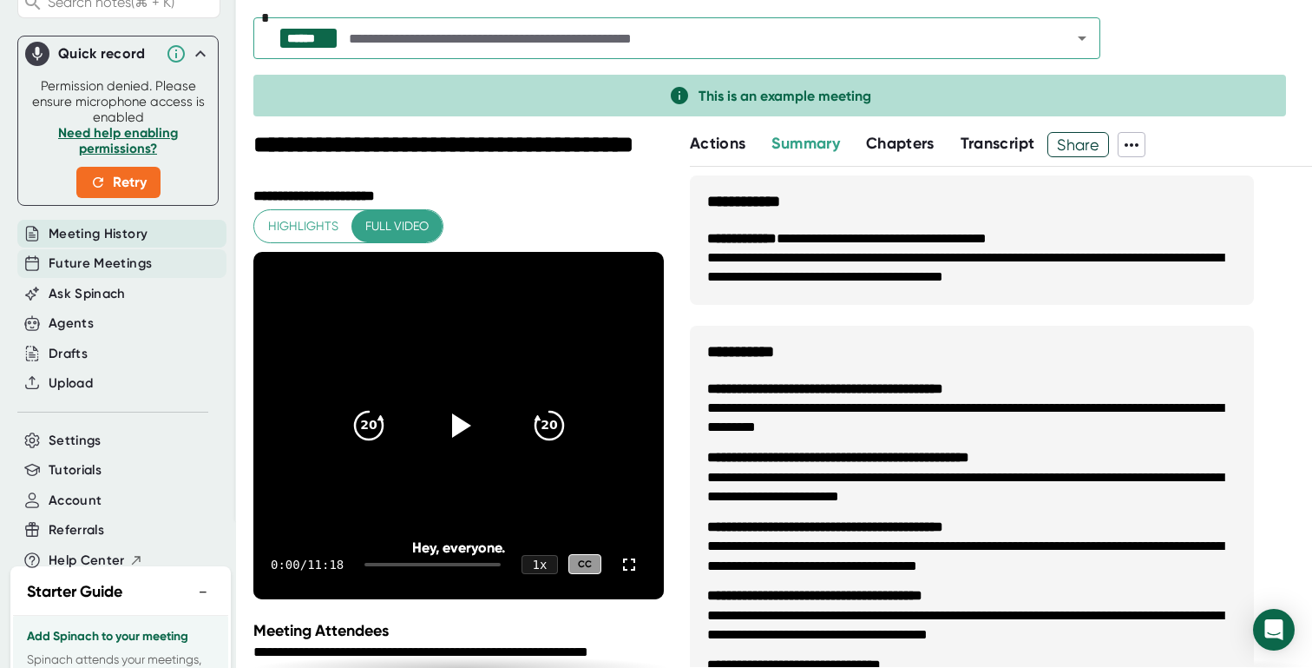
click at [113, 273] on span "Future Meetings" at bounding box center [100, 263] width 103 height 20
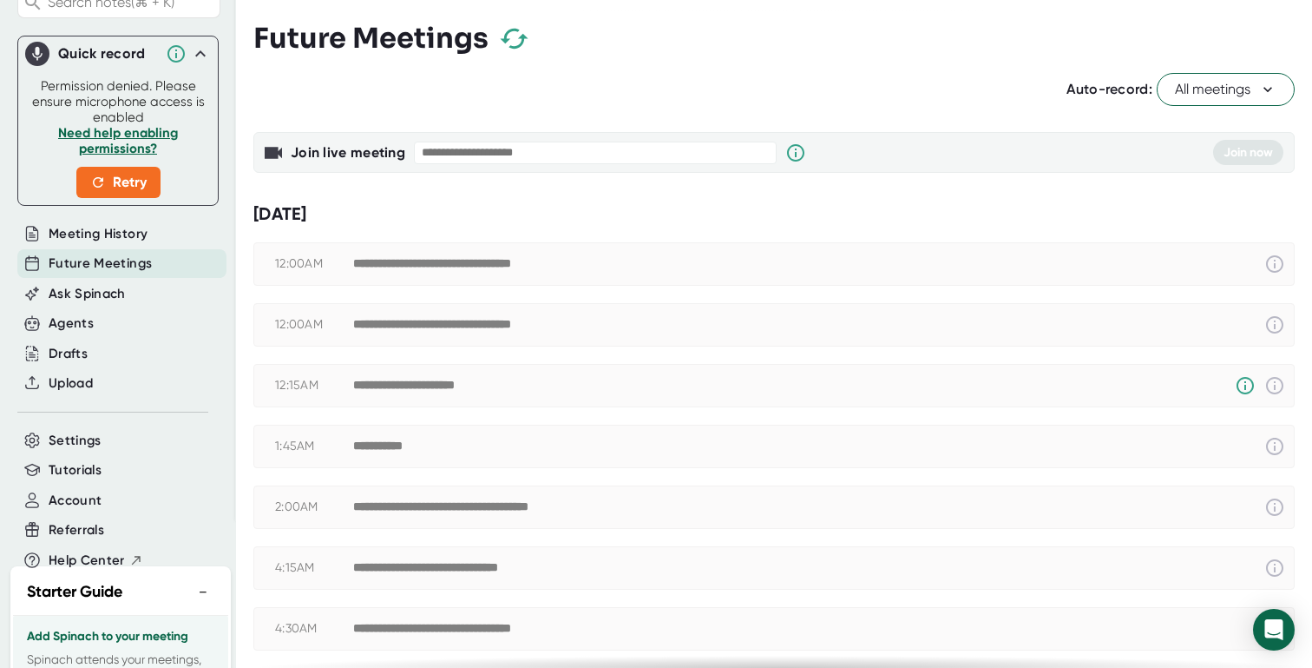
checkbox input "true"
click at [1218, 97] on span "All meetings" at bounding box center [1226, 89] width 102 height 21
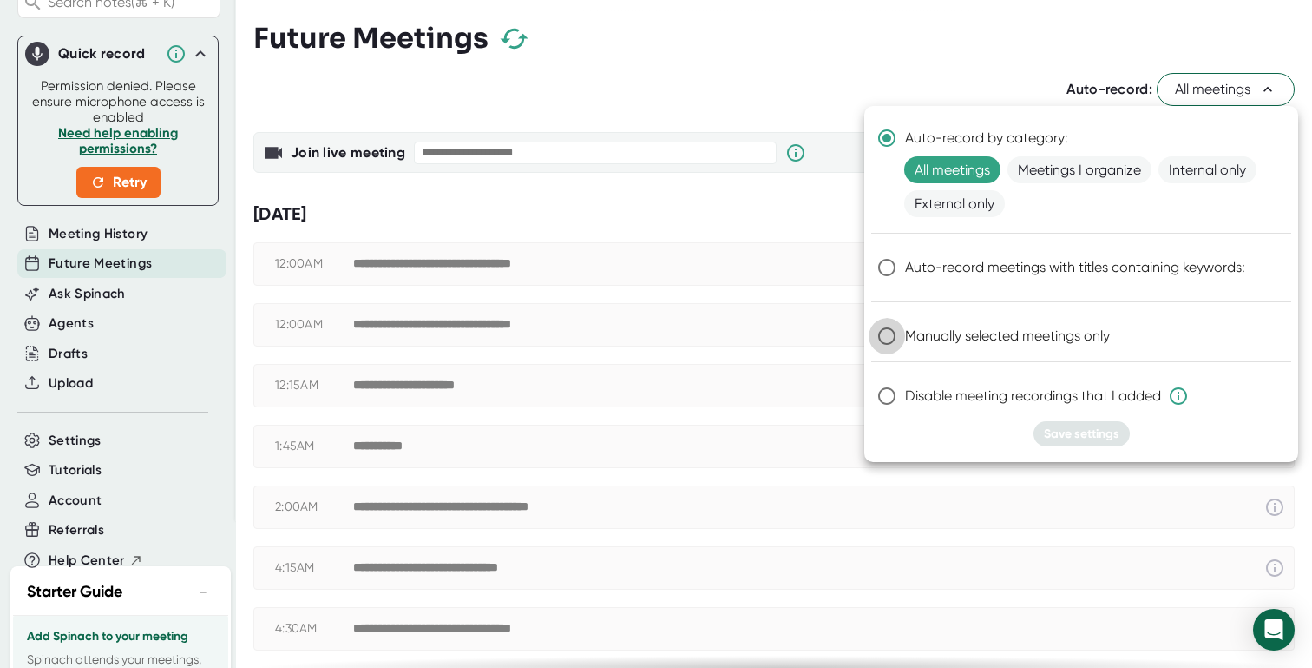
click at [889, 334] on input "Manually selected meetings only" at bounding box center [887, 336] width 36 height 36
radio input "true"
click at [1063, 434] on span "Save settings" at bounding box center [1082, 433] width 76 height 15
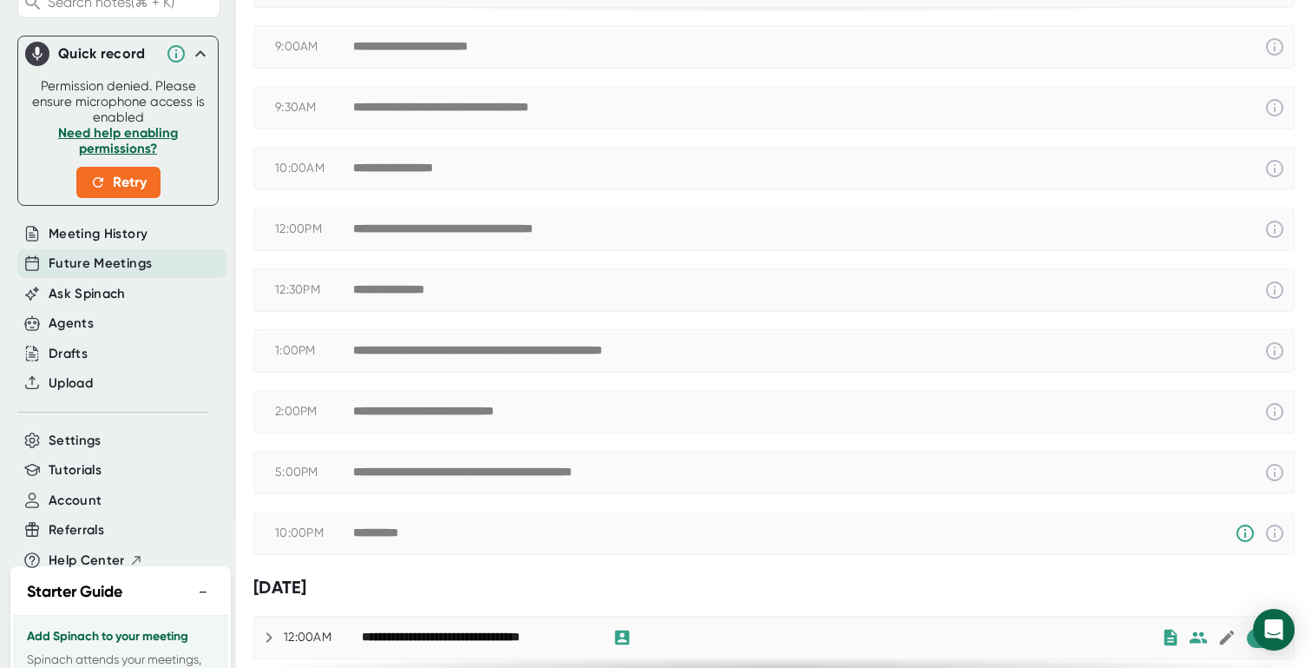
scroll to position [881, 0]
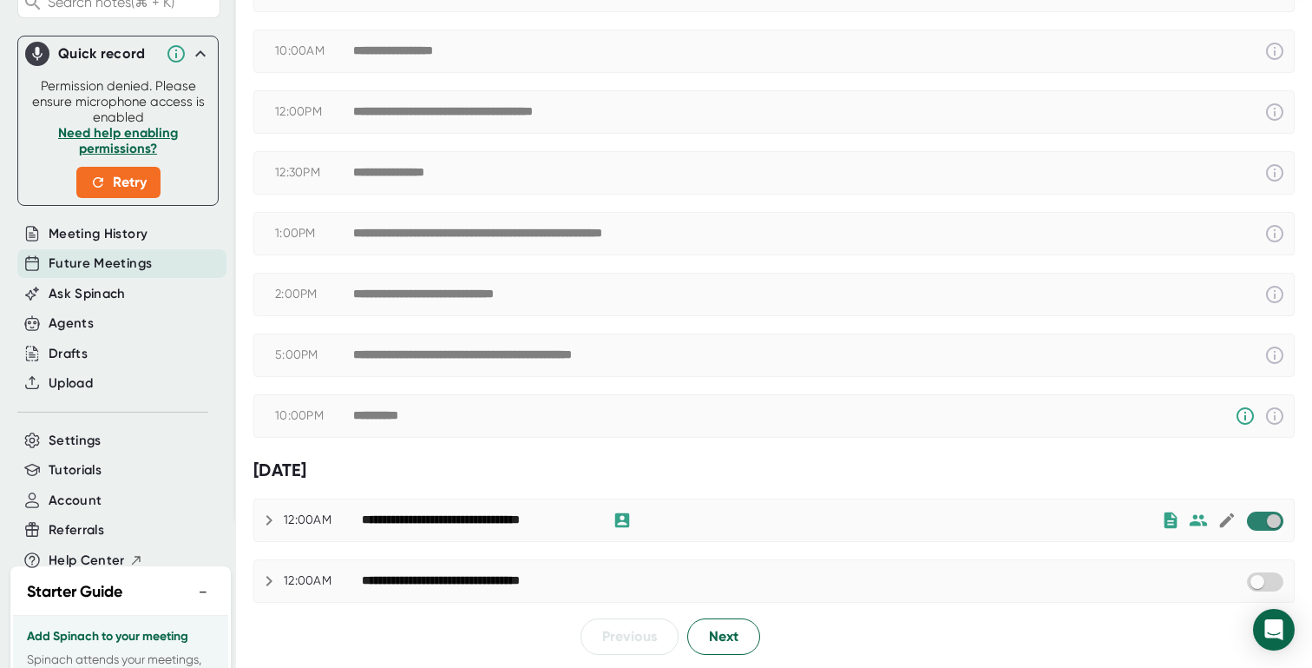
click at [1265, 519] on input "checkbox" at bounding box center [1273, 521] width 49 height 16
checkbox input "true"
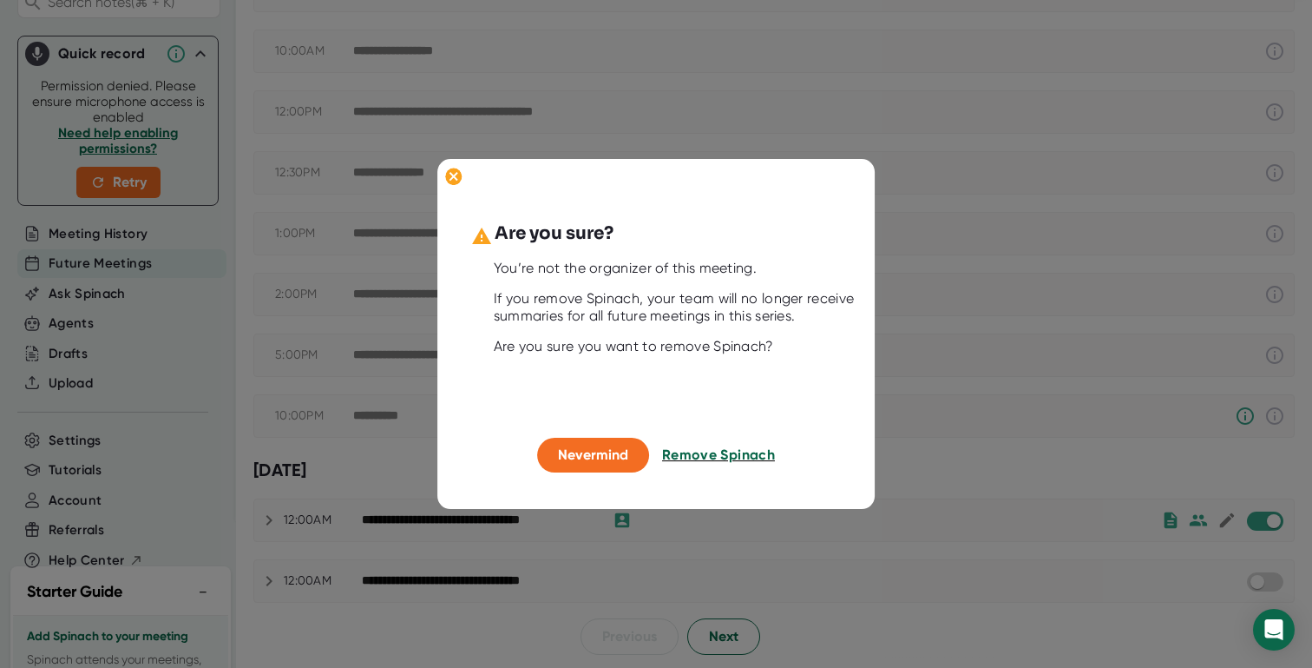
click at [694, 456] on span "Remove Spinach" at bounding box center [718, 455] width 113 height 16
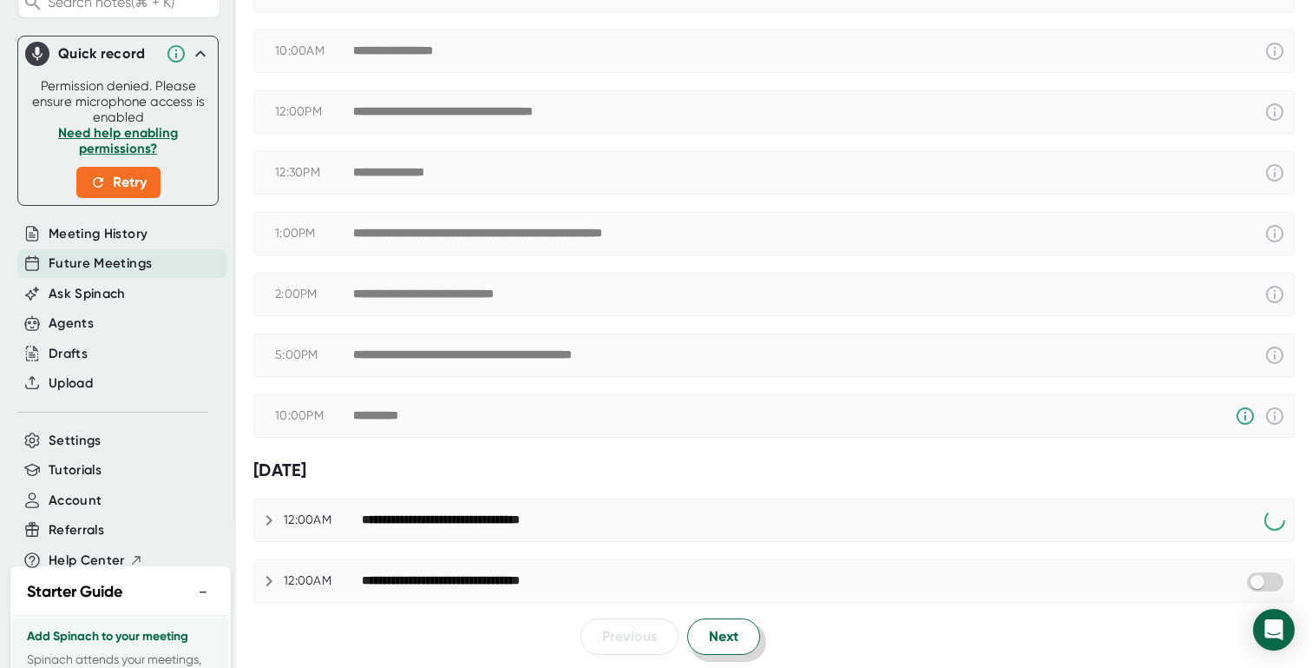
click at [709, 638] on span "Next" at bounding box center [724, 636] width 30 height 21
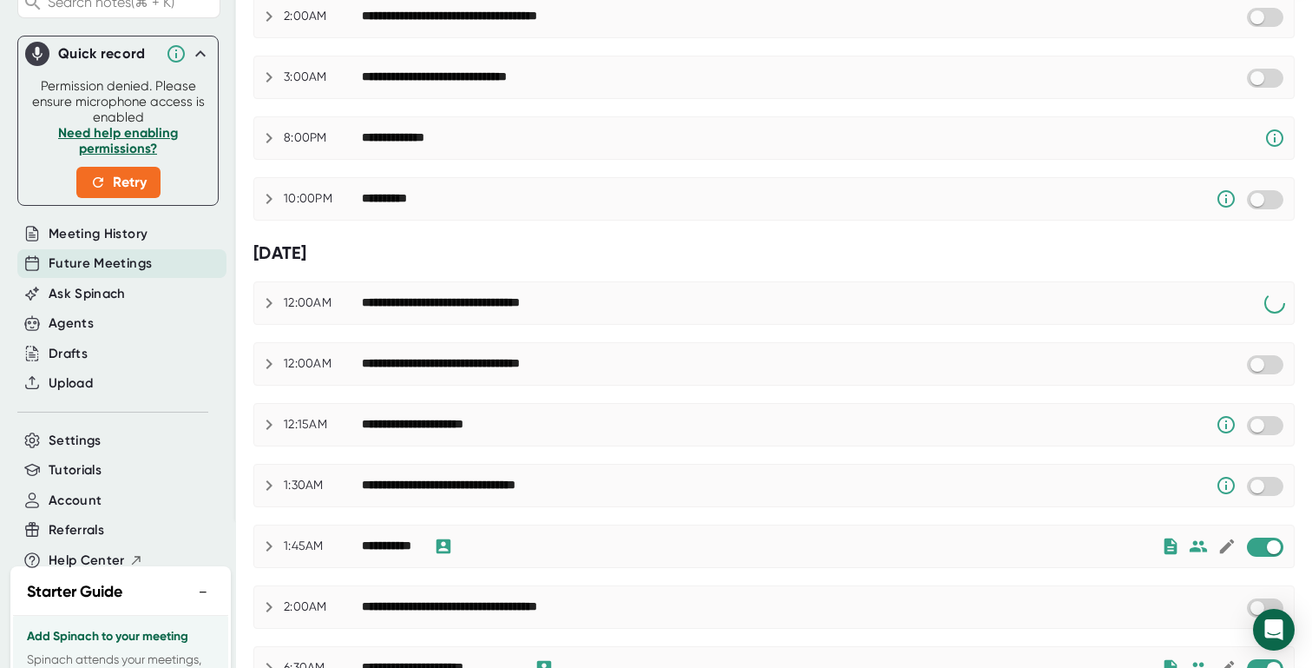
scroll to position [0, 0]
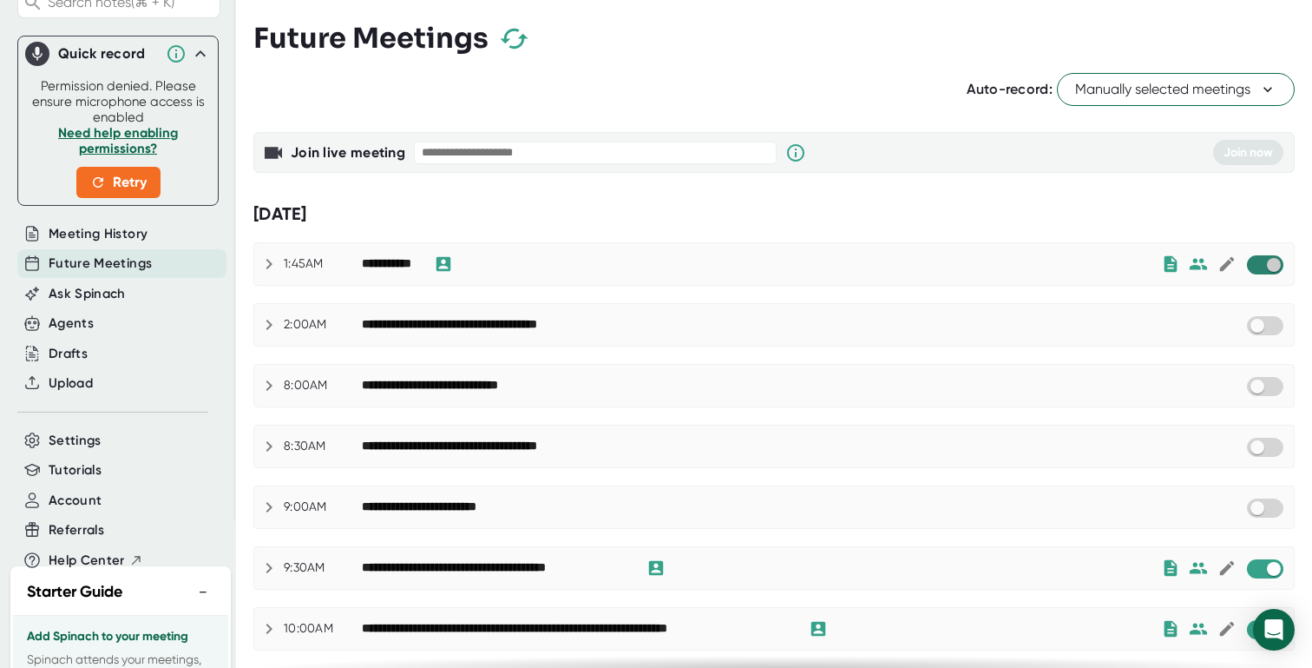
click at [1260, 267] on input "checkbox" at bounding box center [1273, 265] width 49 height 16
checkbox input "true"
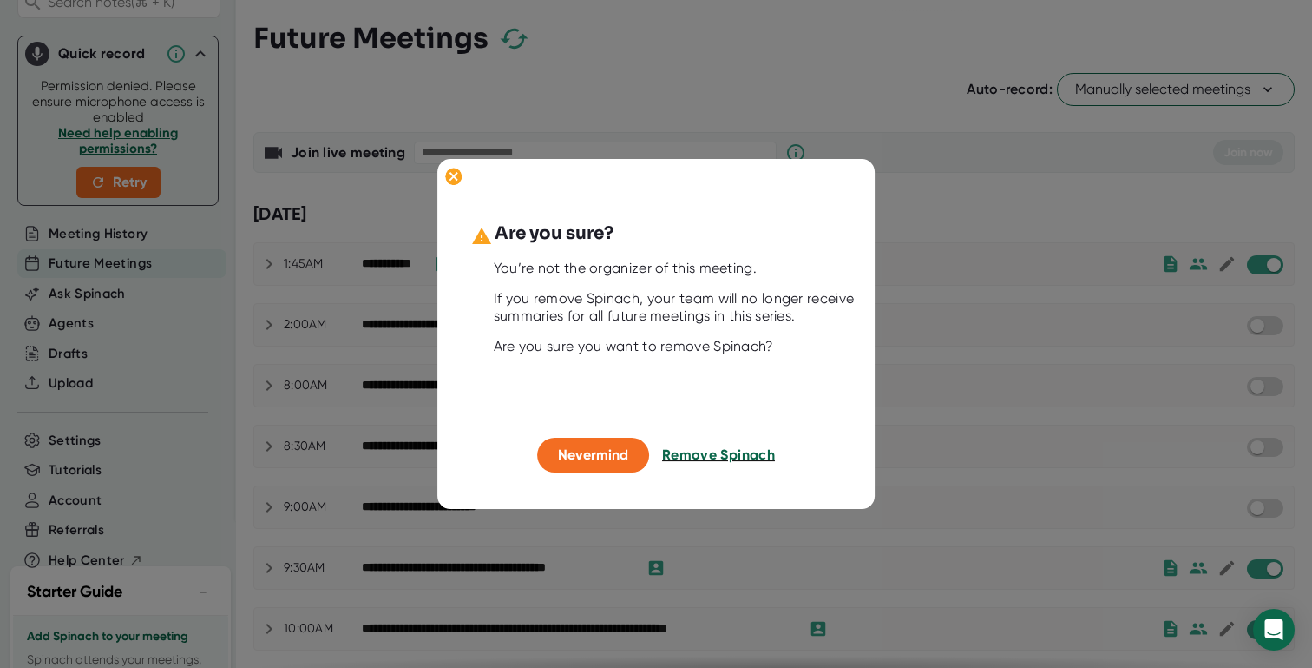
click at [707, 448] on span "Remove Spinach" at bounding box center [718, 455] width 113 height 16
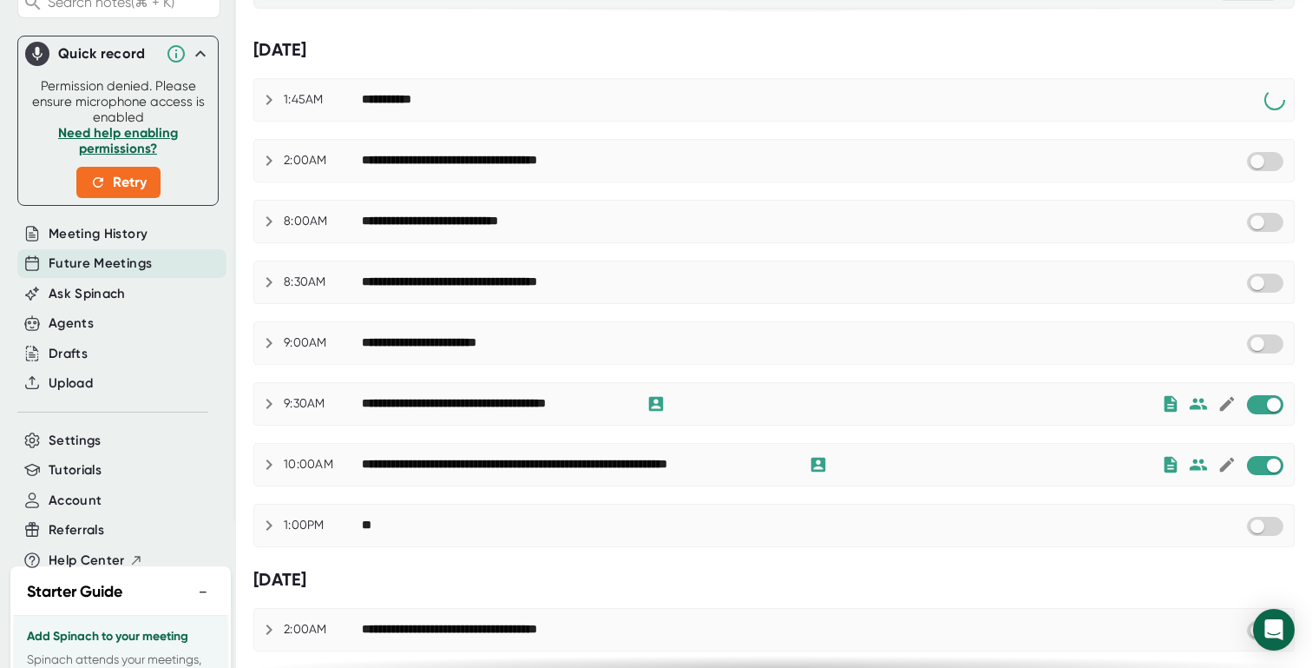
scroll to position [195, 0]
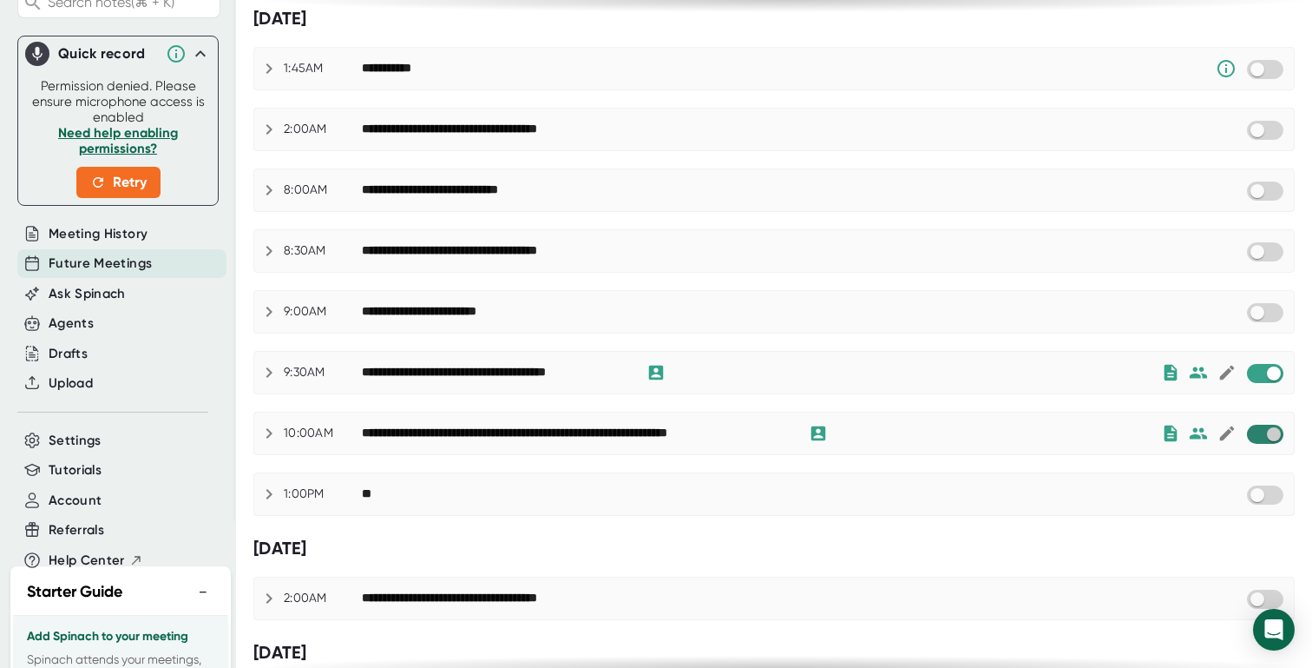
click at [1260, 437] on input "checkbox" at bounding box center [1273, 434] width 49 height 16
click at [1260, 380] on input "checkbox" at bounding box center [1273, 373] width 49 height 16
checkbox input "true"
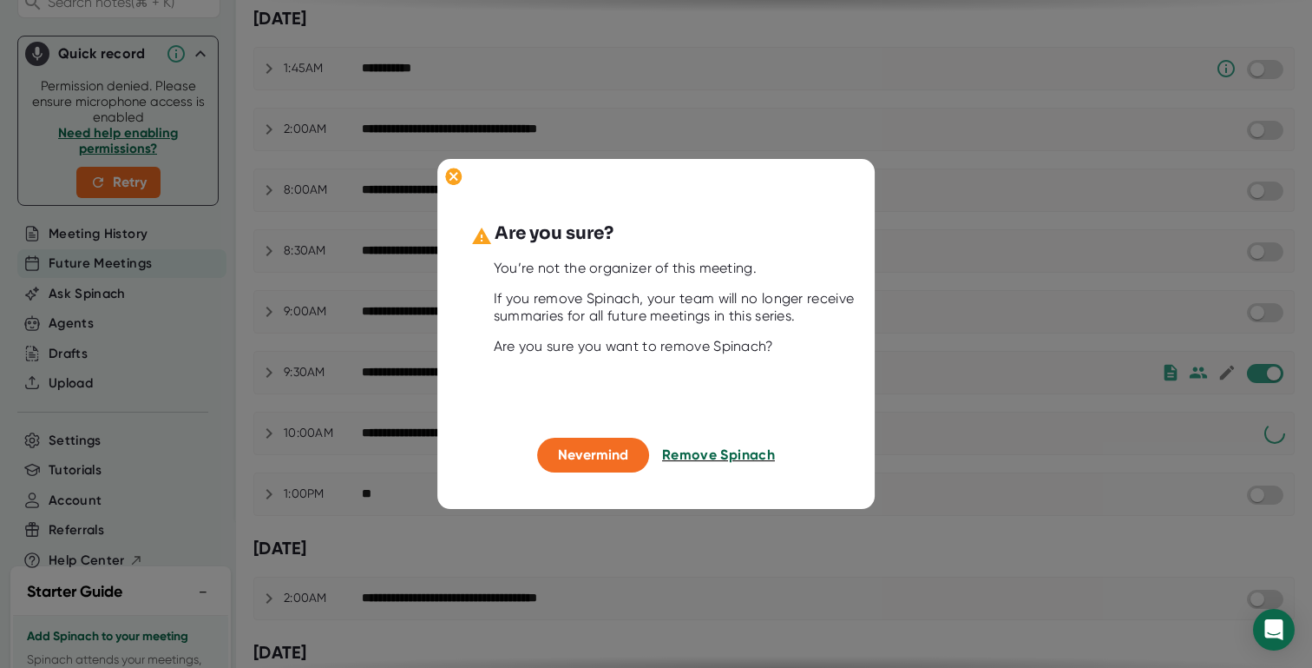
click at [747, 453] on span "Remove Spinach" at bounding box center [718, 455] width 113 height 16
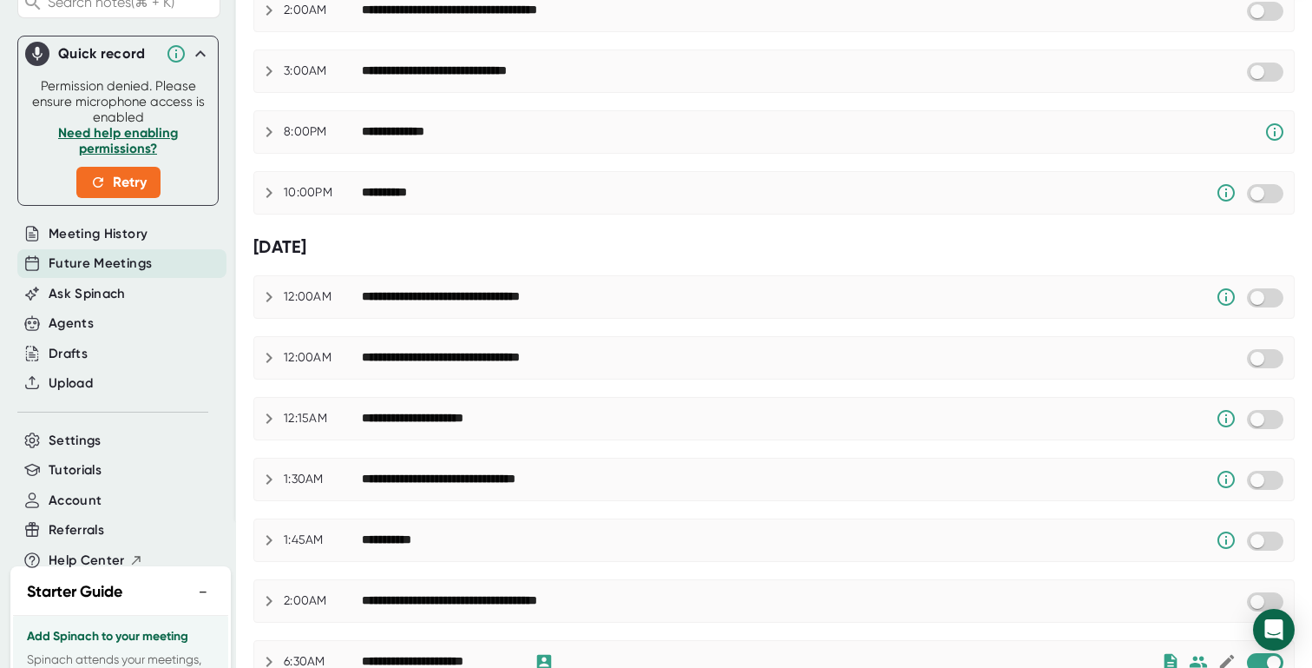
scroll to position [968, 0]
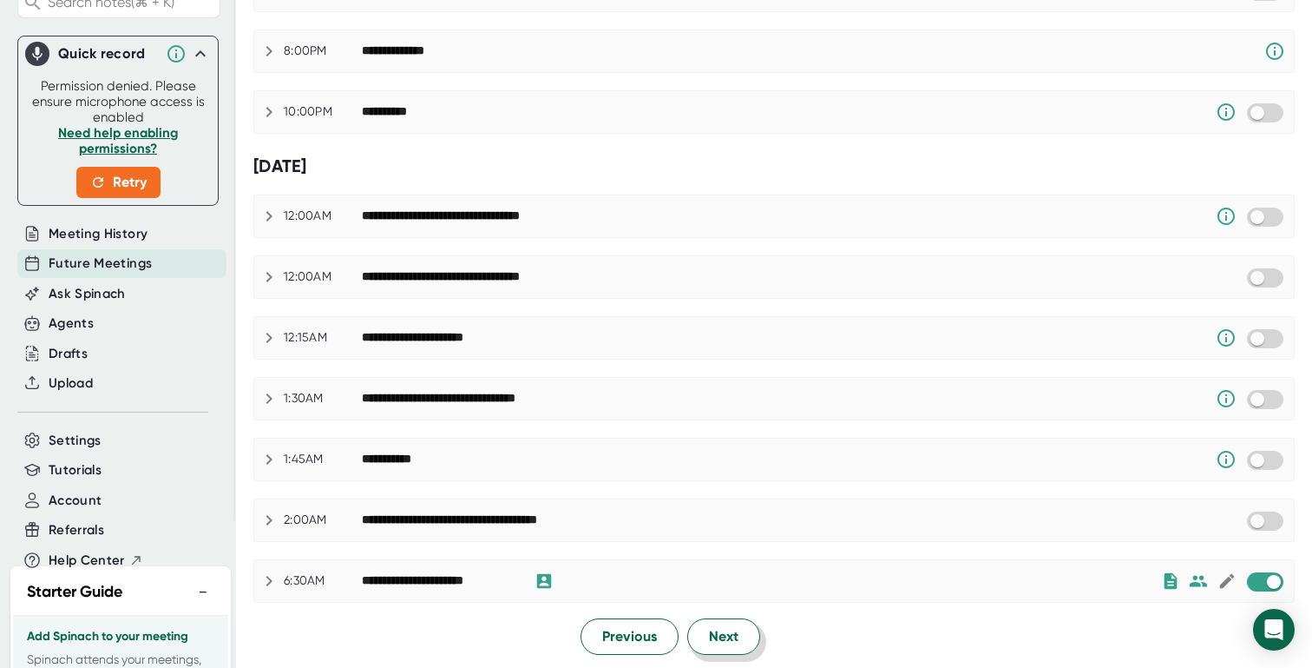
click at [719, 629] on span "Next" at bounding box center [724, 636] width 30 height 21
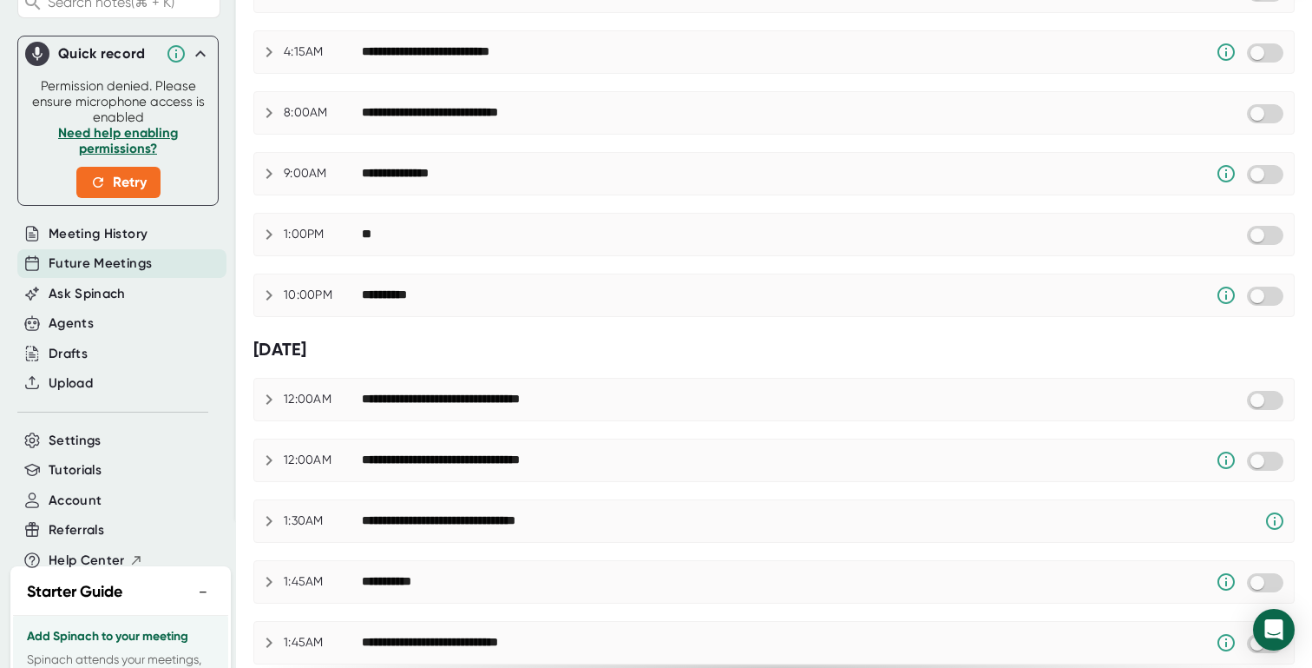
scroll to position [1423, 0]
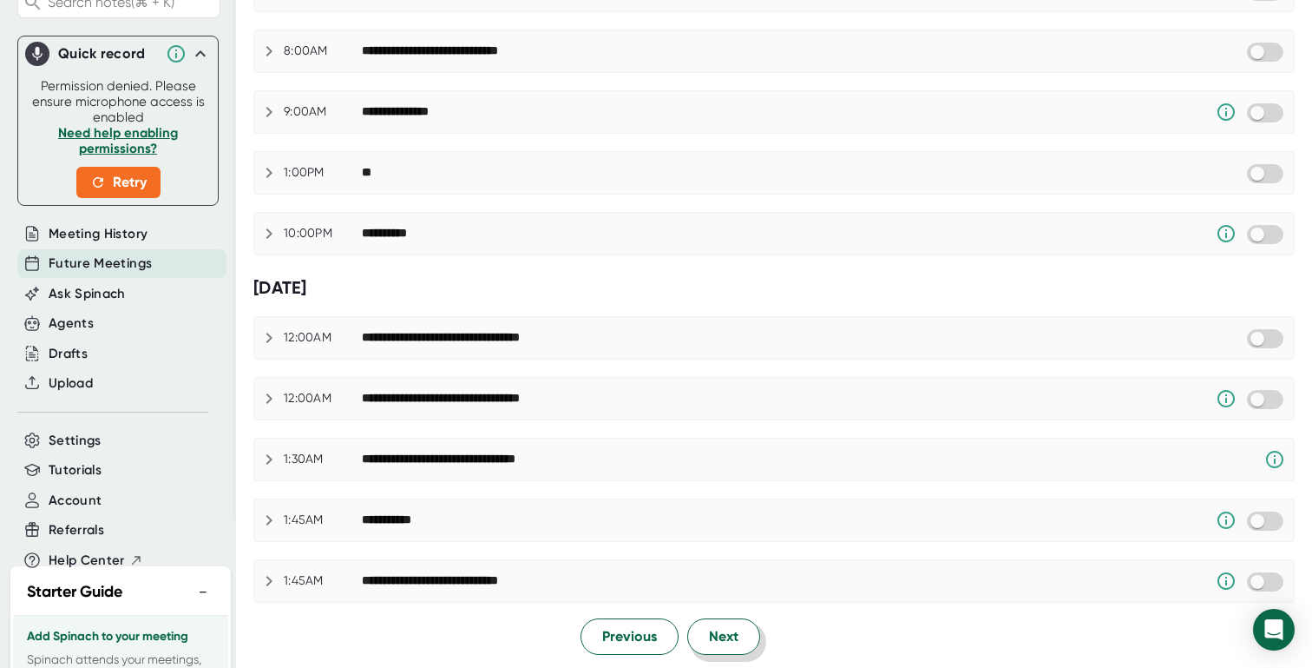
click at [720, 639] on span "Next" at bounding box center [724, 636] width 30 height 21
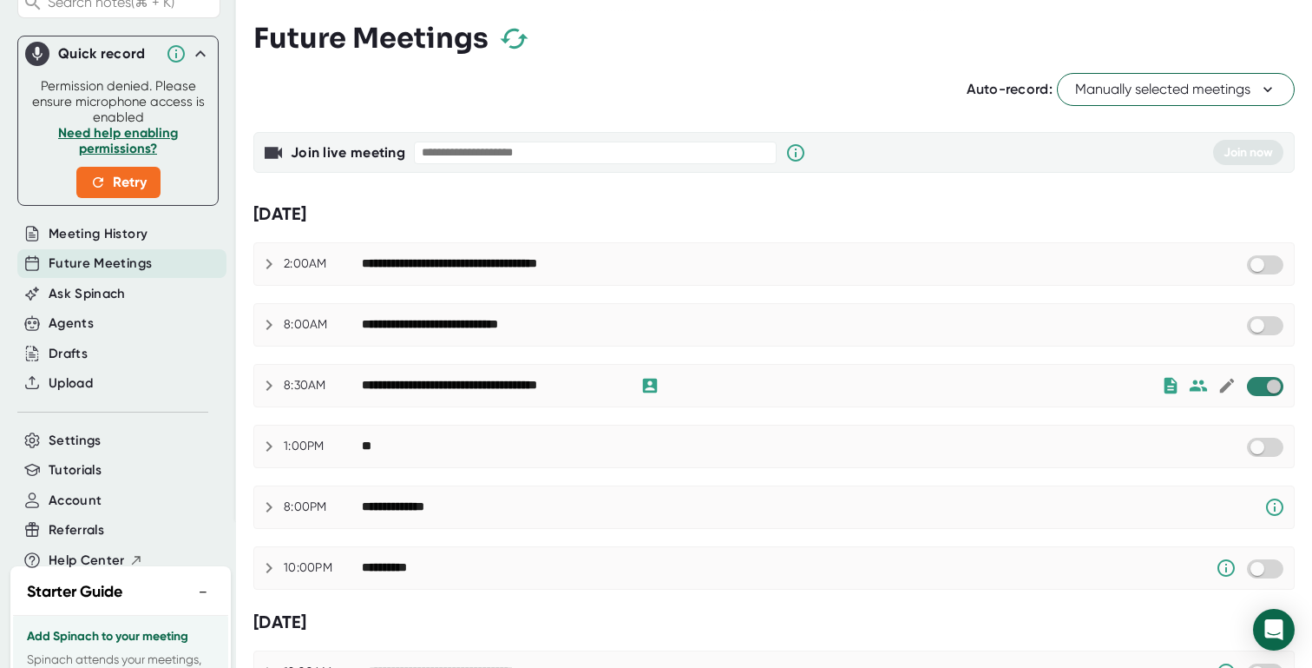
click at [1255, 382] on input "checkbox" at bounding box center [1273, 386] width 49 height 16
checkbox input "true"
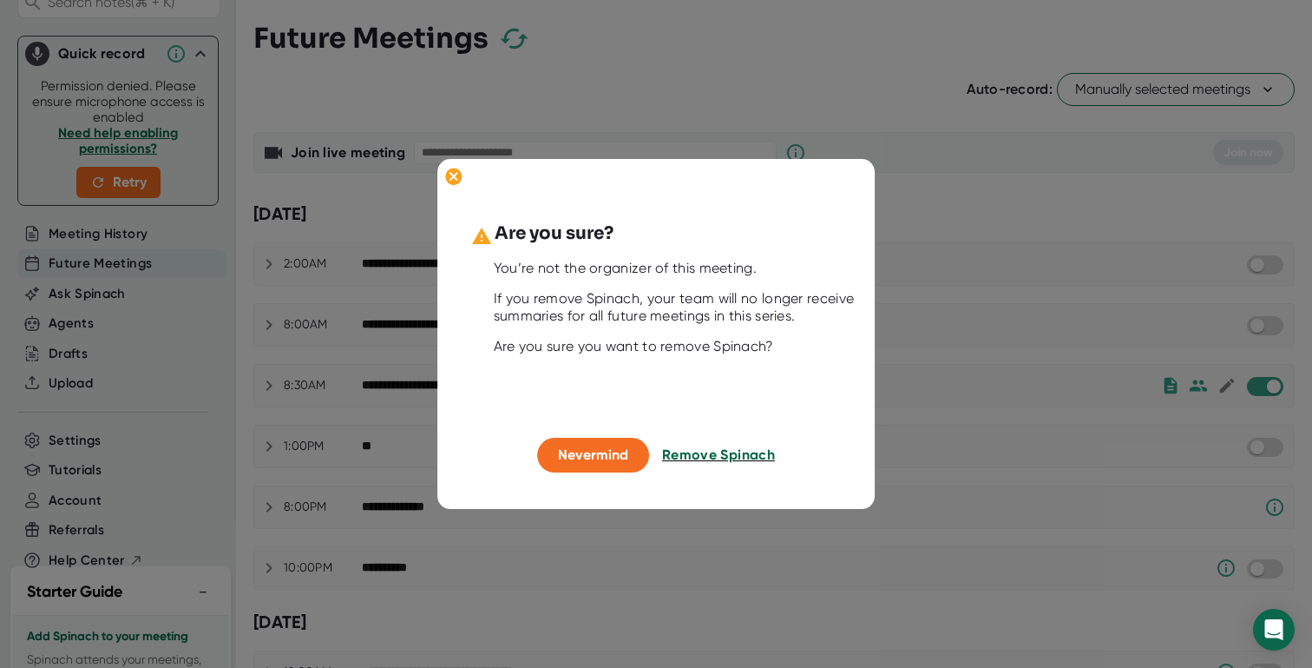
click at [726, 459] on span "Remove Spinach" at bounding box center [718, 455] width 113 height 16
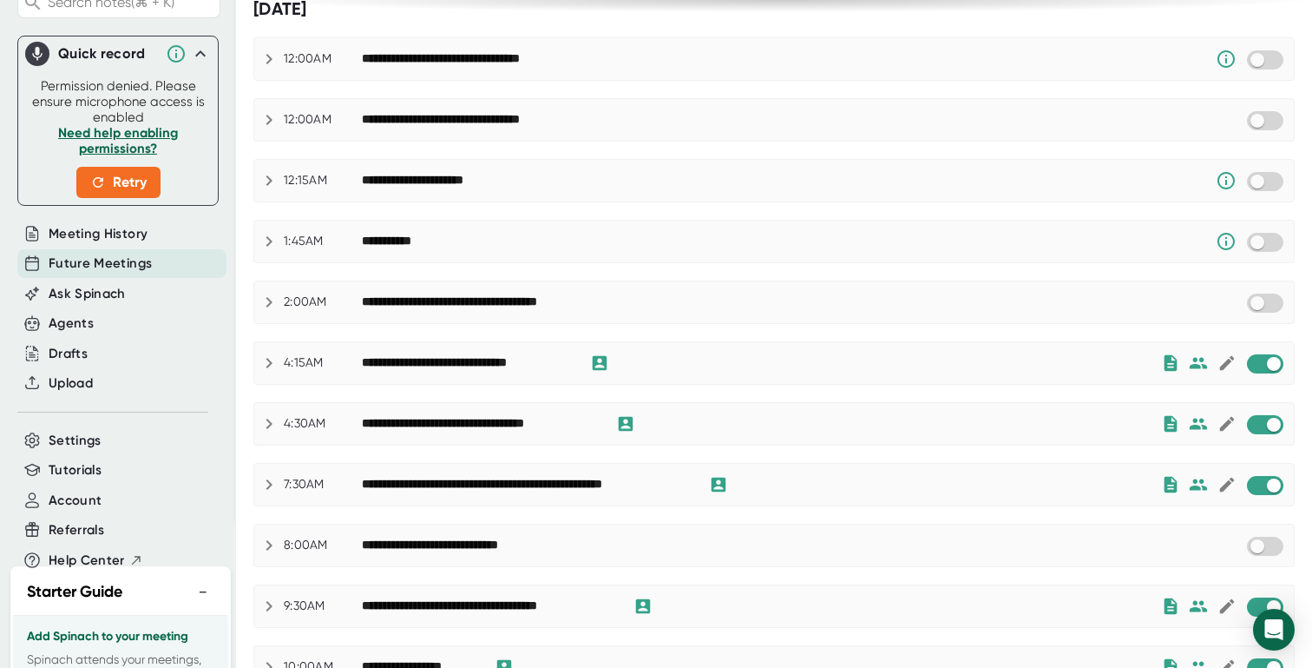
scroll to position [610, 0]
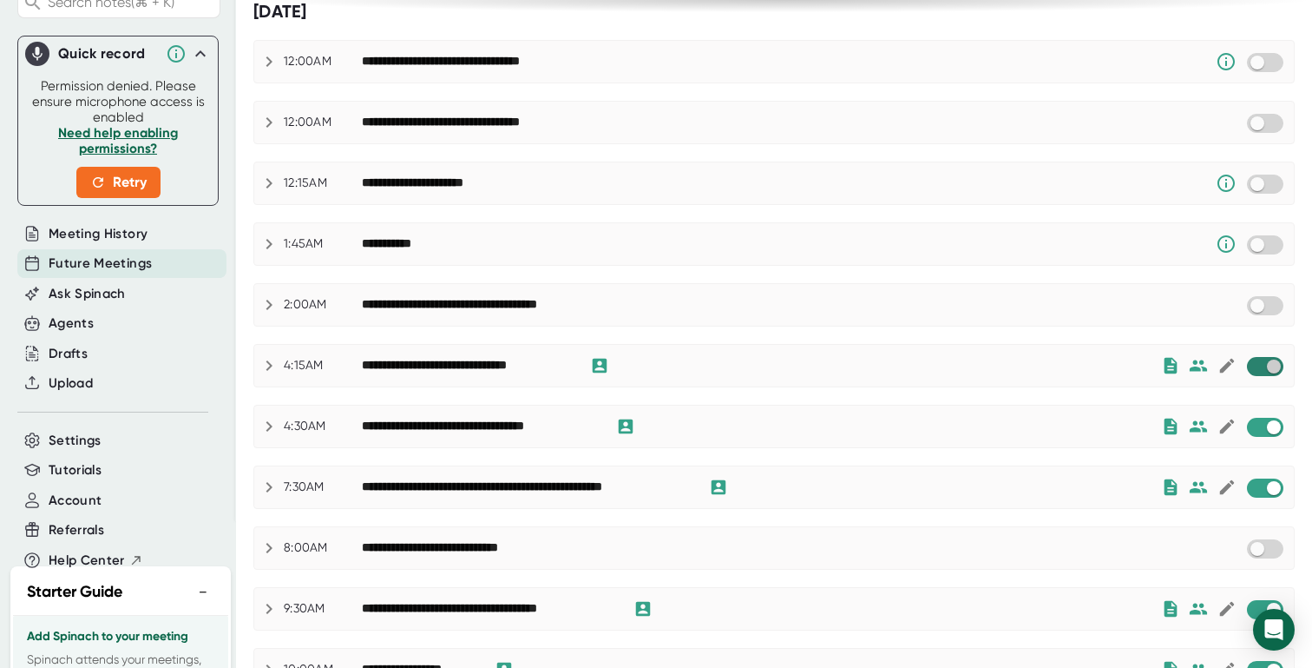
click at [1261, 362] on input "checkbox" at bounding box center [1273, 367] width 49 height 16
checkbox input "true"
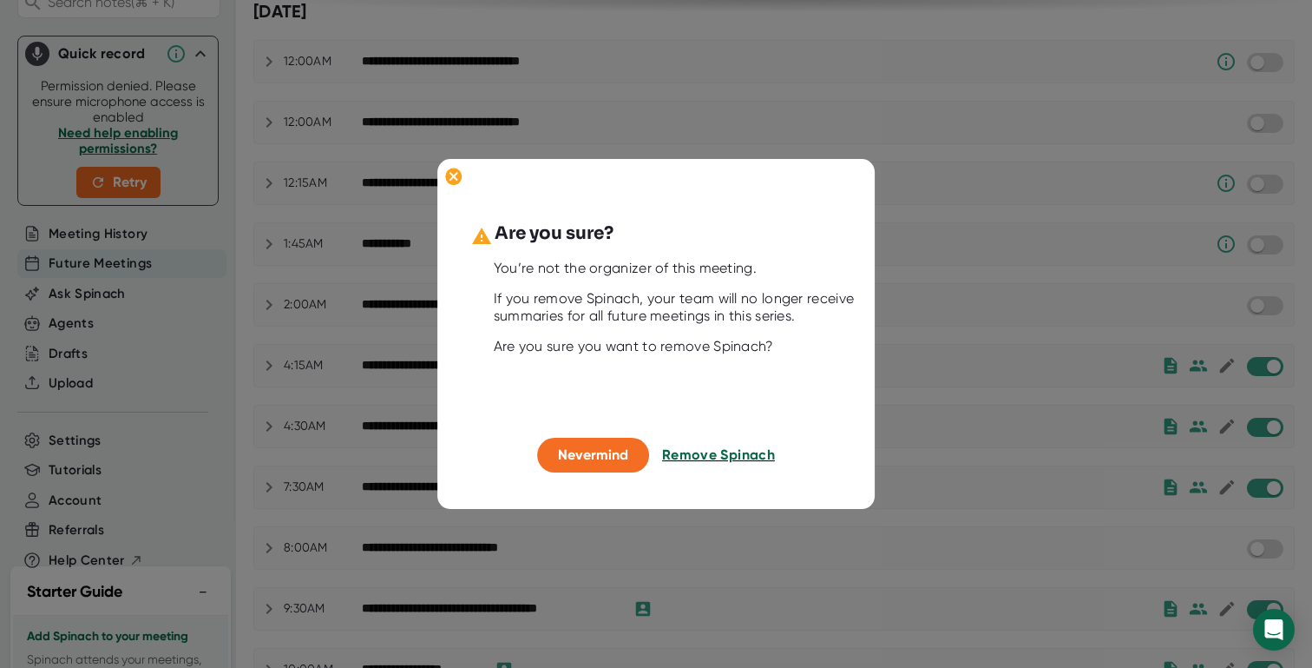
click at [752, 456] on span "Remove Spinach" at bounding box center [718, 455] width 113 height 16
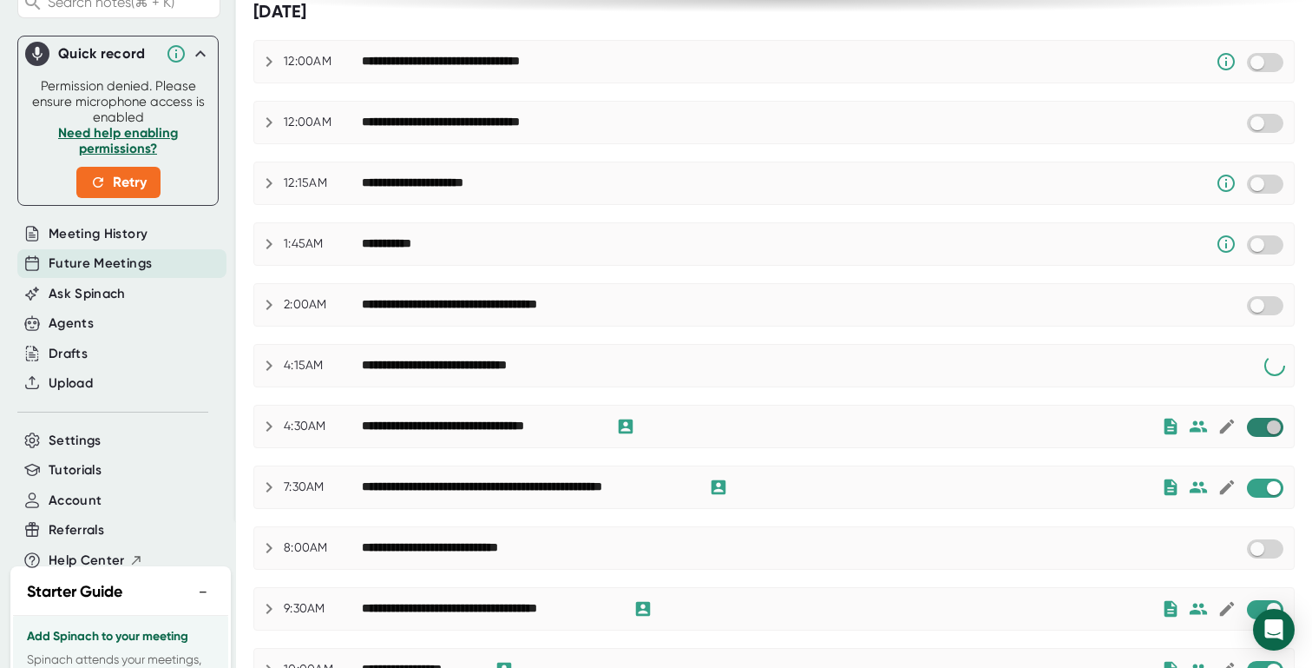
click at [1261, 428] on input "checkbox" at bounding box center [1273, 427] width 49 height 16
checkbox input "true"
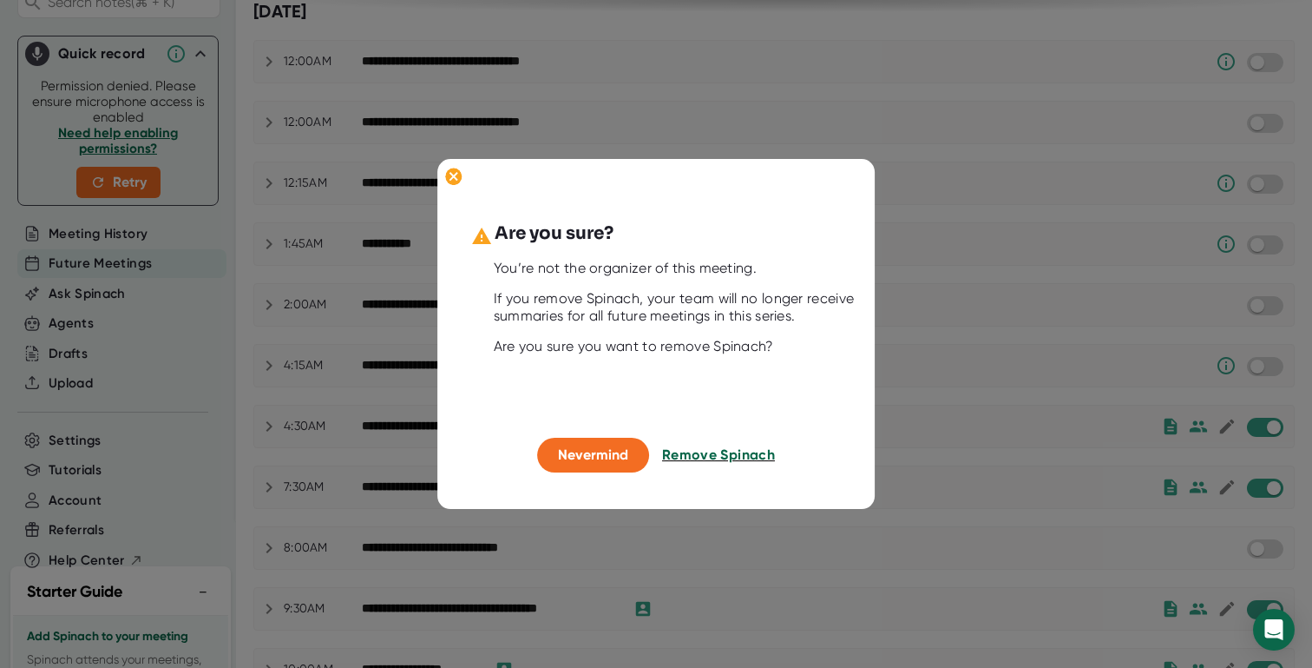
click at [728, 455] on span "Remove Spinach" at bounding box center [718, 455] width 113 height 16
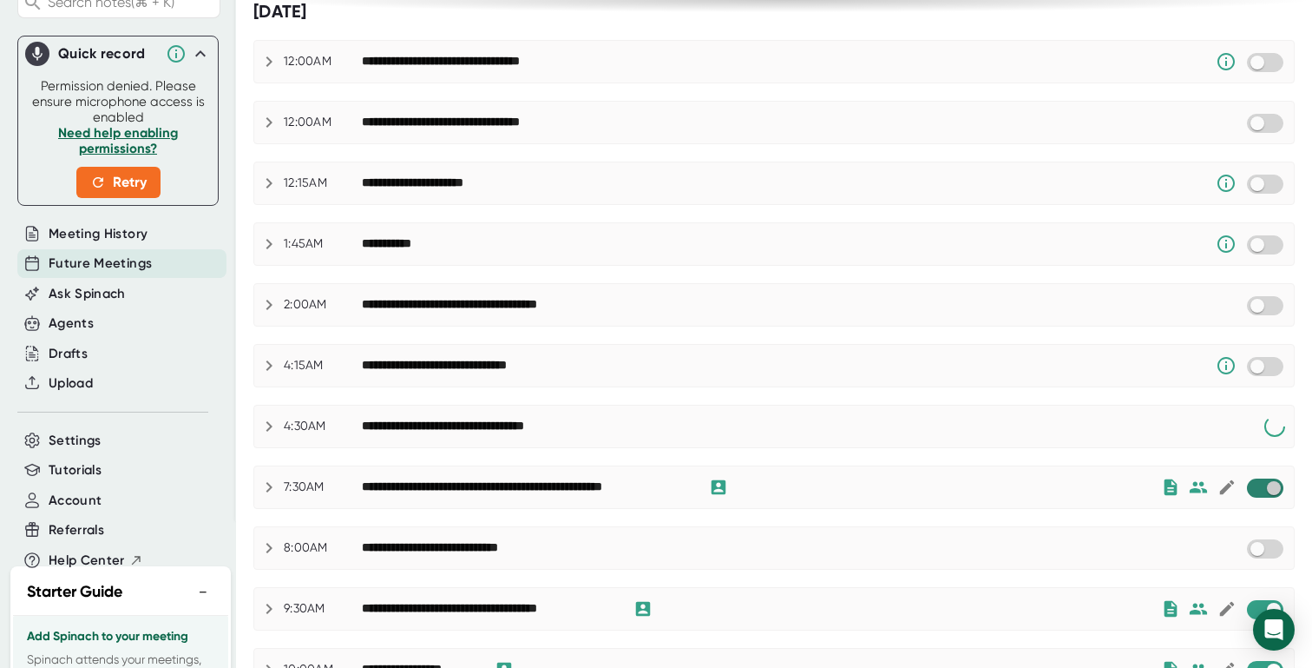
click at [1255, 483] on input "checkbox" at bounding box center [1273, 488] width 49 height 16
checkbox input "true"
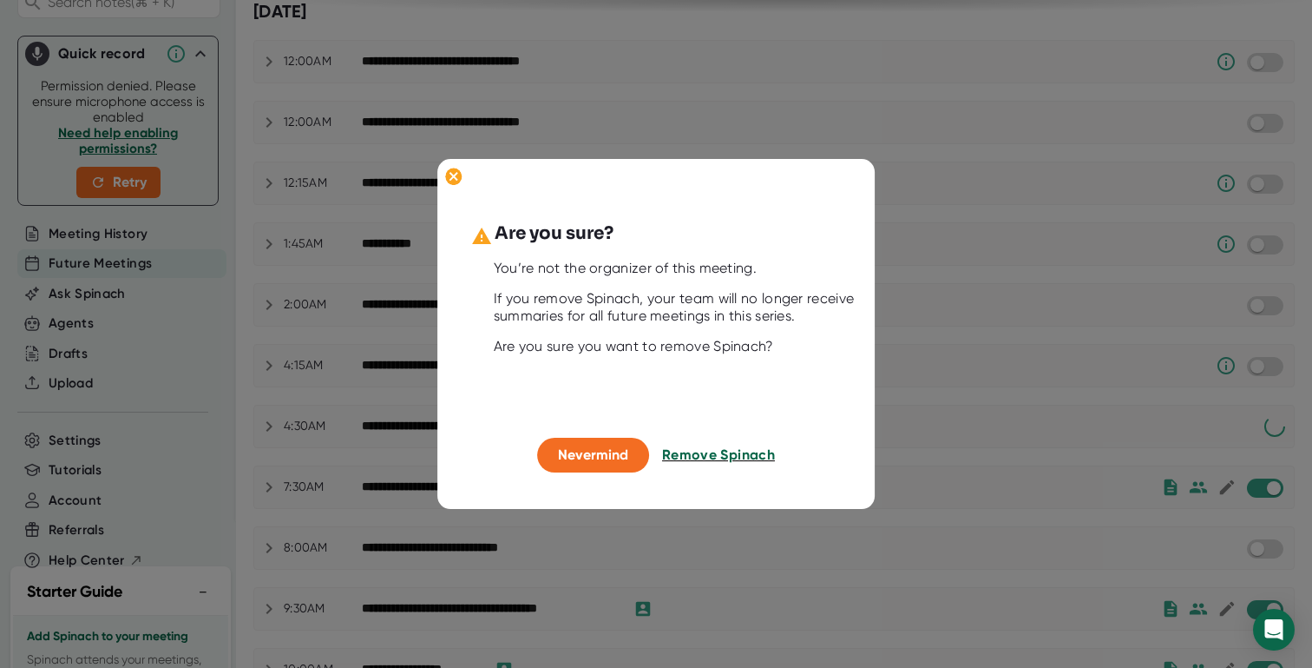
click at [715, 449] on span "Remove Spinach" at bounding box center [718, 455] width 113 height 16
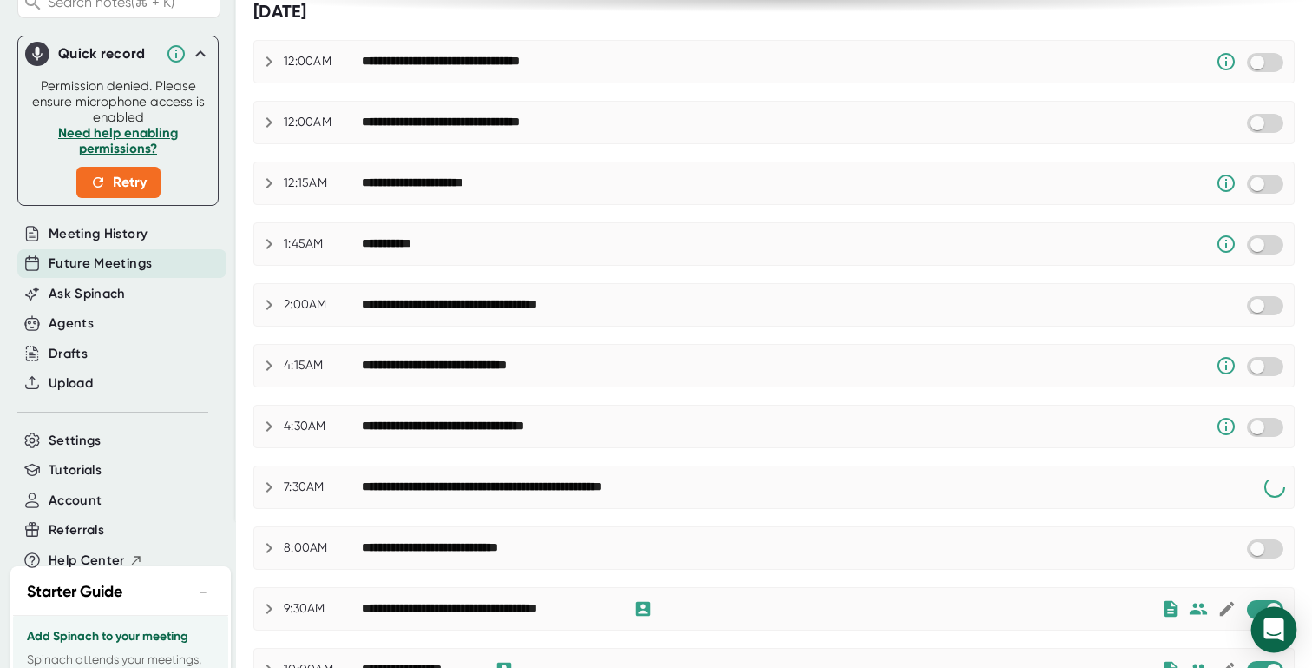
click at [1258, 608] on body "**********" at bounding box center [656, 334] width 1312 height 668
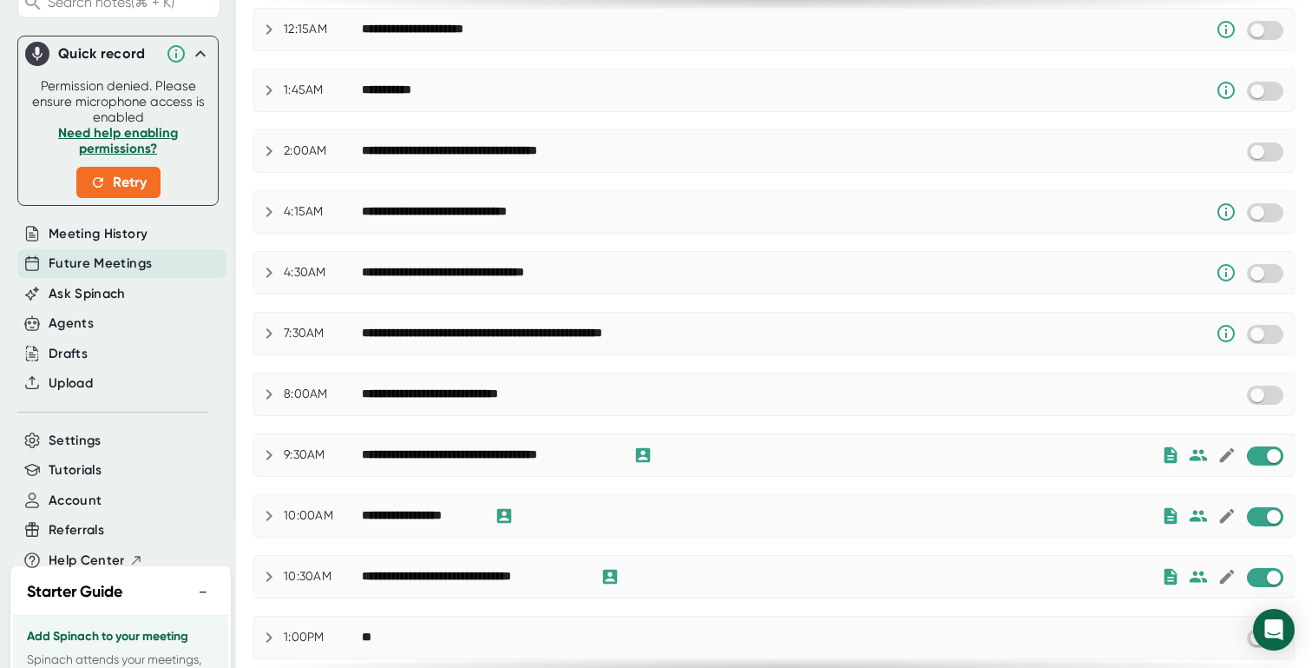
scroll to position [881, 0]
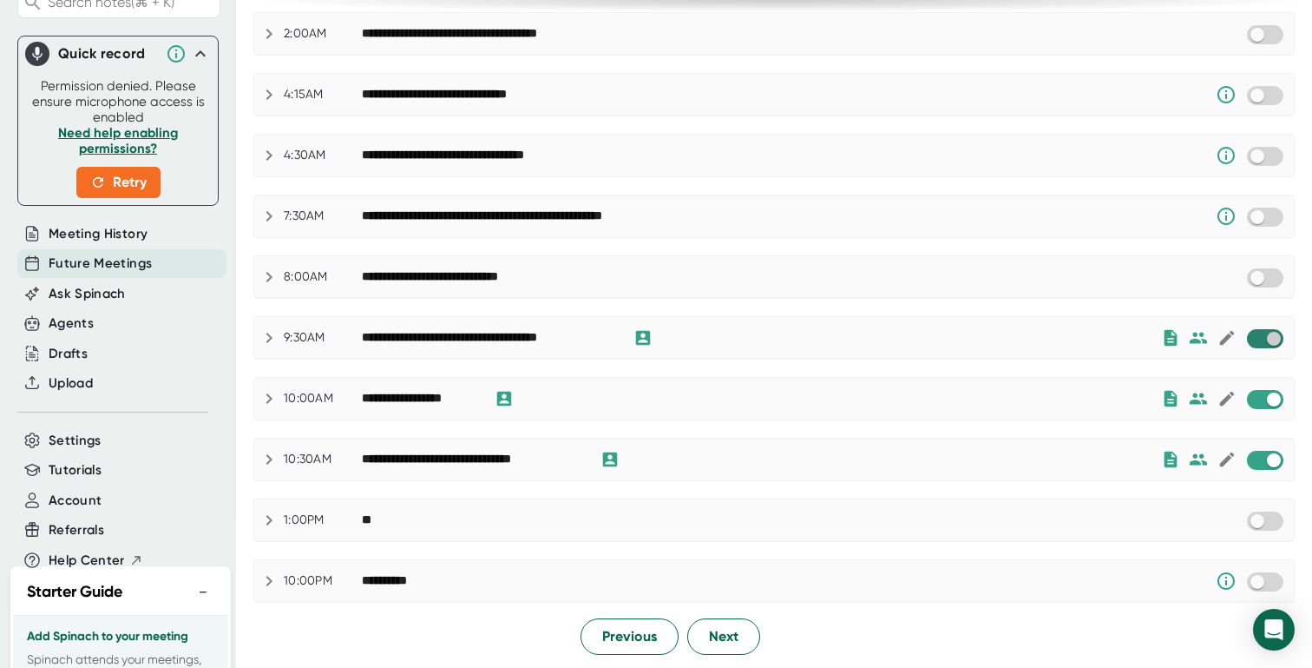
click at [1256, 338] on input "checkbox" at bounding box center [1273, 339] width 49 height 16
checkbox input "true"
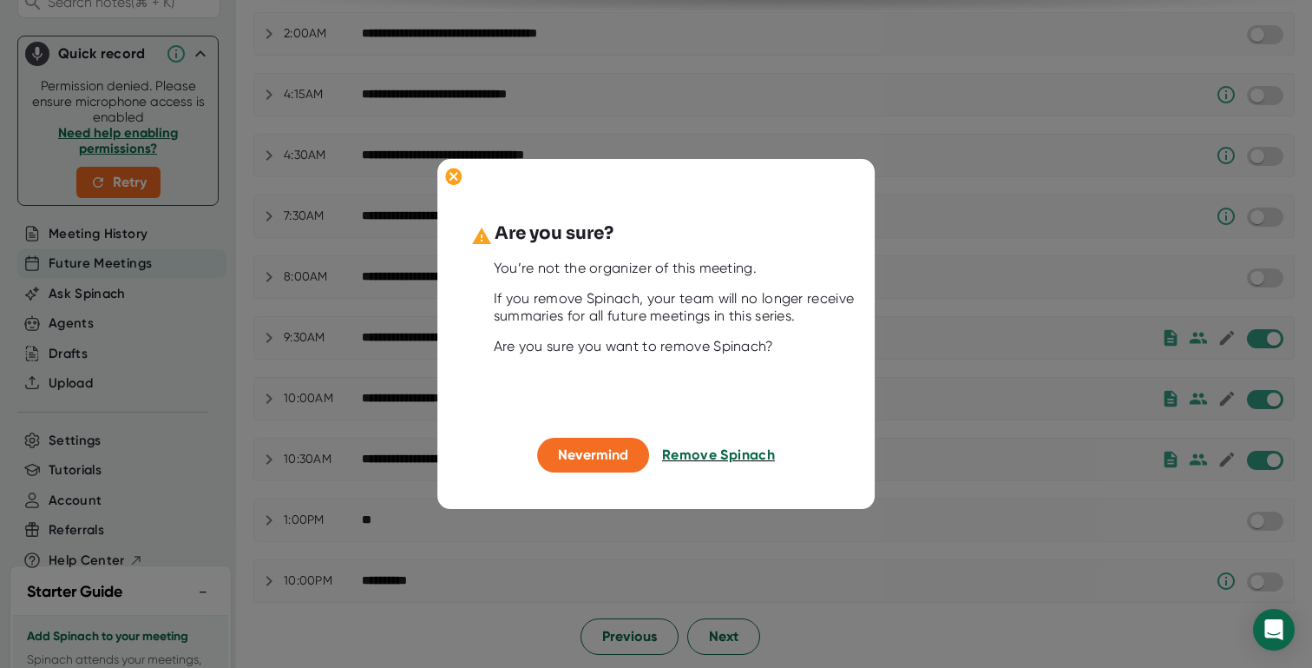
click at [761, 458] on span "Remove Spinach" at bounding box center [718, 455] width 113 height 16
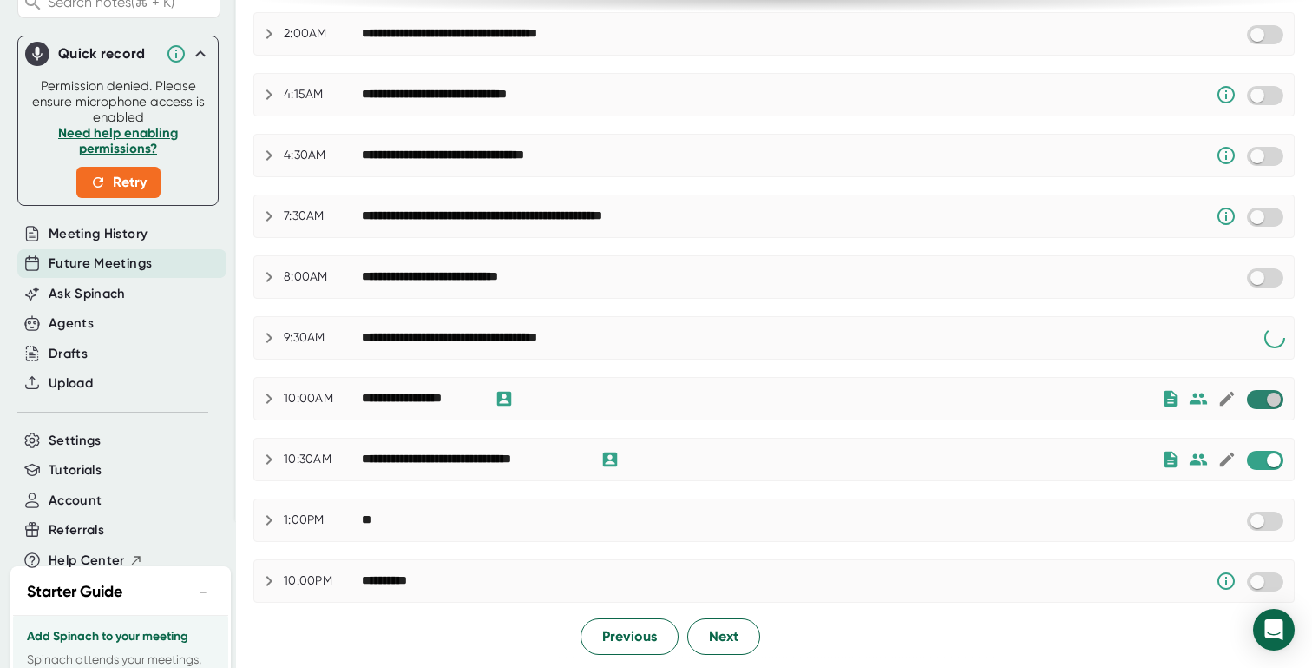
click at [1255, 397] on input "checkbox" at bounding box center [1273, 399] width 49 height 16
checkbox input "true"
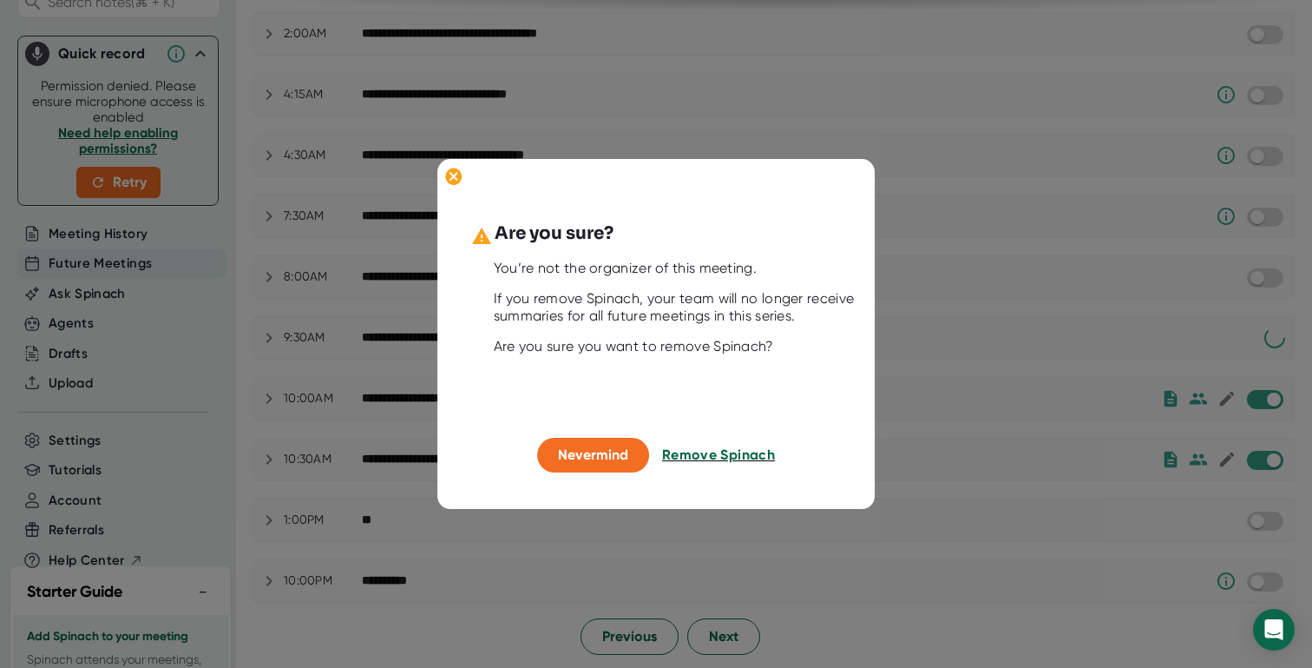
click at [736, 454] on span "Remove Spinach" at bounding box center [718, 455] width 113 height 16
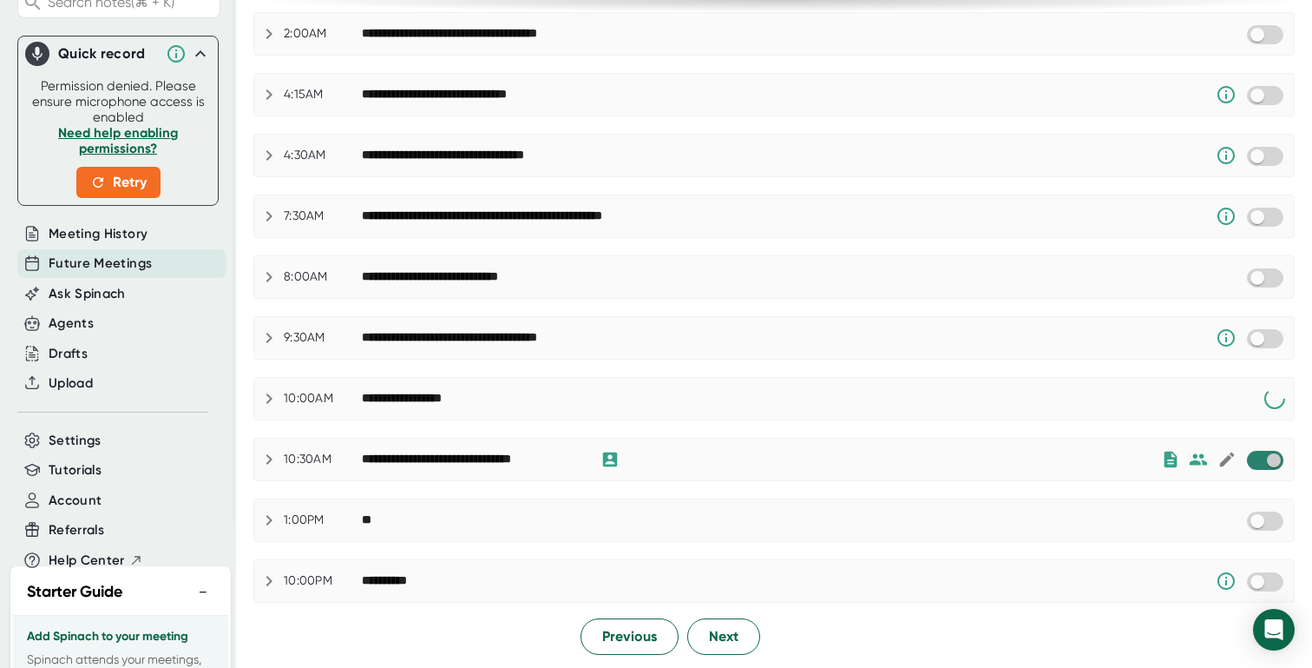
click at [1249, 453] on input "checkbox" at bounding box center [1273, 460] width 49 height 16
checkbox input "true"
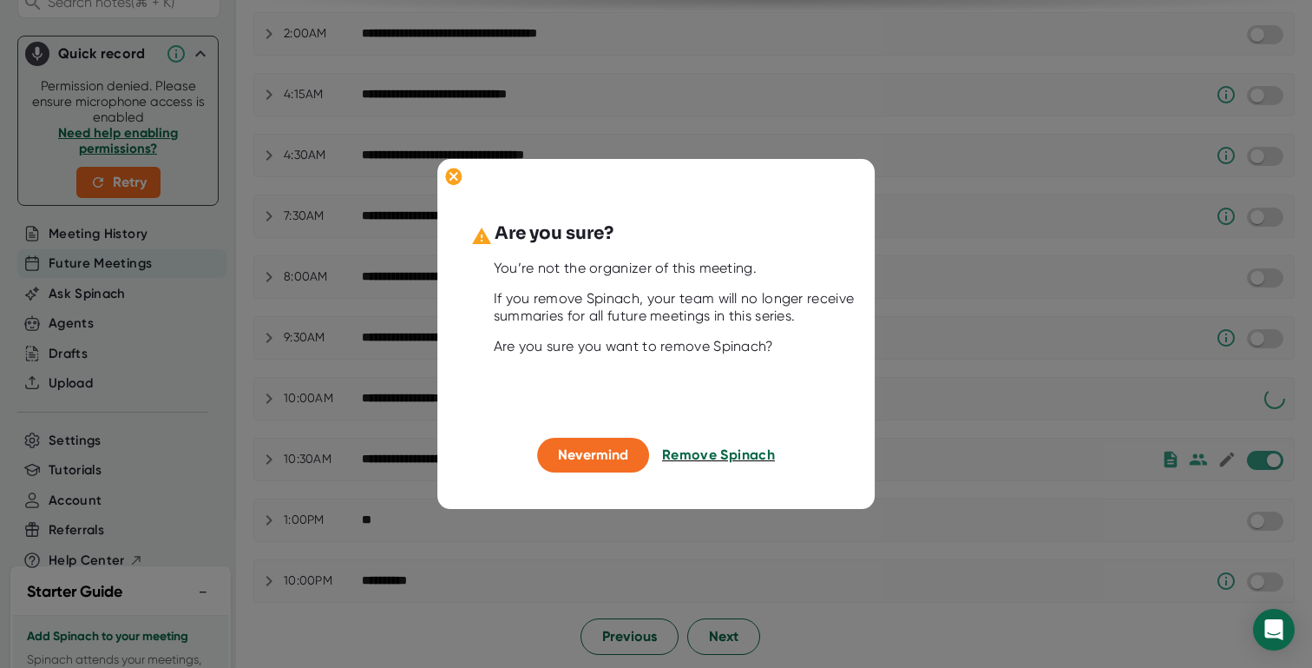
click at [731, 453] on span "Remove Spinach" at bounding box center [718, 455] width 113 height 16
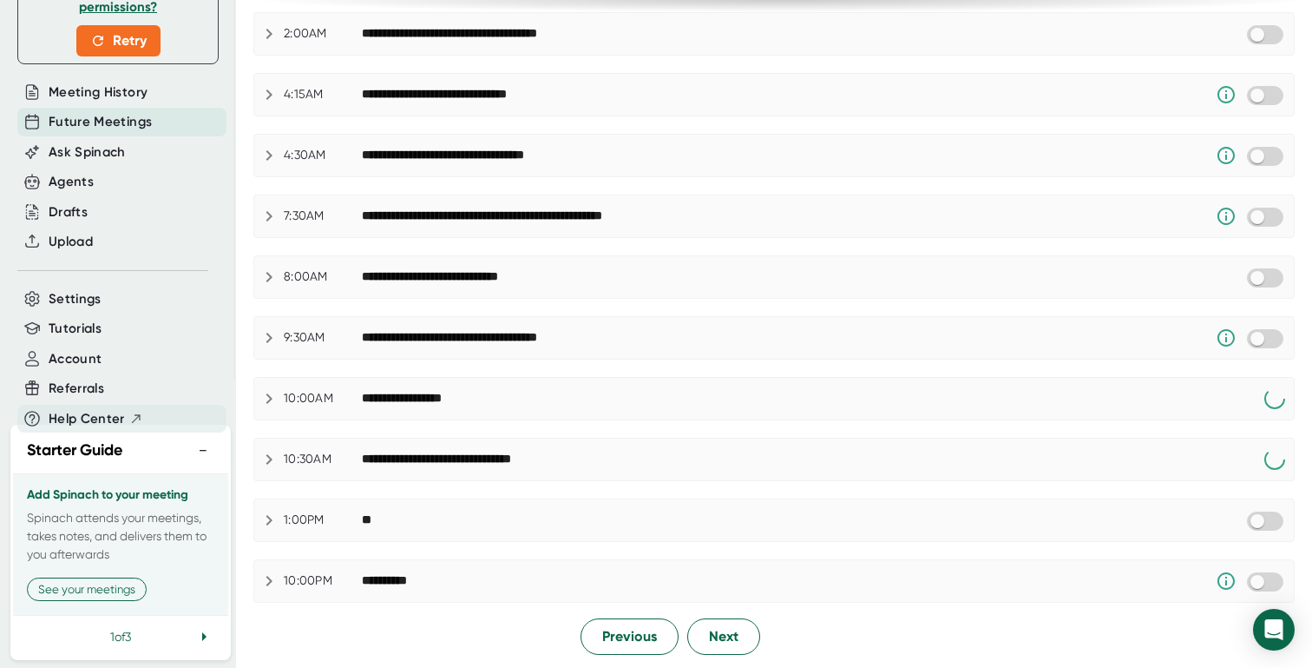
scroll to position [358, 0]
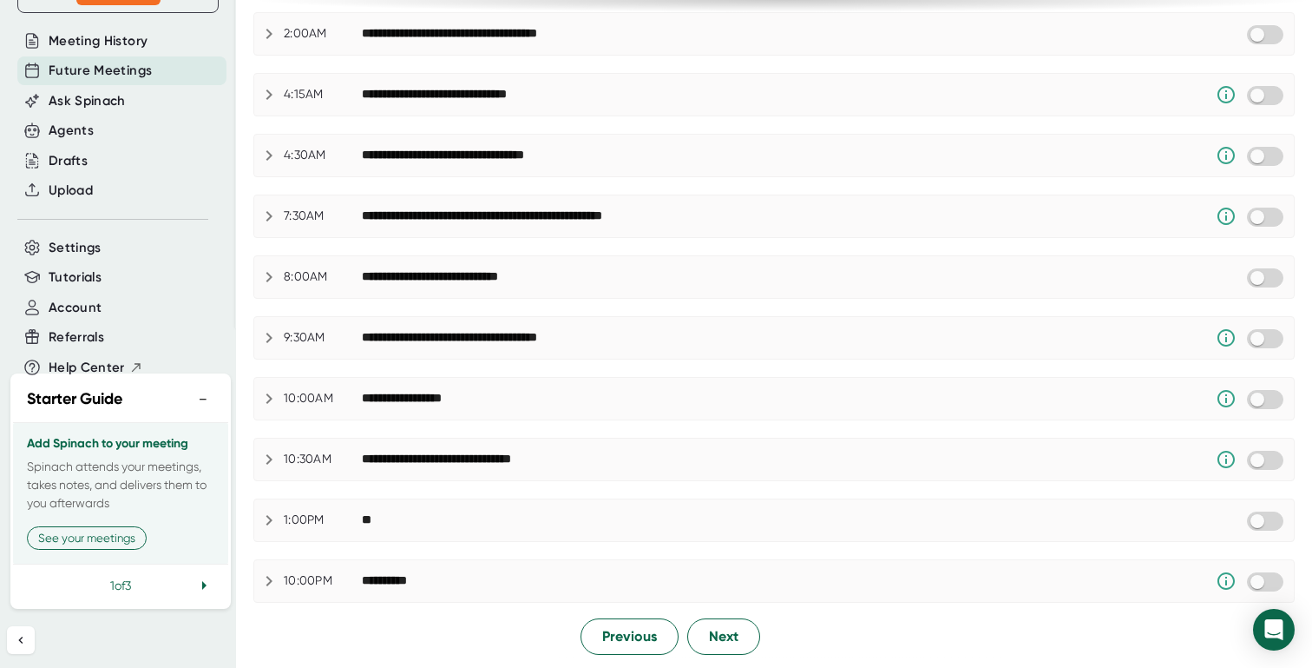
click at [198, 583] on icon at bounding box center [204, 585] width 21 height 21
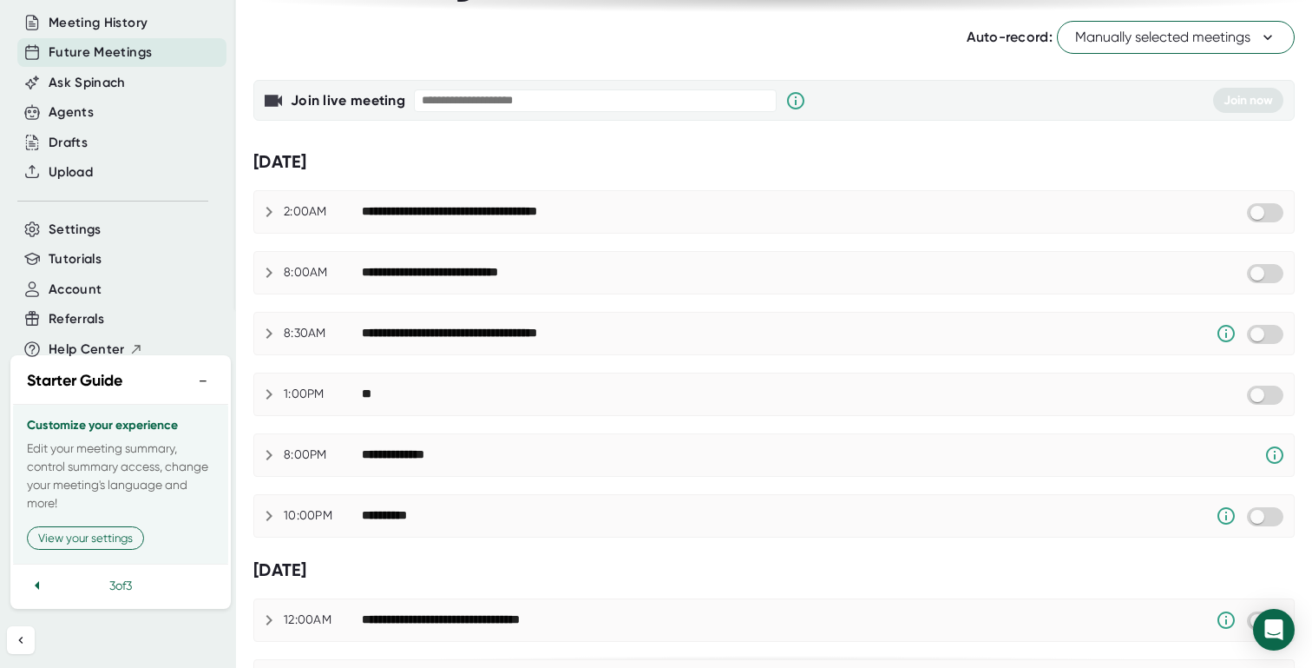
scroll to position [0, 0]
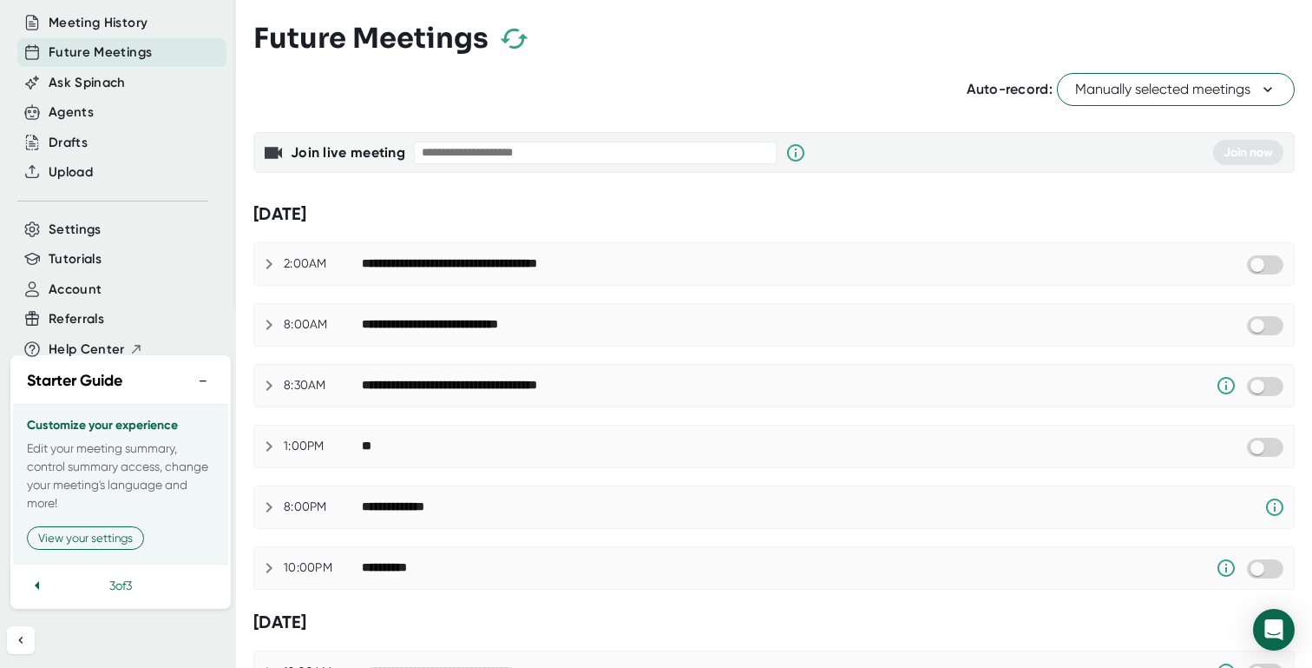
click at [1166, 97] on span "Manually selected meetings" at bounding box center [1176, 89] width 201 height 21
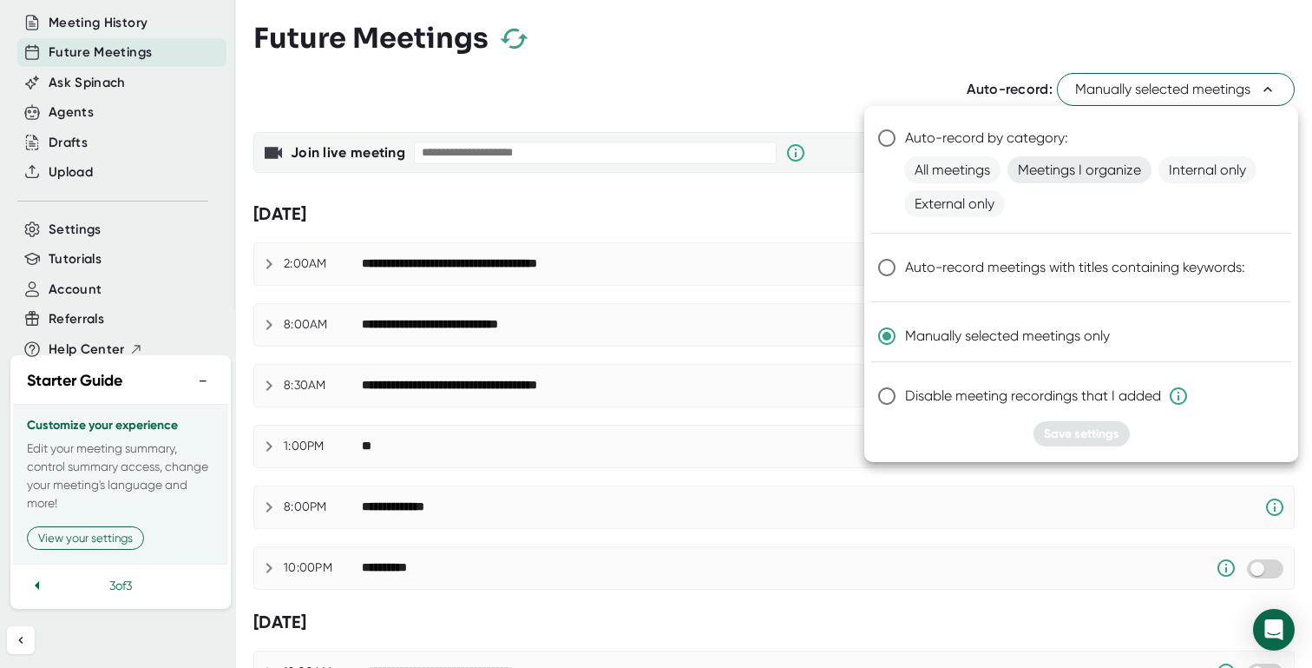
click at [1095, 176] on span "Meetings I organize" at bounding box center [1080, 169] width 144 height 27
radio input "true"
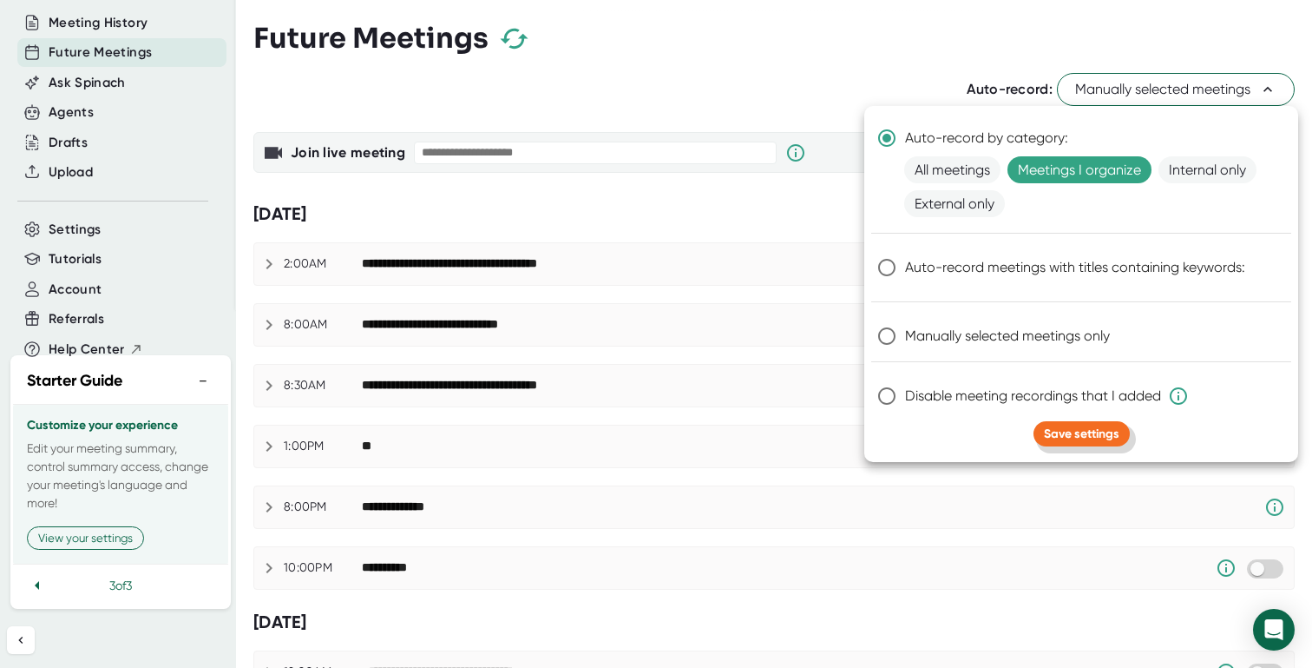
click at [1076, 433] on span "Save settings" at bounding box center [1082, 433] width 76 height 15
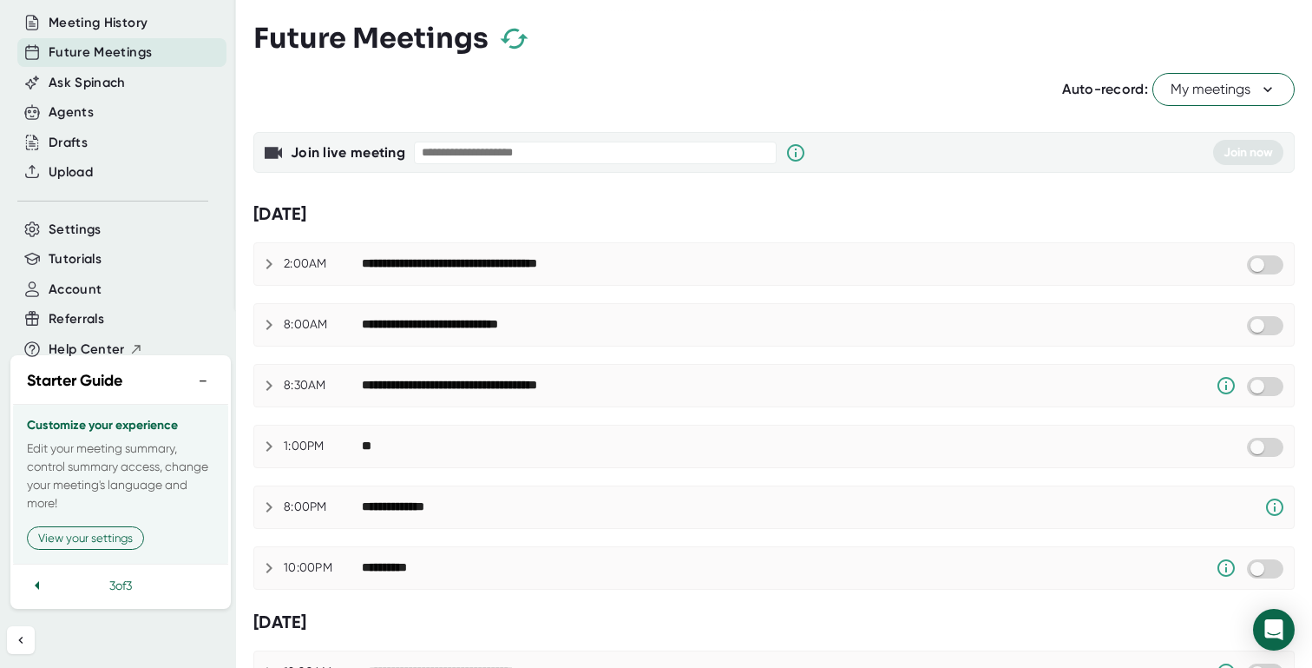
checkbox input "true"
click at [1260, 446] on input "checkbox" at bounding box center [1273, 447] width 49 height 16
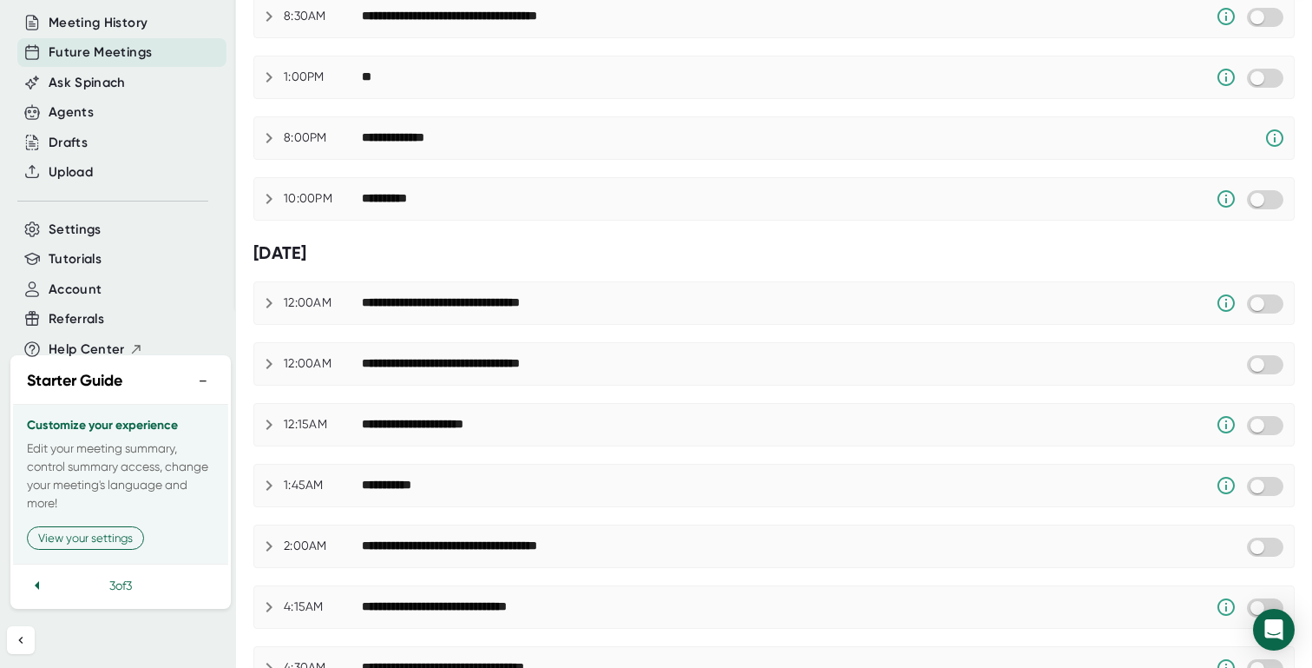
scroll to position [881, 0]
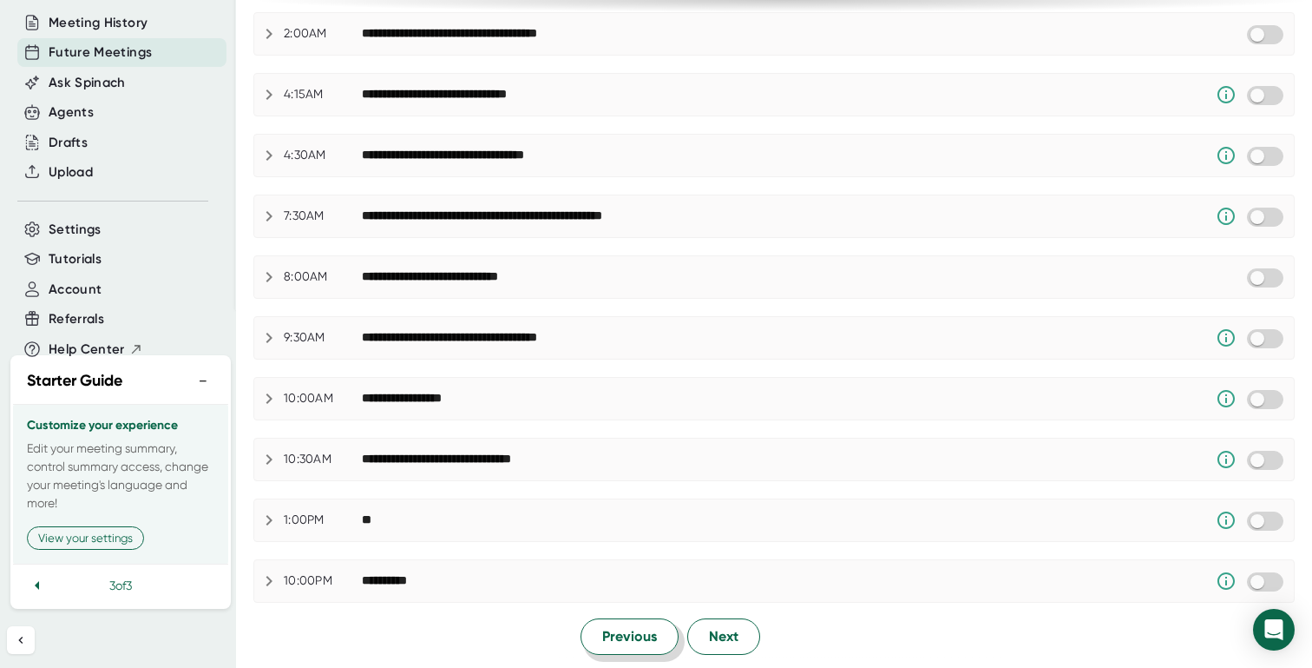
click at [647, 641] on span "Previous" at bounding box center [629, 636] width 55 height 21
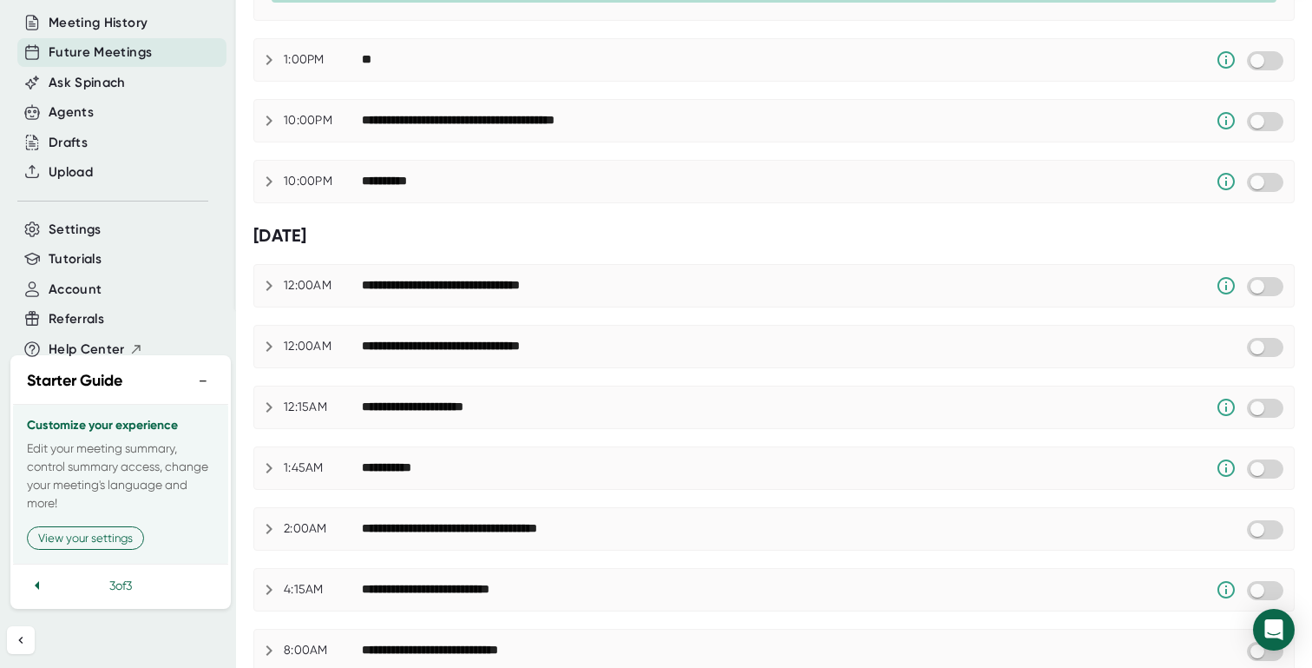
scroll to position [229, 0]
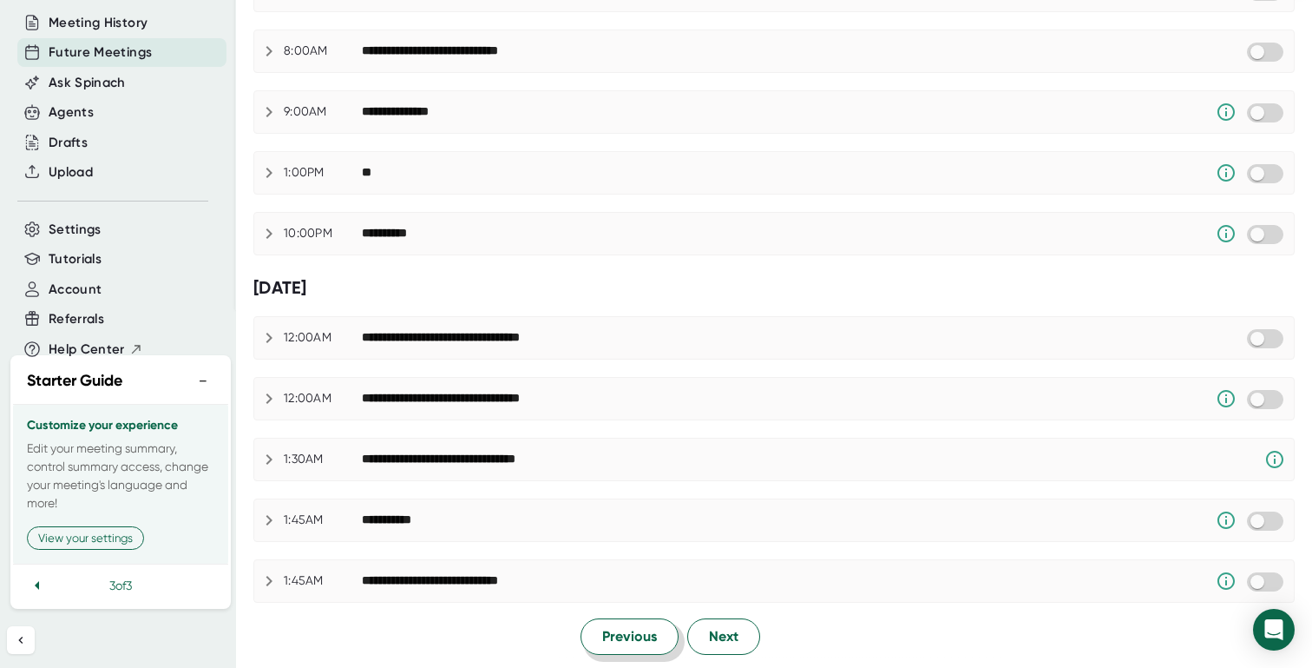
click at [610, 637] on span "Previous" at bounding box center [629, 636] width 55 height 21
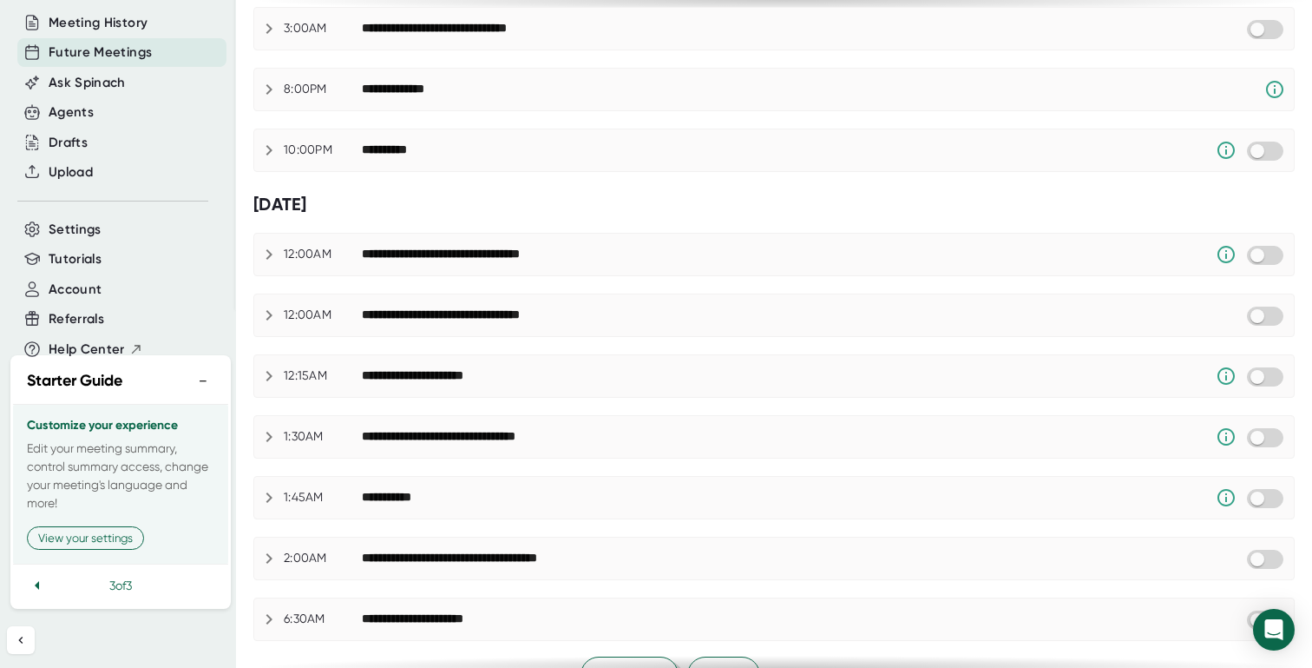
scroll to position [968, 0]
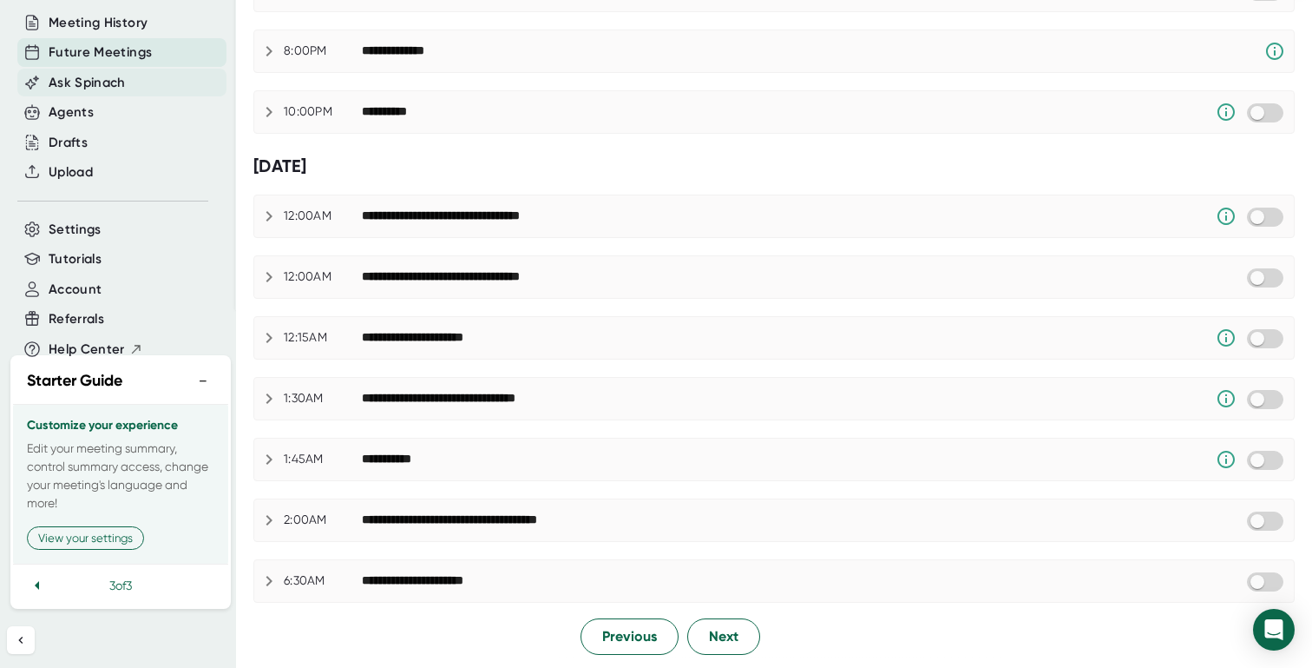
click at [106, 93] on span "Ask Spinach" at bounding box center [87, 83] width 77 height 20
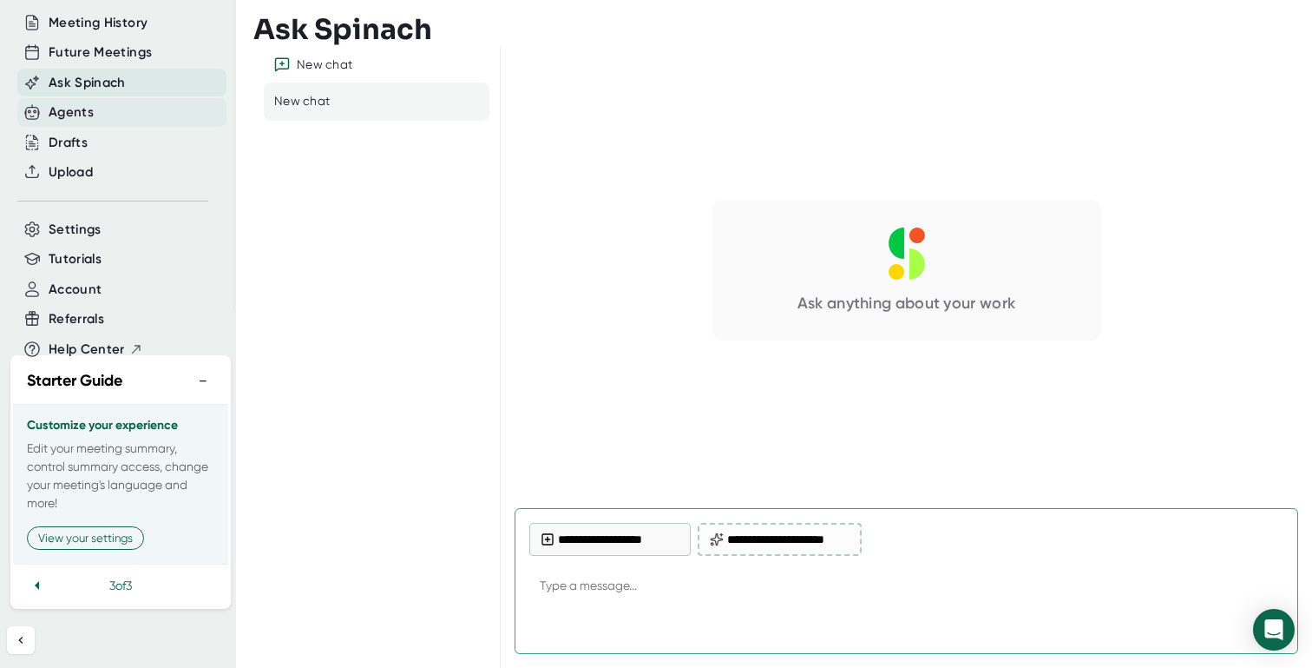
type textarea "x"
click at [90, 122] on div "Agents" at bounding box center [71, 112] width 45 height 20
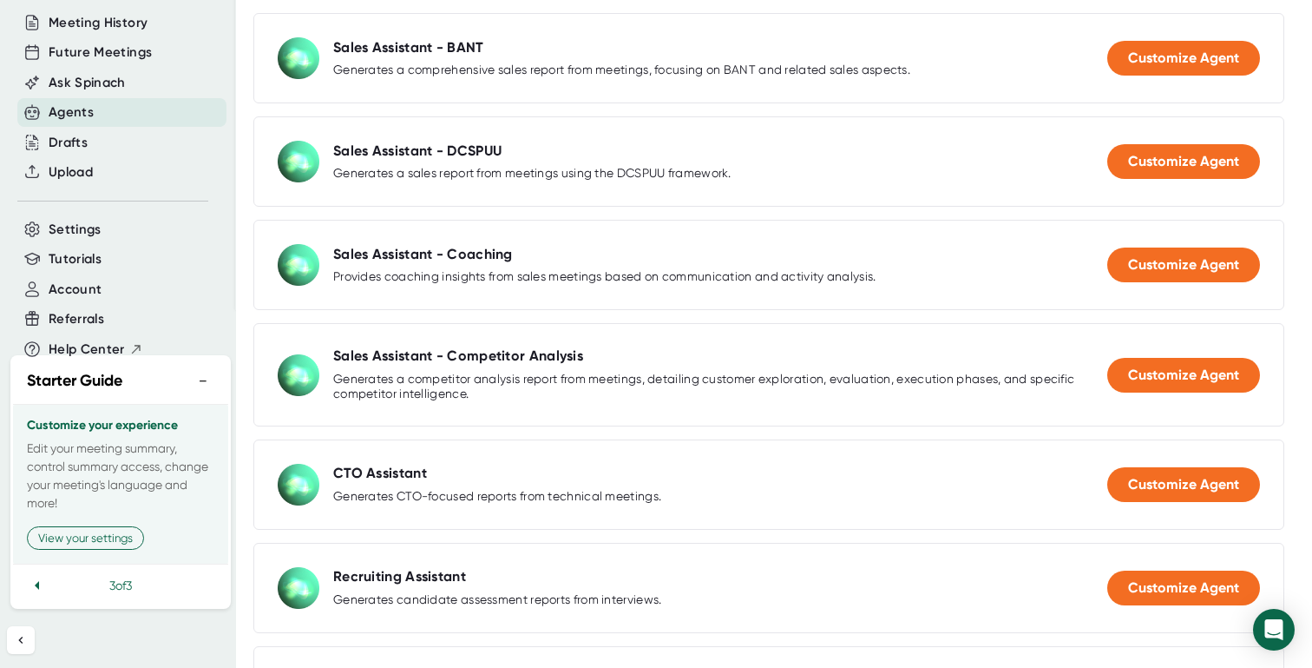
scroll to position [2188, 0]
